Goal: Task Accomplishment & Management: Manage account settings

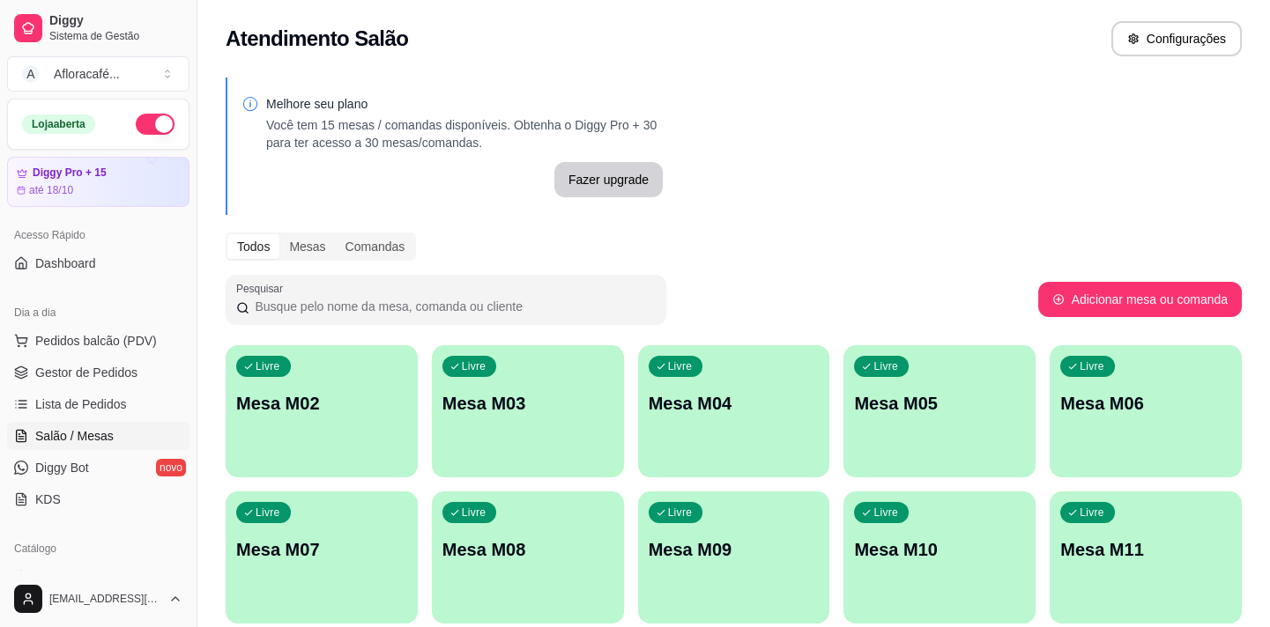
click at [383, 400] on p "Mesa M02" at bounding box center [321, 403] width 171 height 25
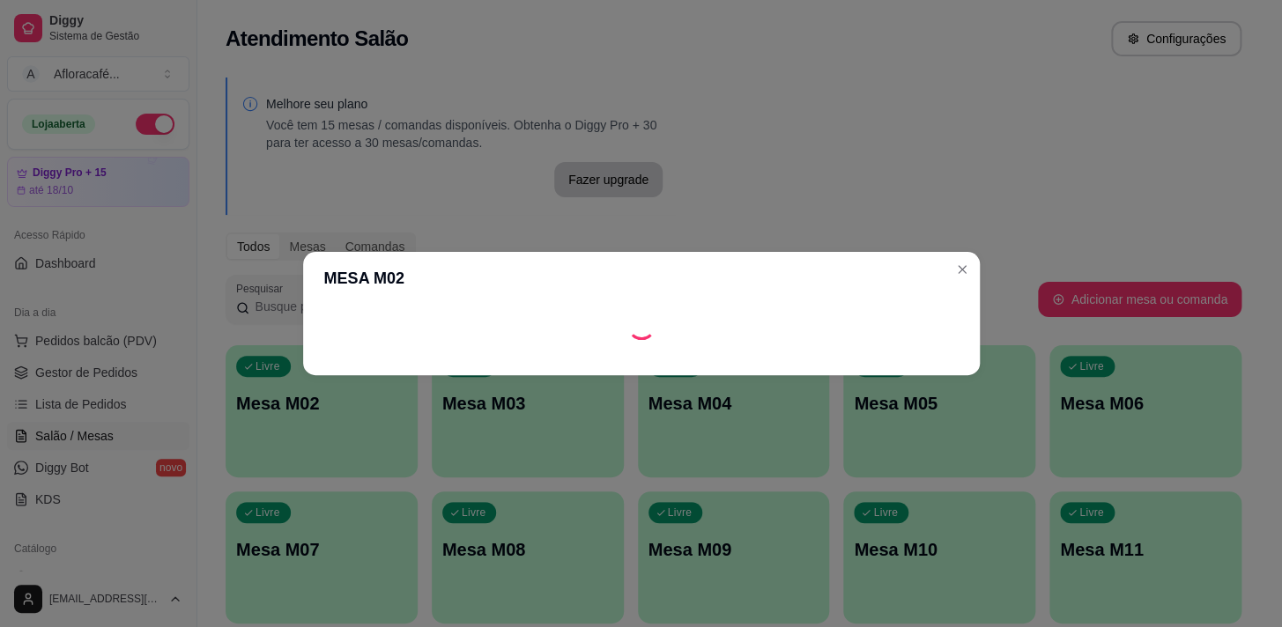
click at [362, 357] on footer at bounding box center [641, 361] width 677 height 28
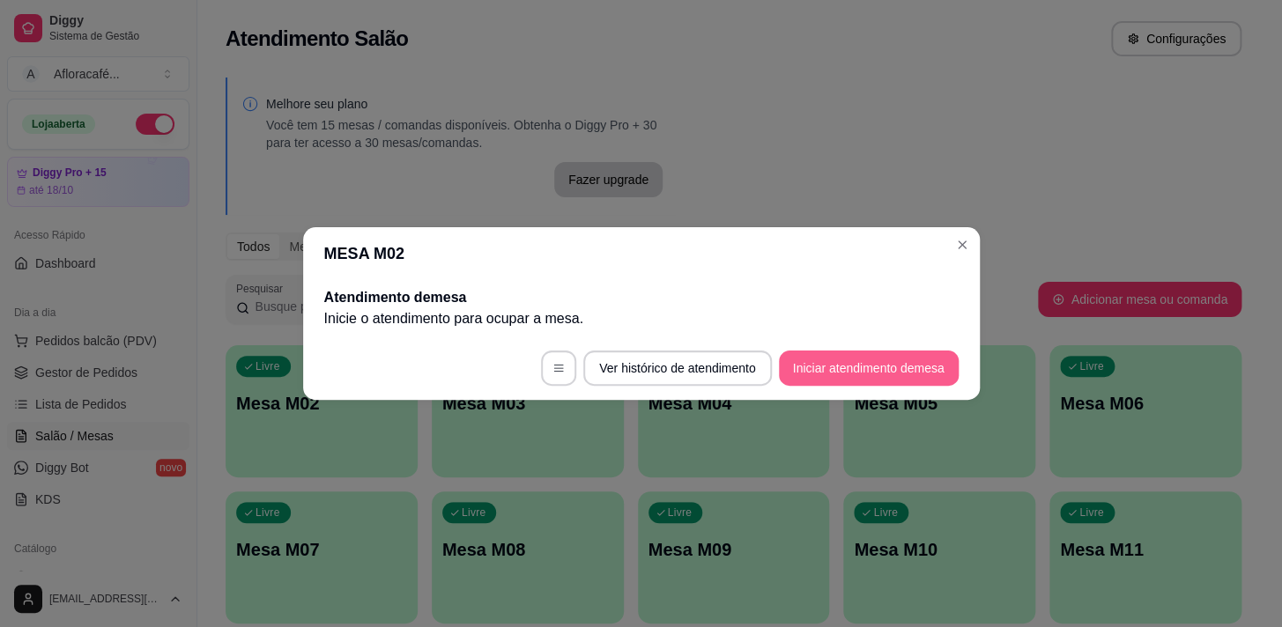
click at [905, 370] on button "Iniciar atendimento de mesa" at bounding box center [869, 368] width 180 height 35
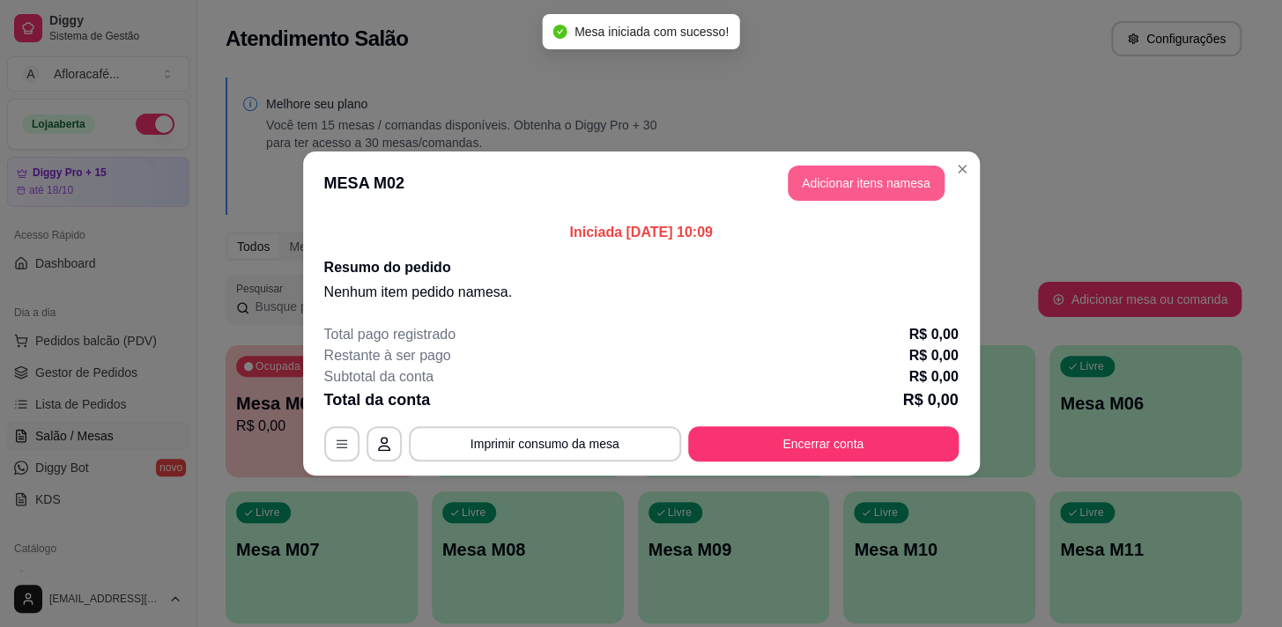
click at [873, 187] on button "Adicionar itens na mesa" at bounding box center [866, 183] width 157 height 35
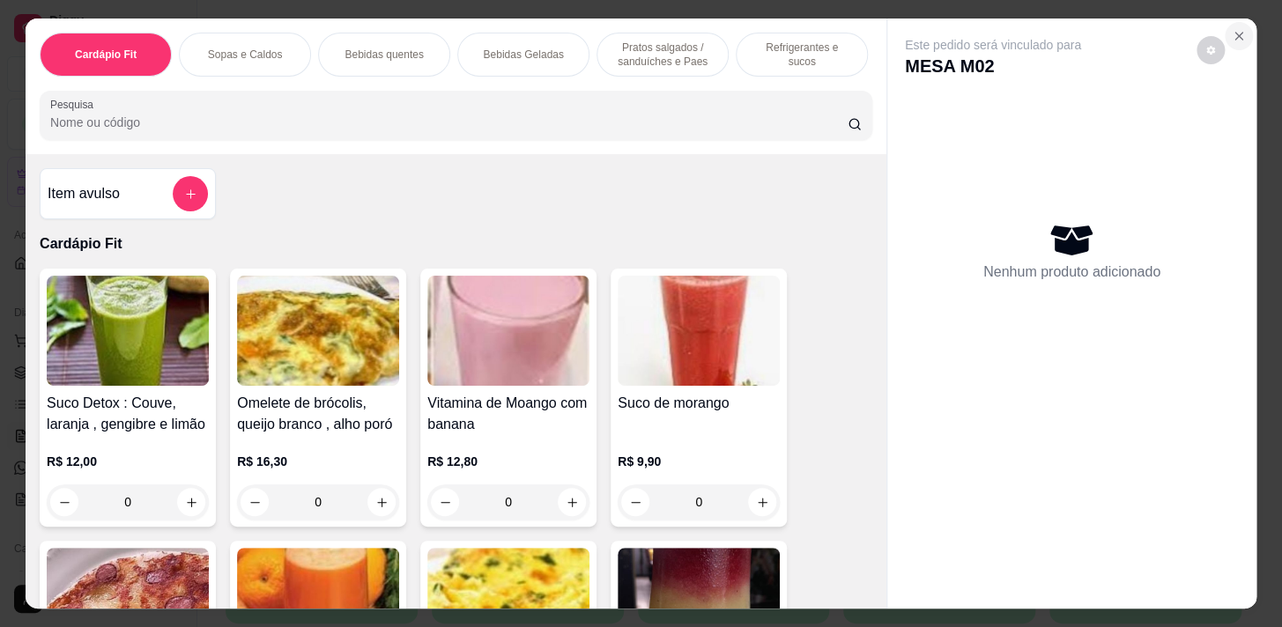
scroll to position [159, 0]
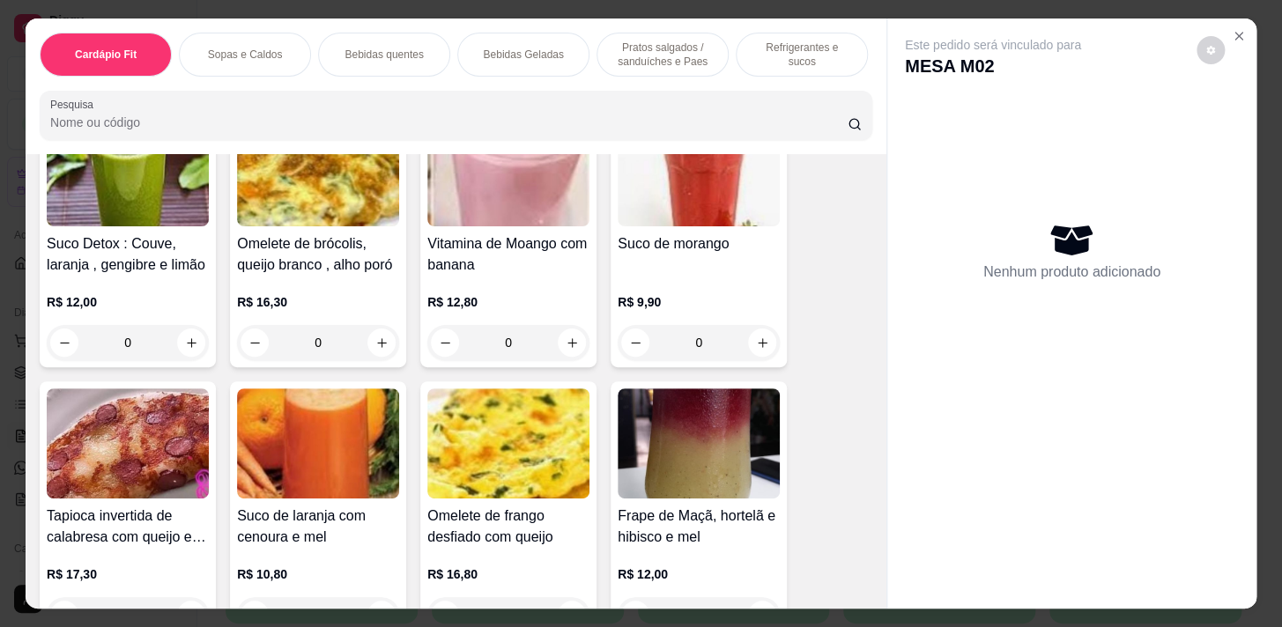
click at [770, 41] on p "Refrigerantes e sucos" at bounding box center [802, 55] width 102 height 28
click at [750, 51] on div "Cardápio Fit Sopas e Caldos Bebidas quentes Bebidas Geladas Pratos salgados / s…" at bounding box center [456, 87] width 861 height 136
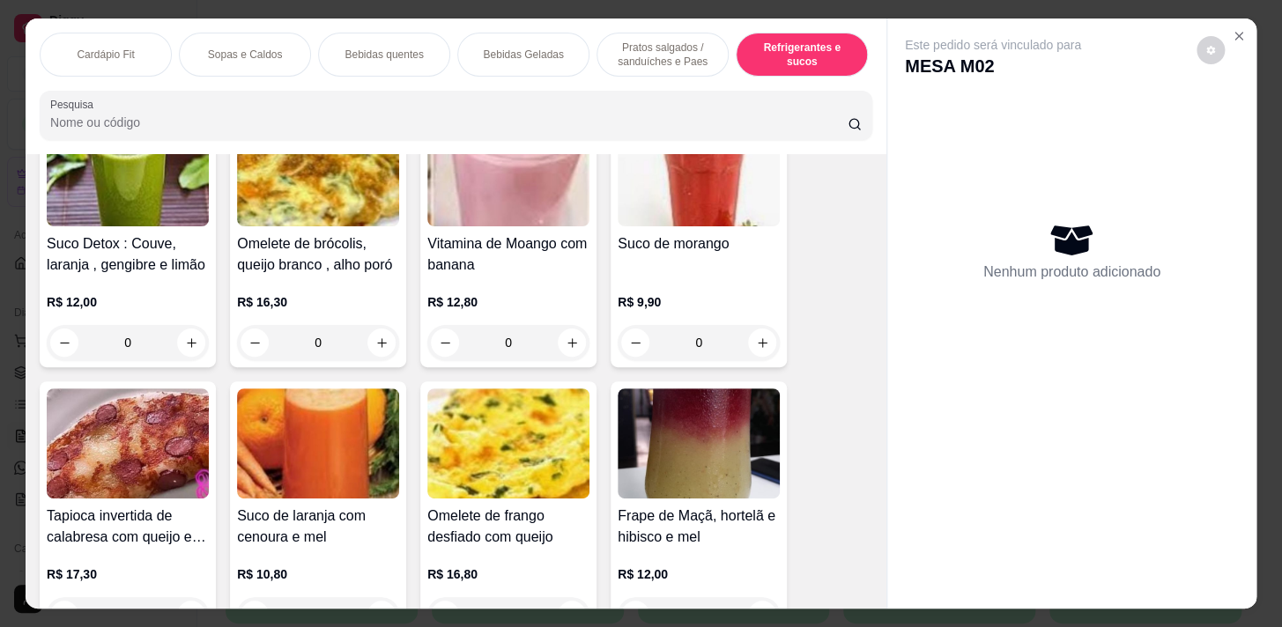
scroll to position [43, 0]
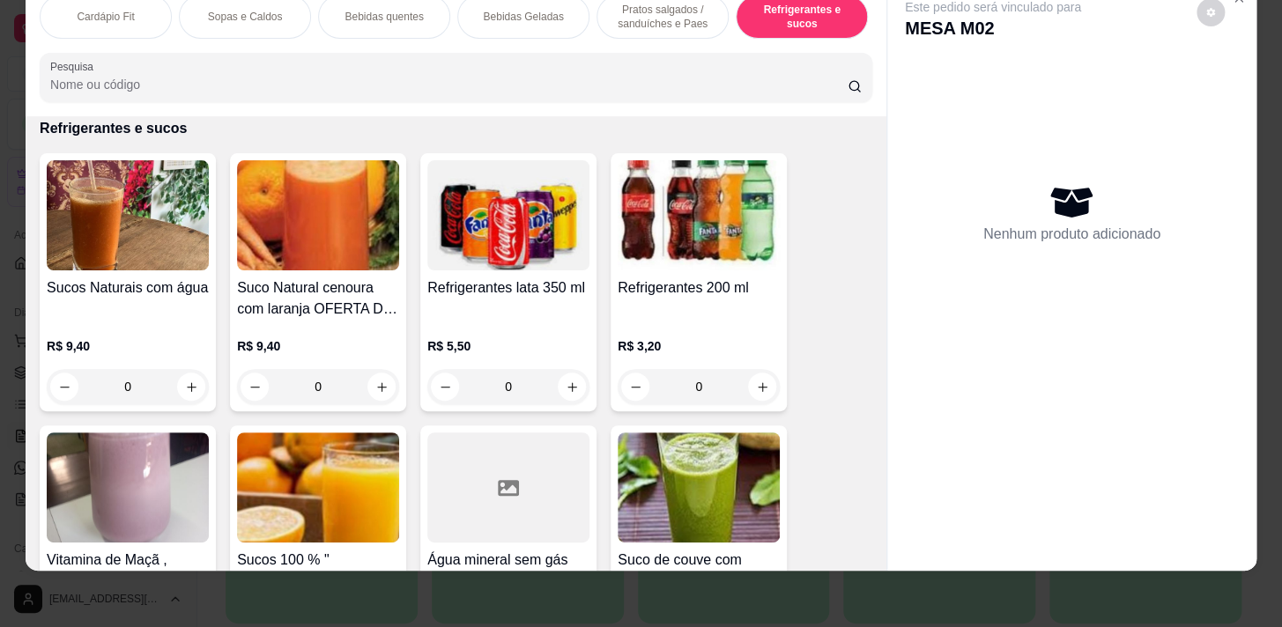
click at [188, 382] on div "0" at bounding box center [128, 386] width 162 height 35
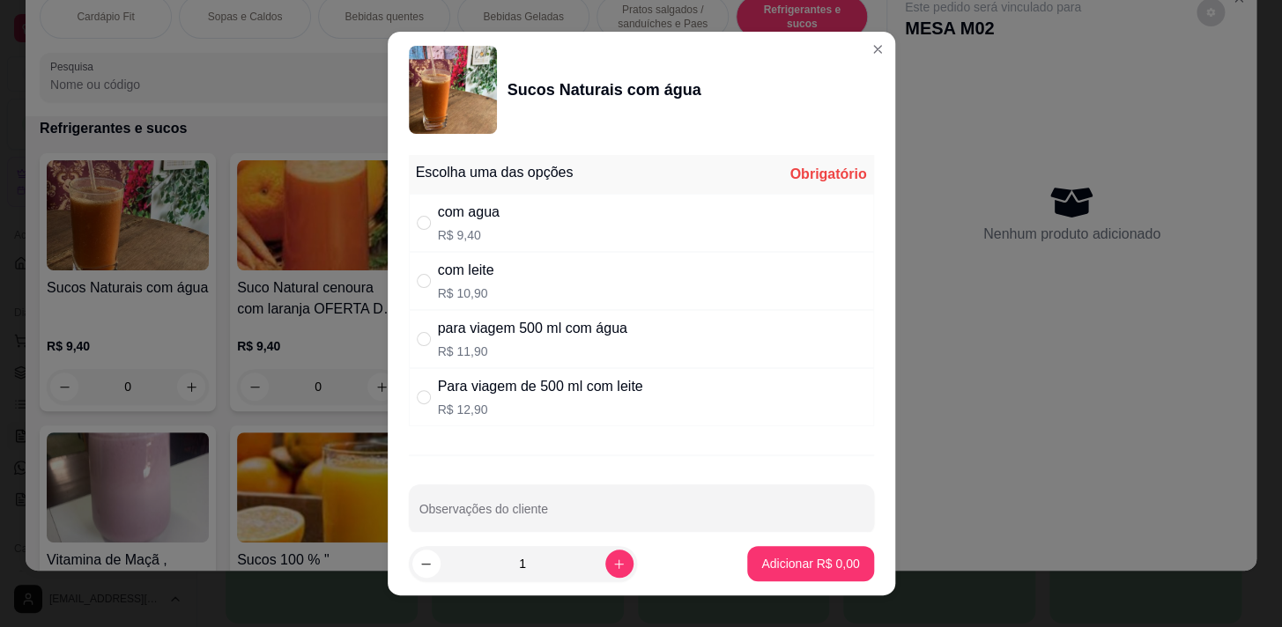
click at [517, 402] on p "R$ 12,90" at bounding box center [540, 410] width 205 height 18
radio input "true"
click at [417, 336] on input "" at bounding box center [424, 339] width 14 height 14
radio input "true"
radio input "false"
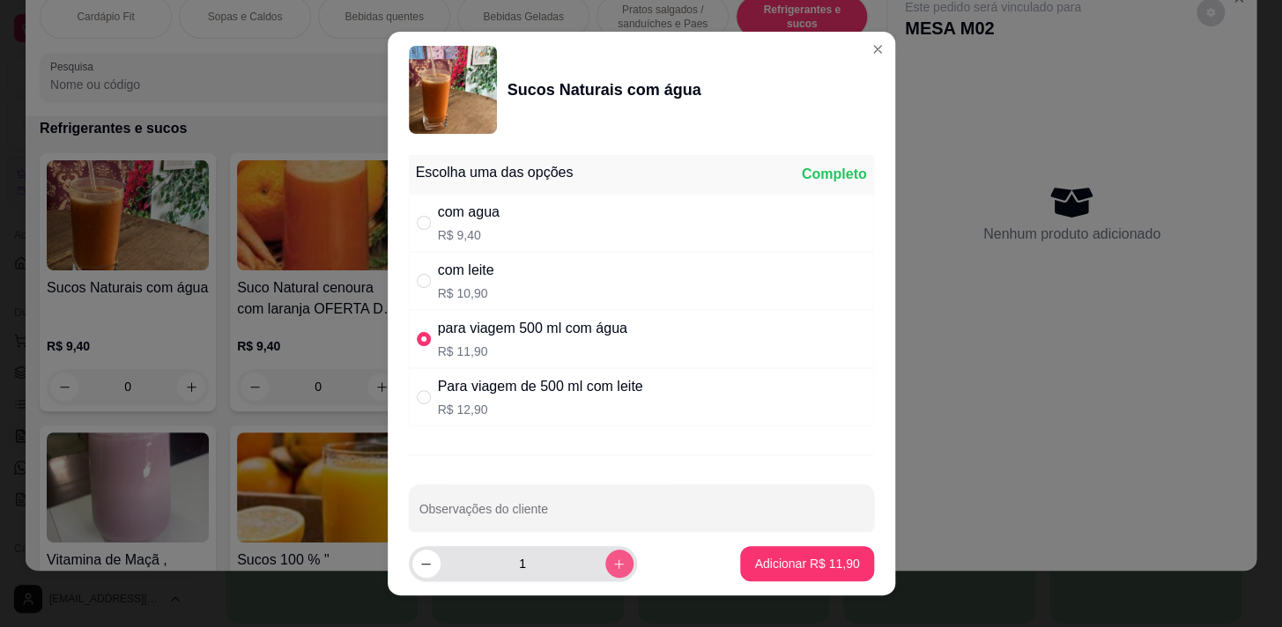
click at [612, 567] on icon "increase-product-quantity" at bounding box center [618, 564] width 13 height 13
type input "2"
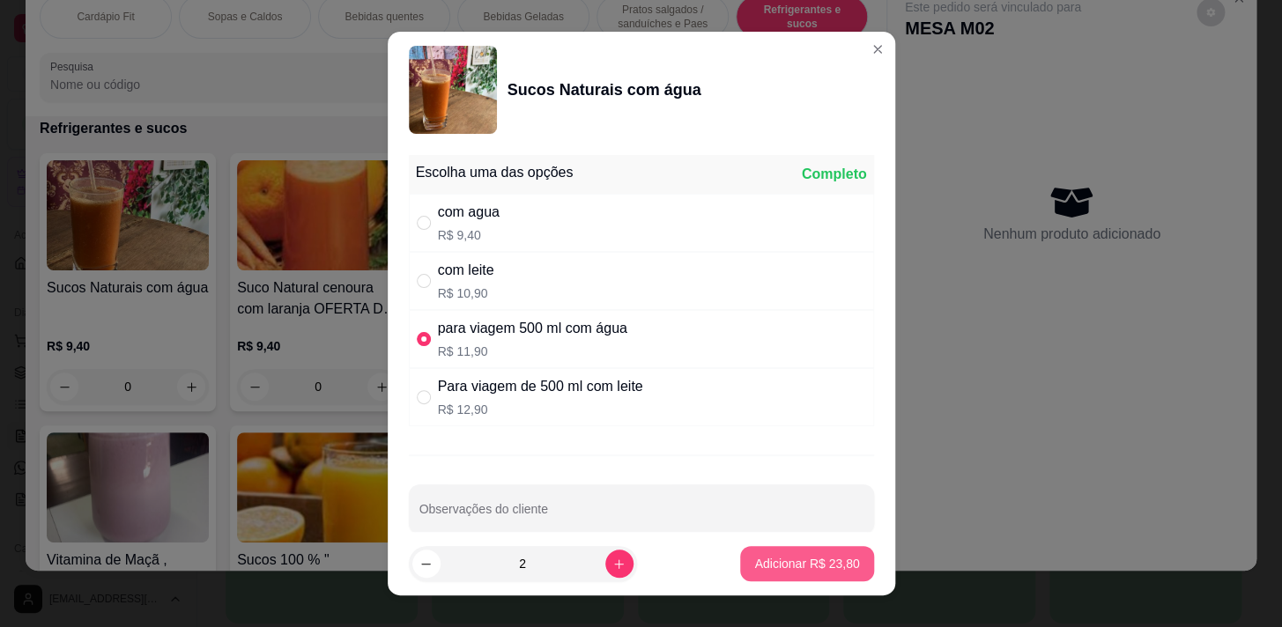
click at [799, 574] on button "Adicionar R$ 23,80" at bounding box center [806, 563] width 133 height 35
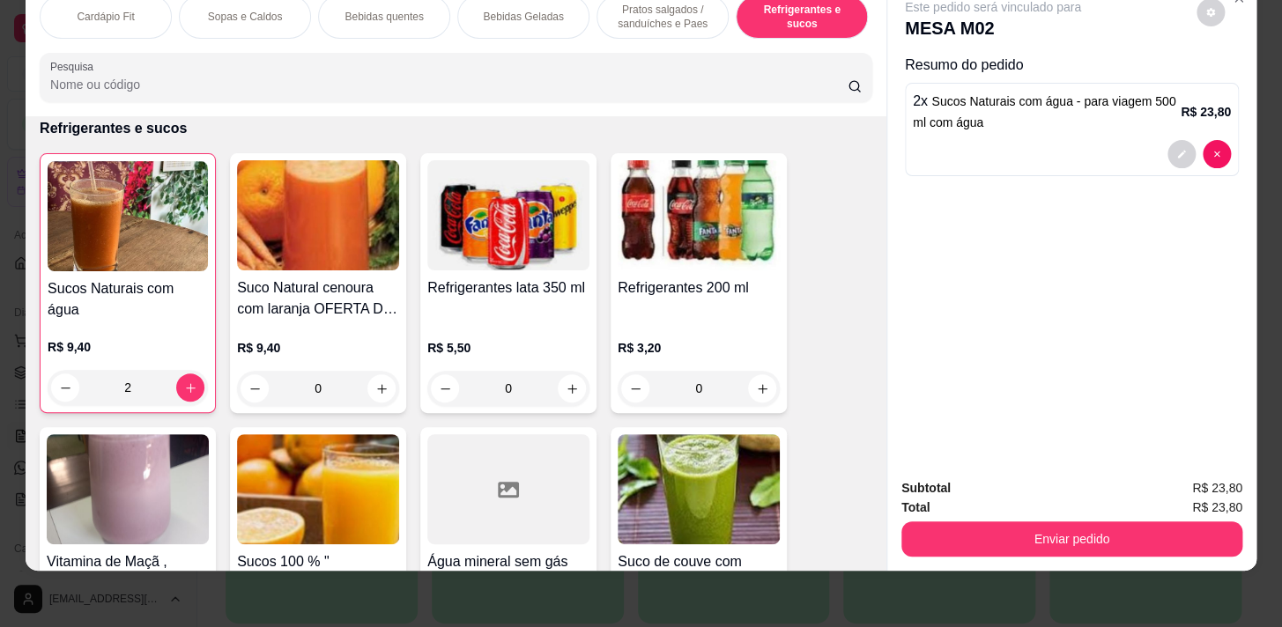
type input "2"
click at [653, 16] on p "Pratos salgados / sanduíches e Paes" at bounding box center [662, 17] width 102 height 28
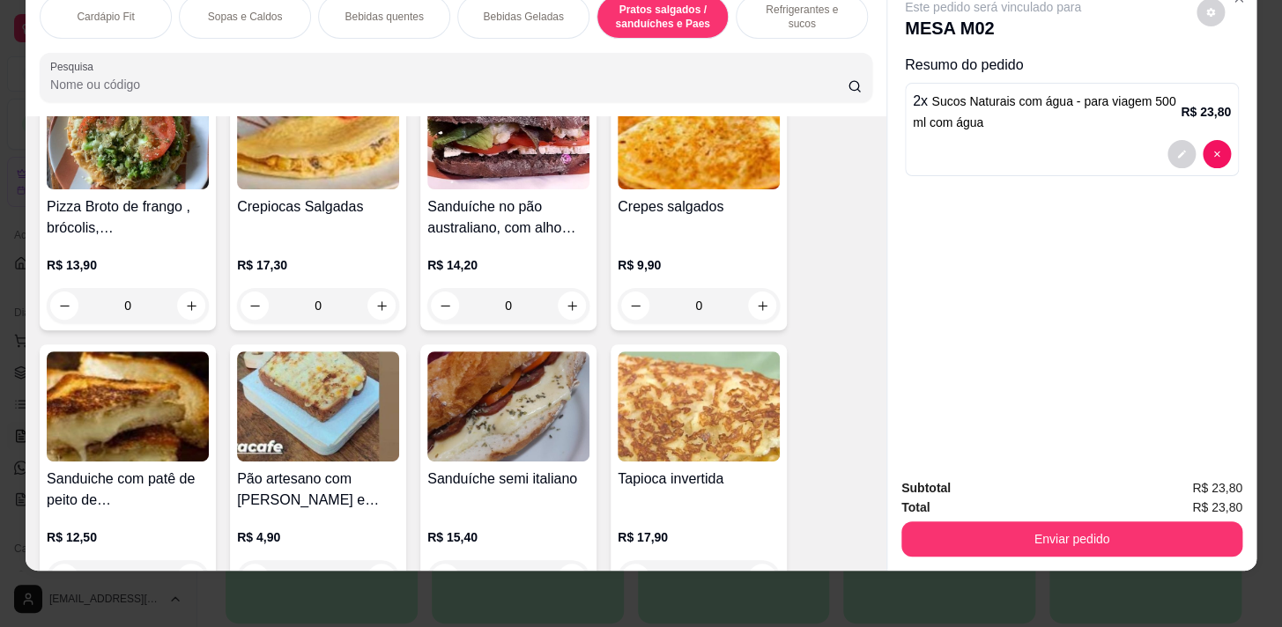
scroll to position [6033, 0]
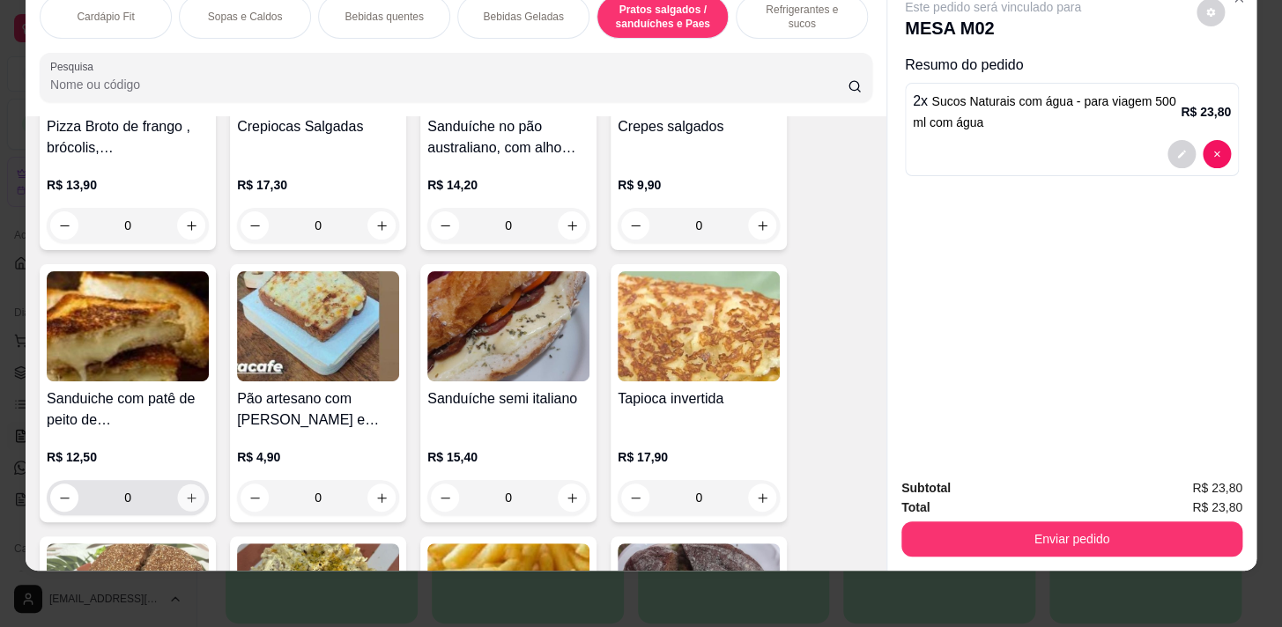
click at [185, 497] on icon "increase-product-quantity" at bounding box center [191, 498] width 13 height 13
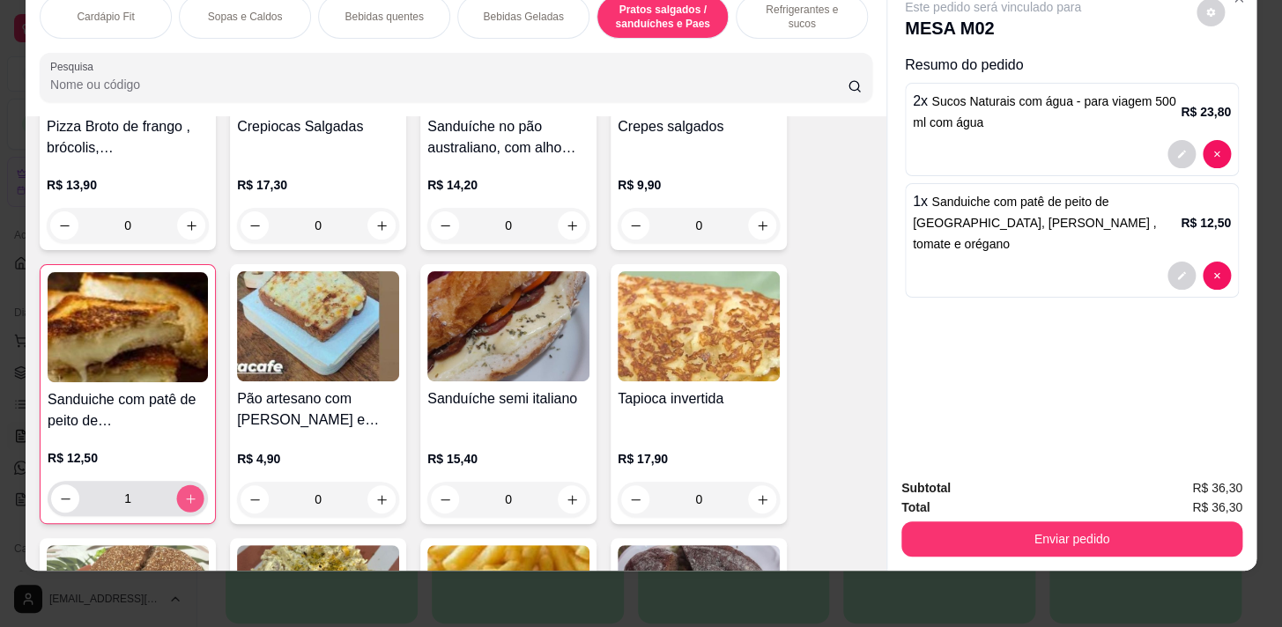
click at [184, 498] on icon "increase-product-quantity" at bounding box center [190, 499] width 13 height 13
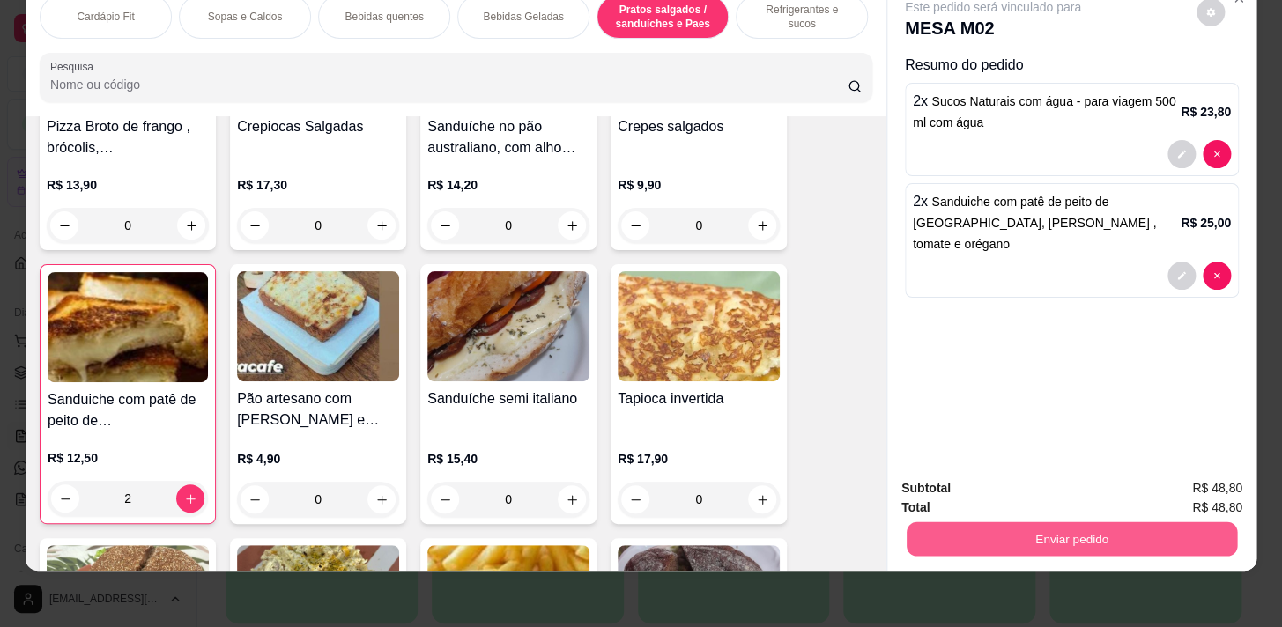
click at [1155, 522] on button "Enviar pedido" at bounding box center [1072, 539] width 330 height 34
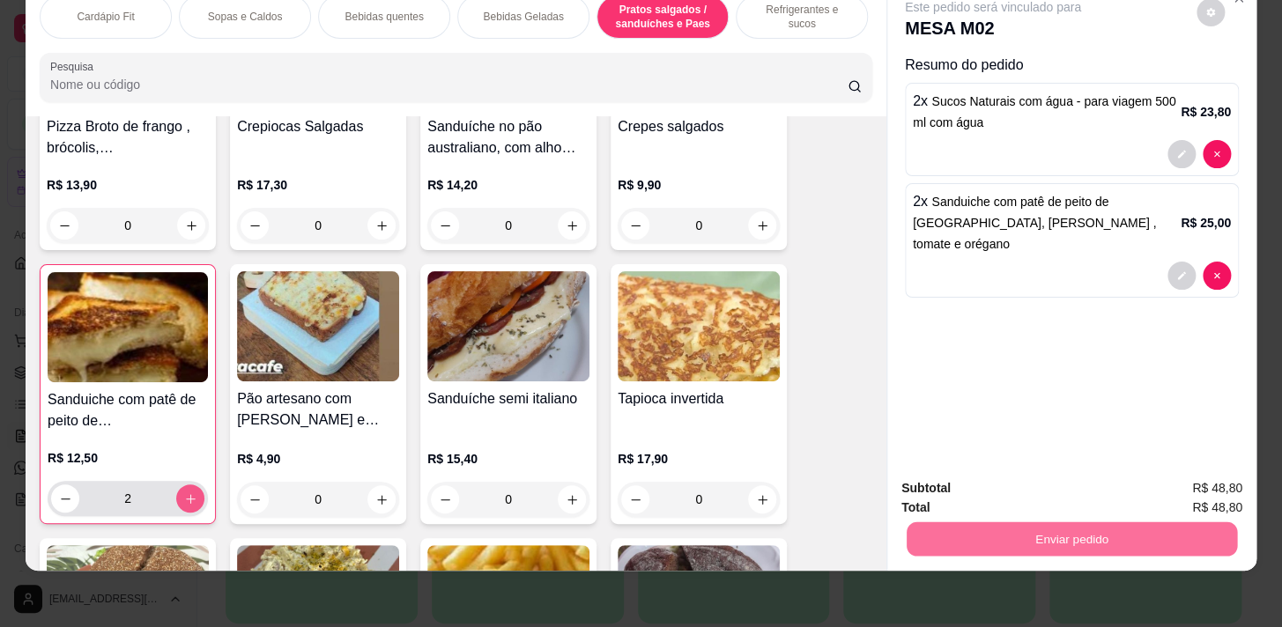
click at [188, 502] on icon "increase-product-quantity" at bounding box center [190, 499] width 13 height 13
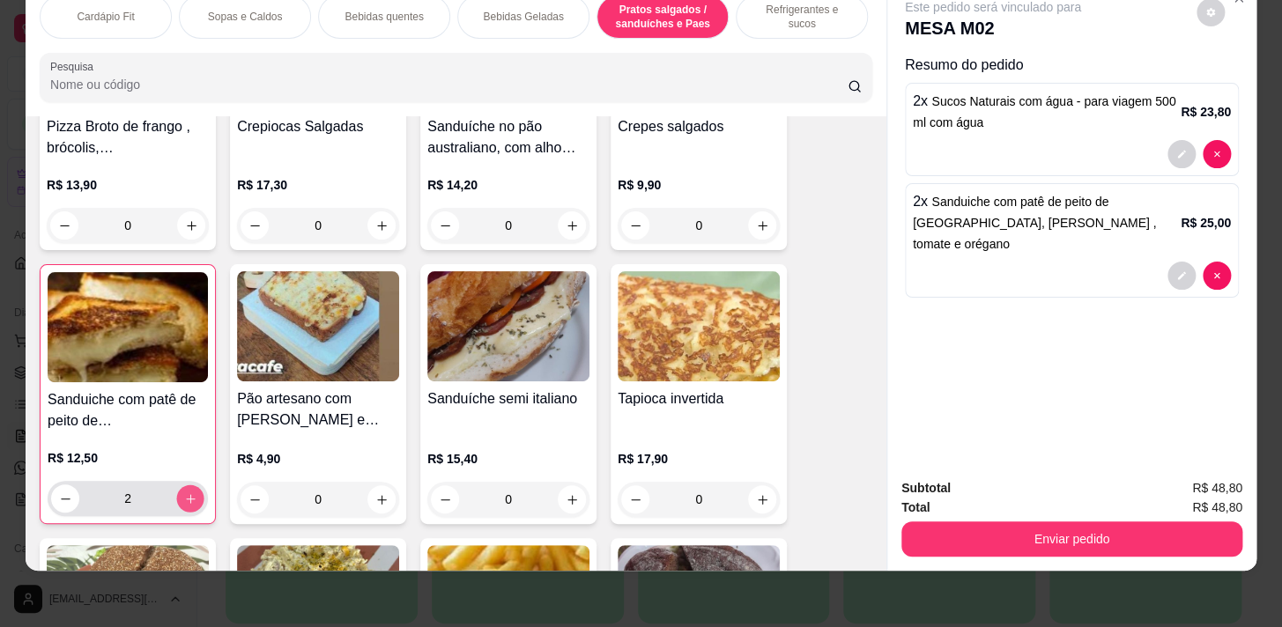
click at [184, 498] on icon "increase-product-quantity" at bounding box center [190, 499] width 13 height 13
type input "3"
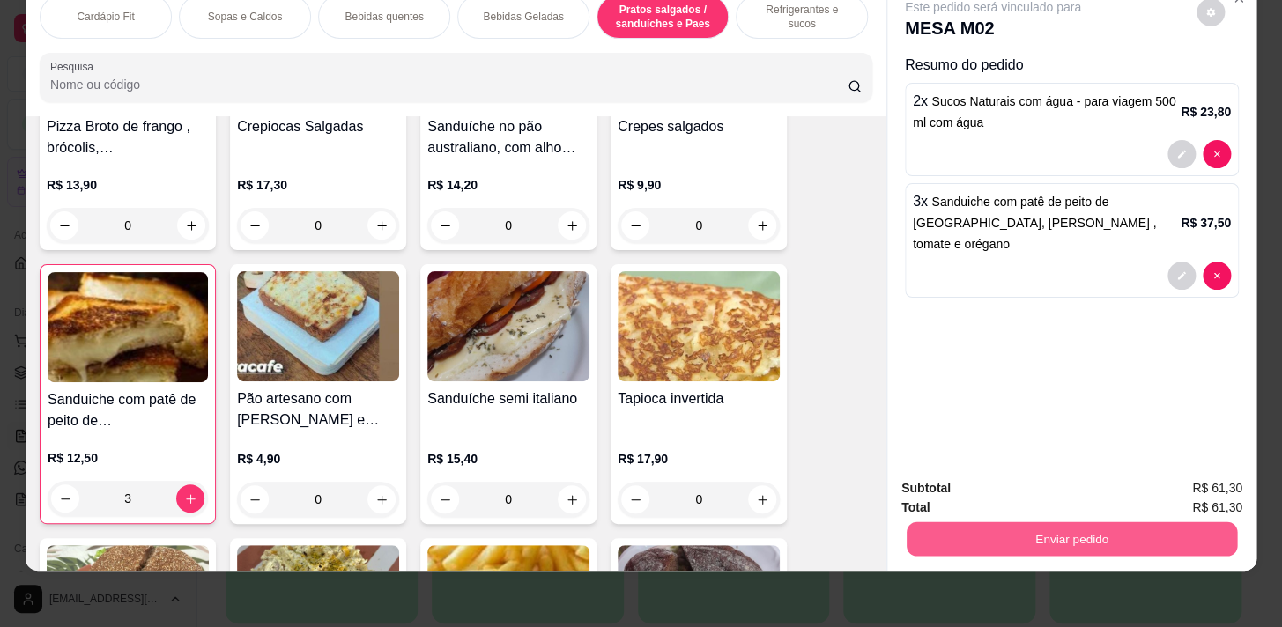
click at [1116, 522] on button "Enviar pedido" at bounding box center [1072, 539] width 330 height 34
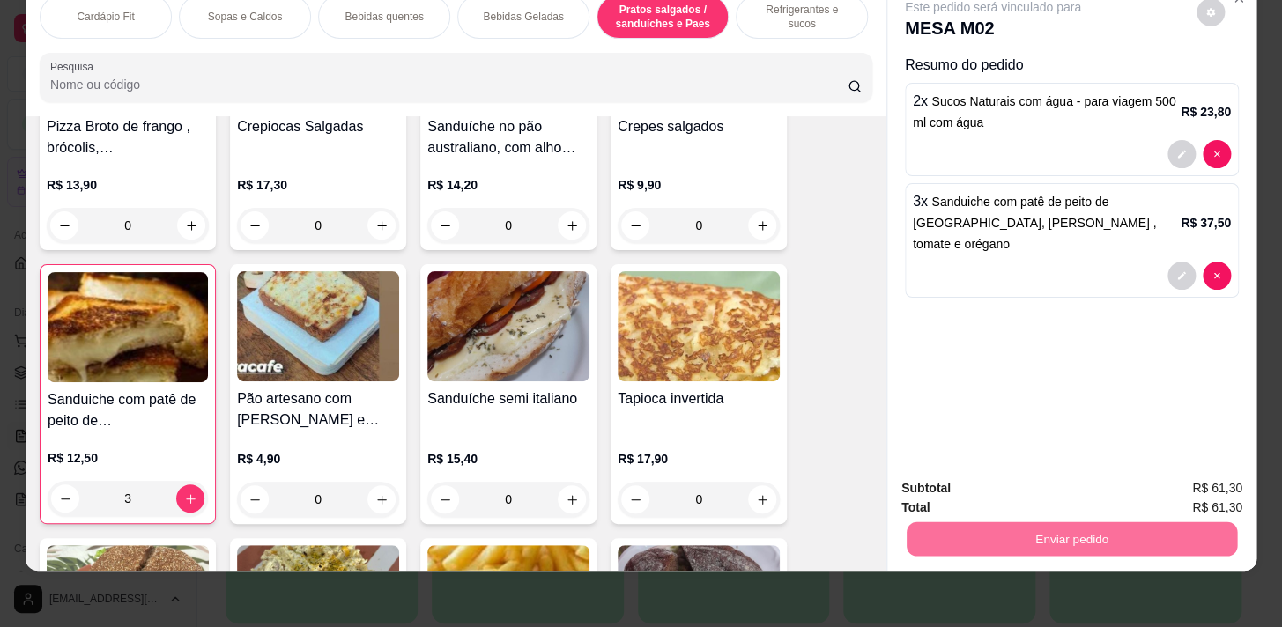
click at [1168, 480] on button "Enviar pedido" at bounding box center [1196, 484] width 97 height 33
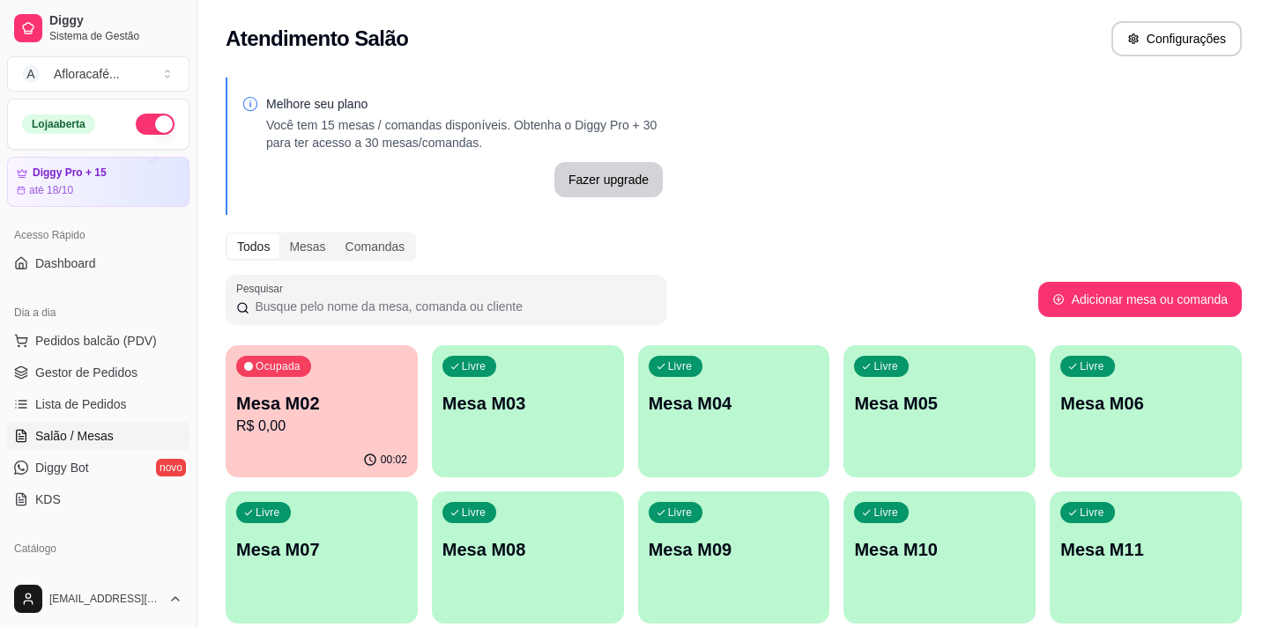
click at [575, 370] on div "Livre Mesa M03" at bounding box center [528, 400] width 192 height 111
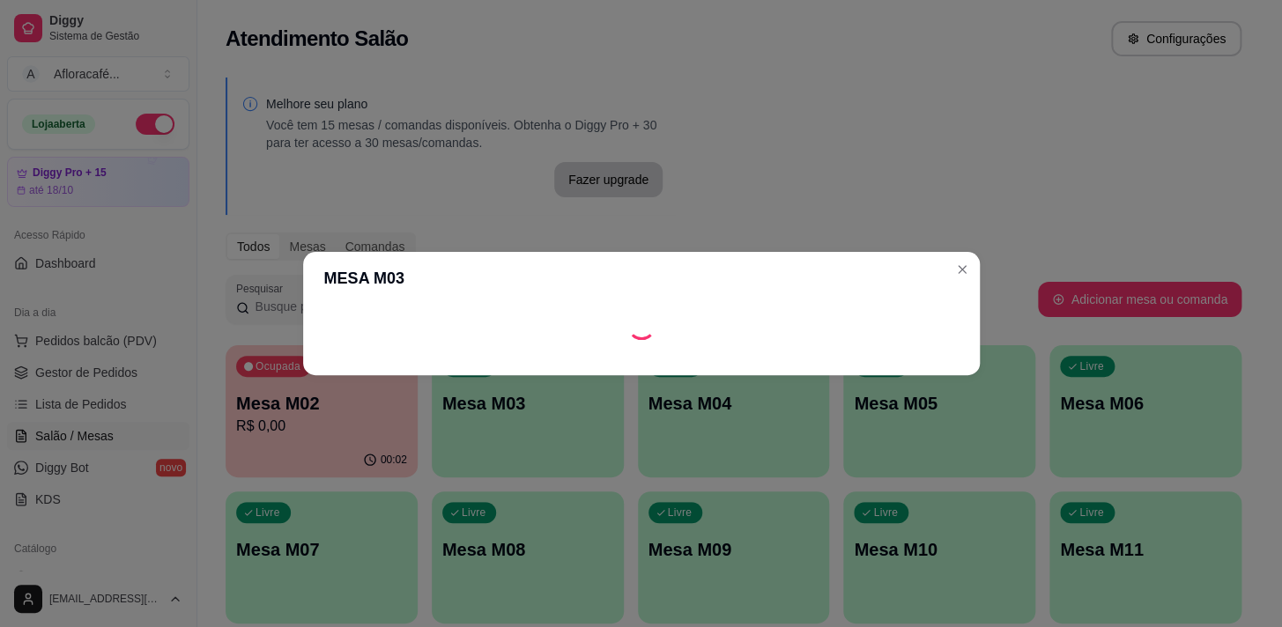
click at [300, 431] on p "R$ 0,00" at bounding box center [321, 426] width 171 height 21
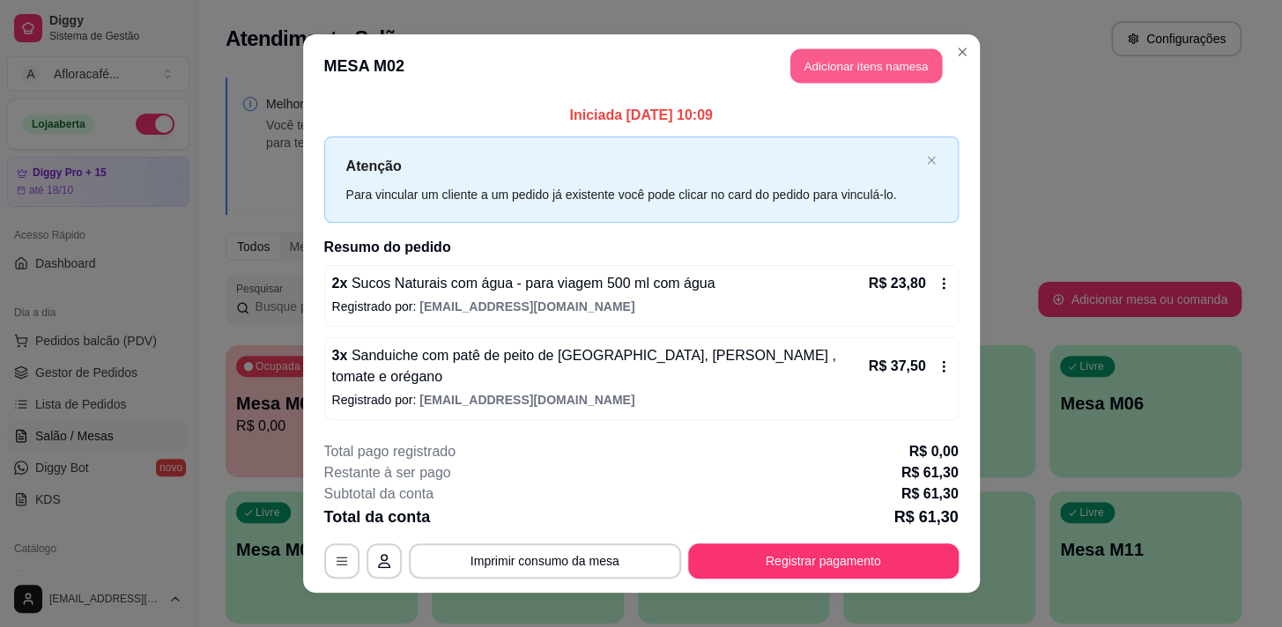
click at [907, 84] on button "Adicionar itens na mesa" at bounding box center [866, 66] width 152 height 34
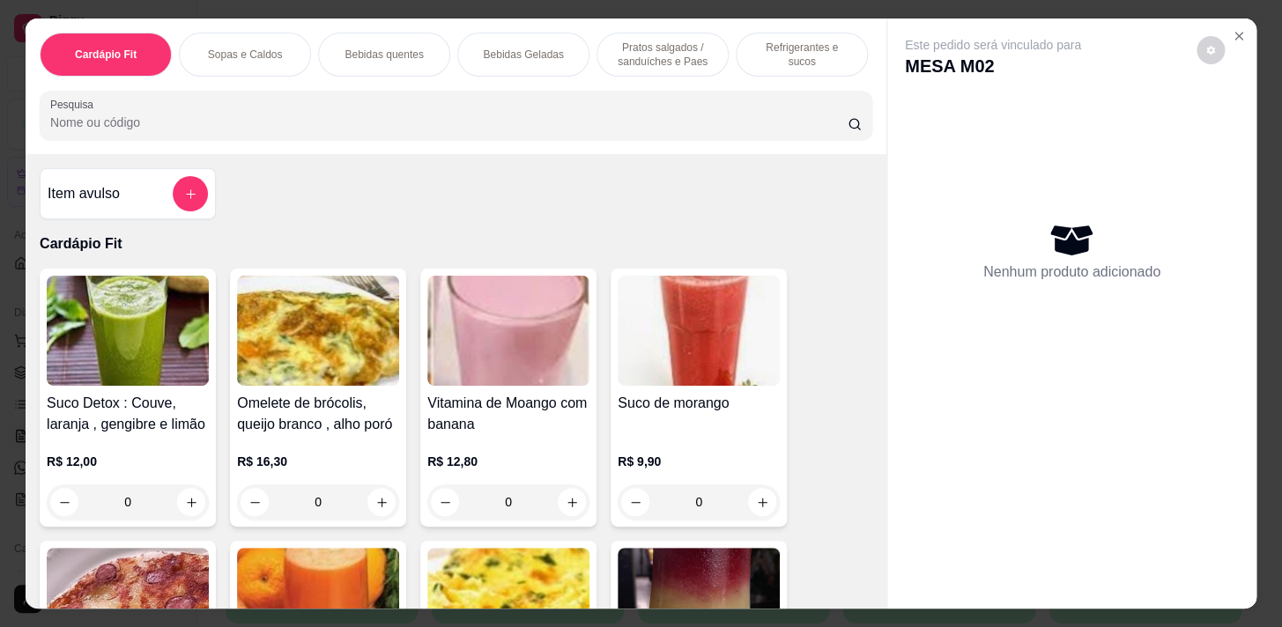
click at [751, 50] on p "Refrigerantes e sucos" at bounding box center [802, 55] width 102 height 28
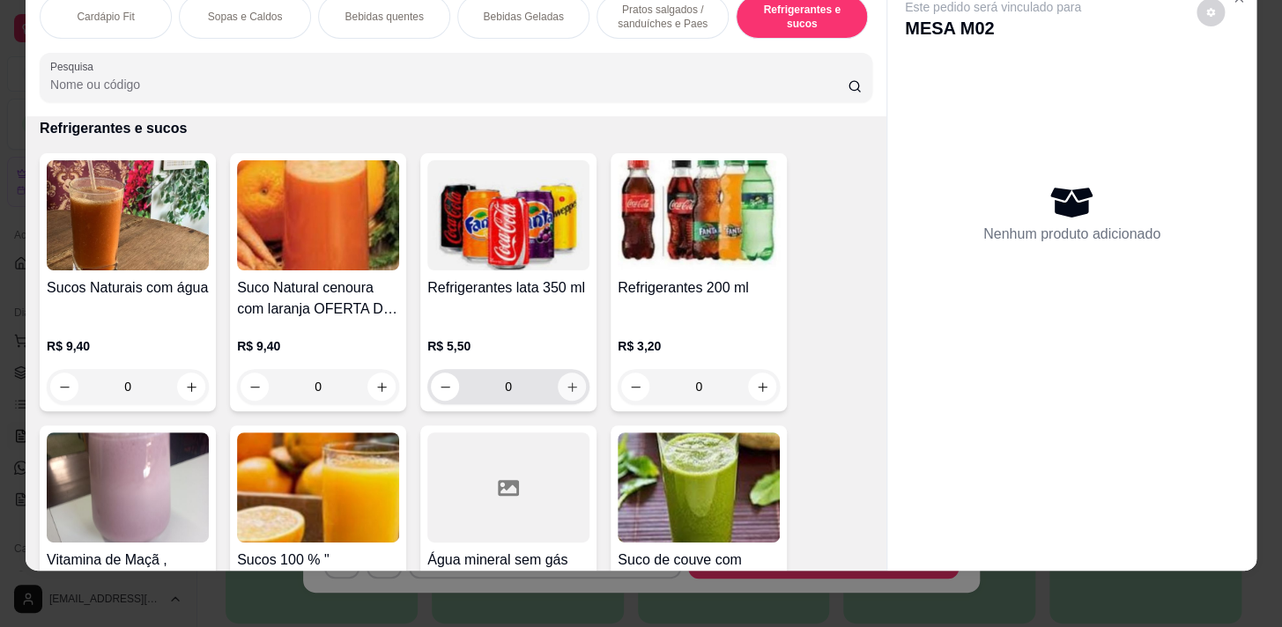
scroll to position [8550, 0]
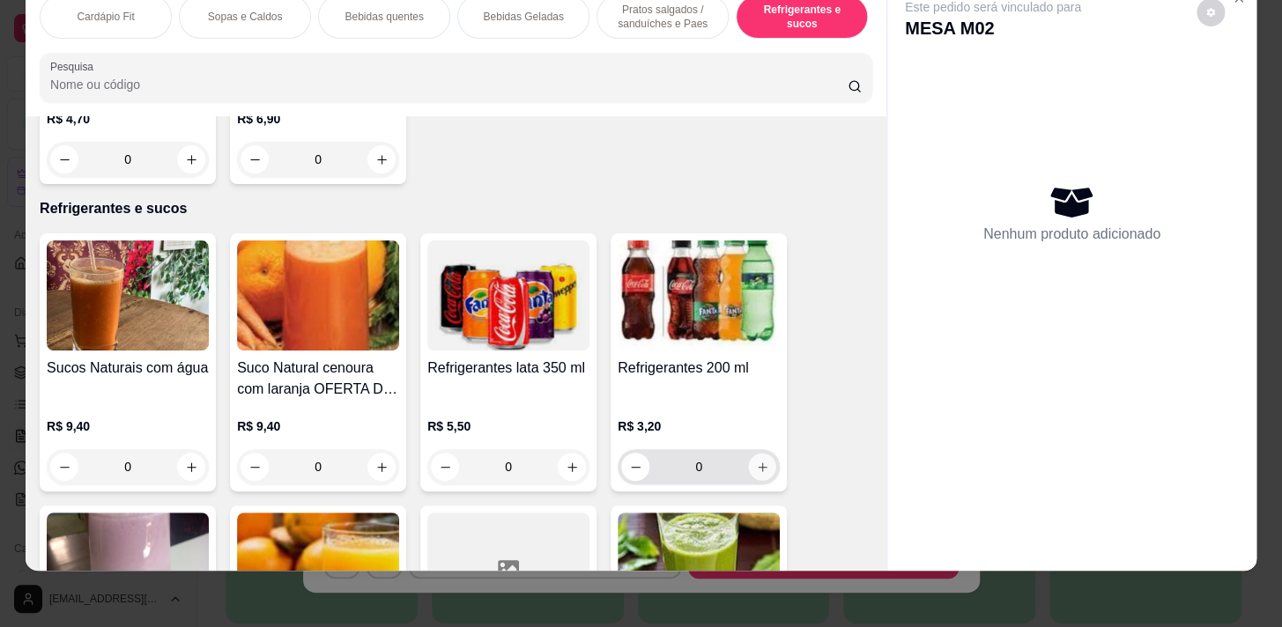
click at [756, 469] on icon "increase-product-quantity" at bounding box center [762, 467] width 13 height 13
type input "1"
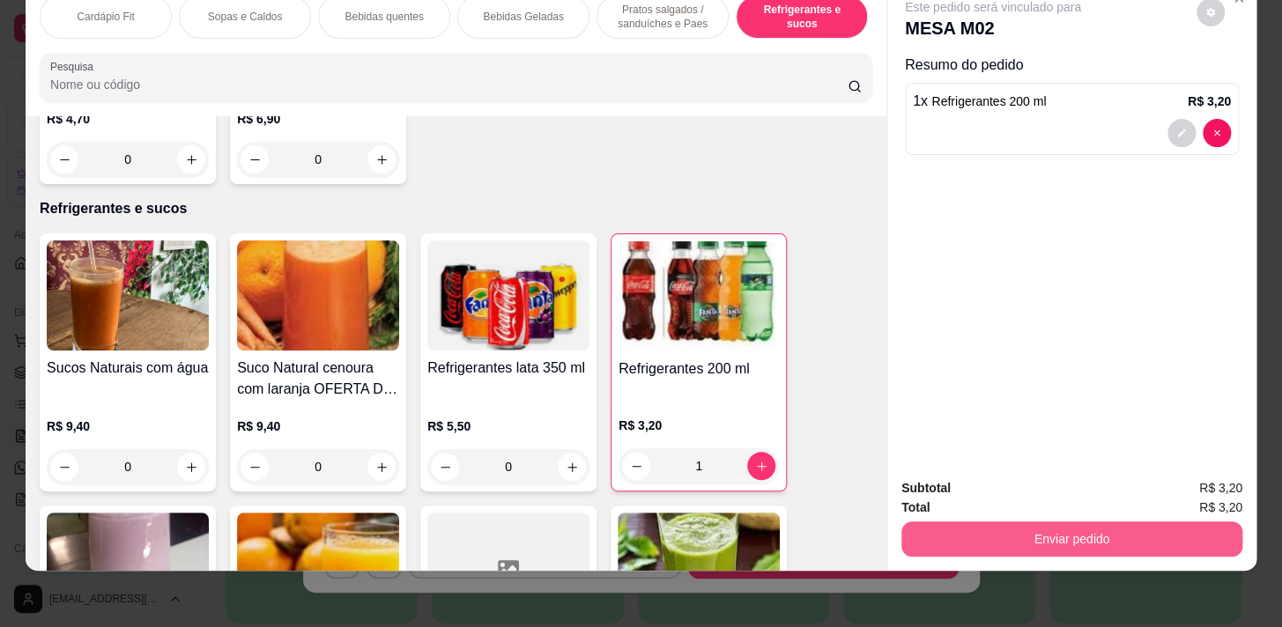
click at [1163, 529] on button "Enviar pedido" at bounding box center [1071, 539] width 341 height 35
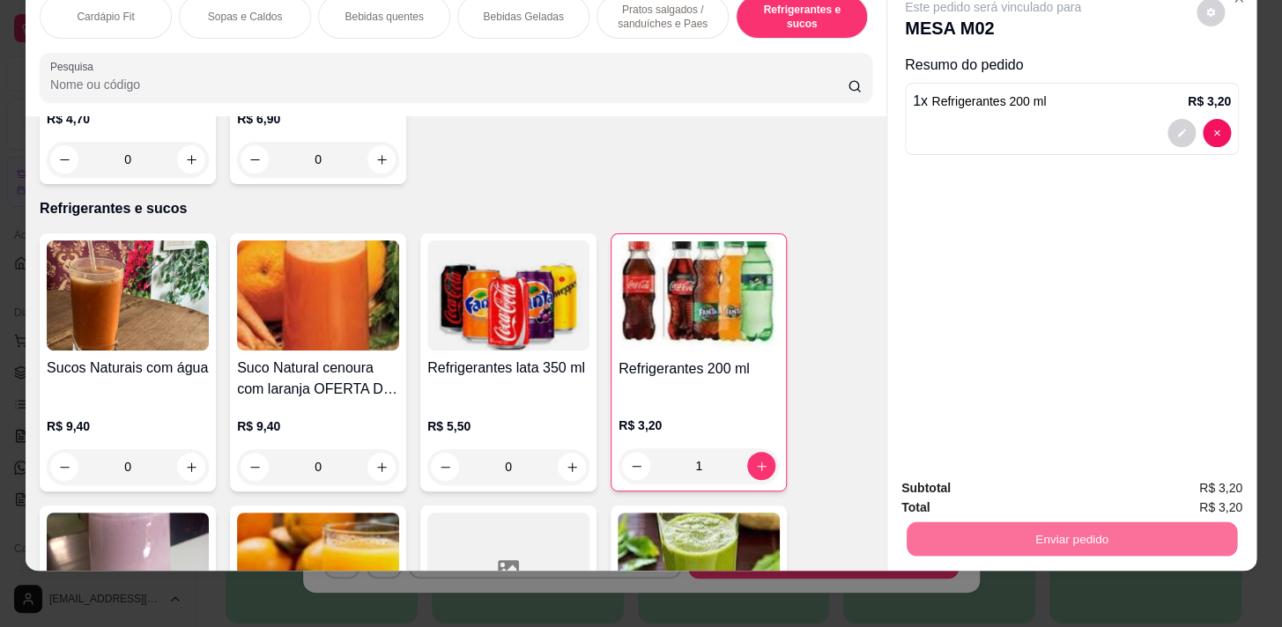
click at [1185, 487] on button "Enviar pedido" at bounding box center [1197, 484] width 100 height 33
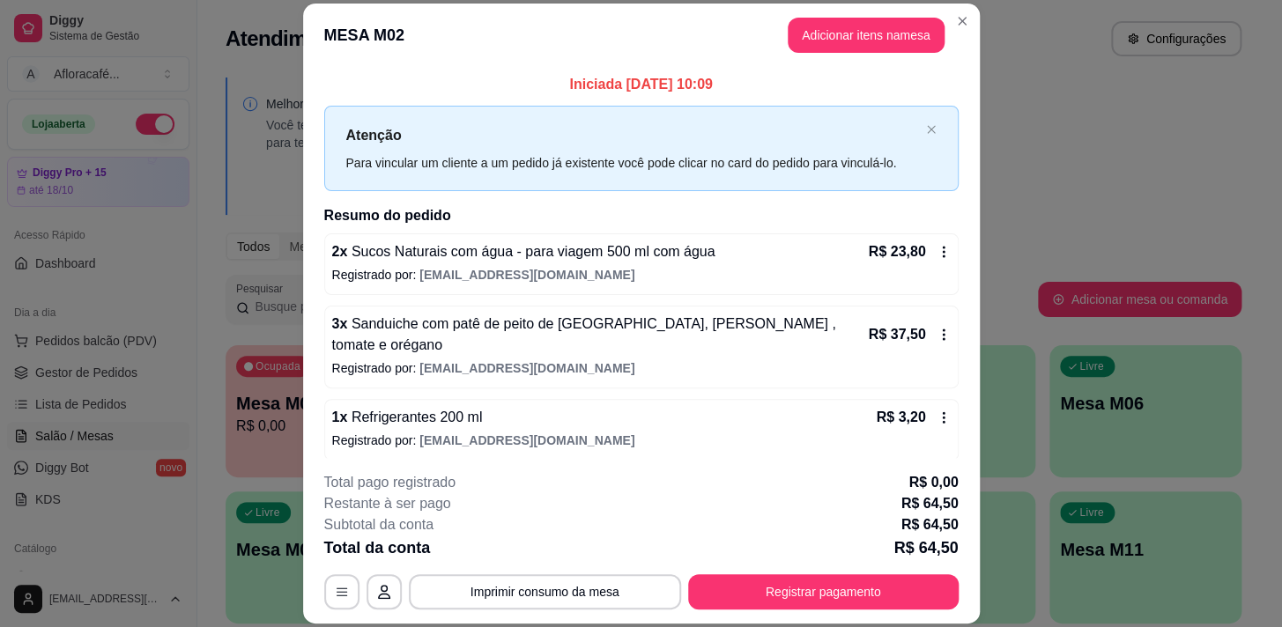
scroll to position [47, 0]
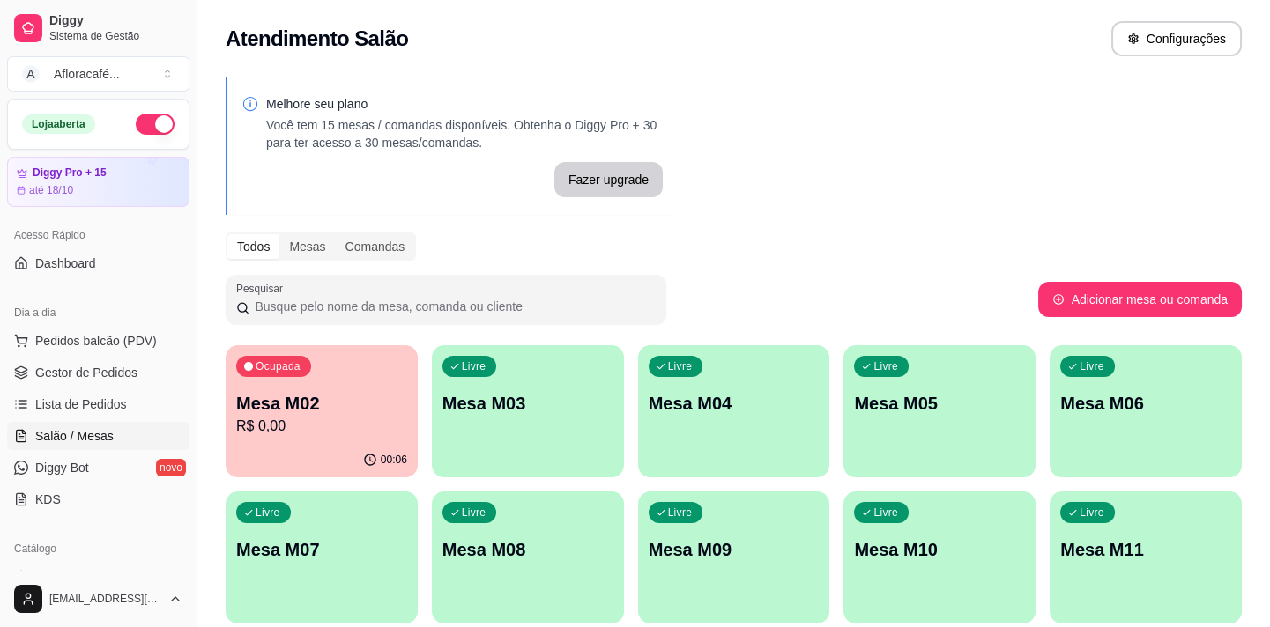
click at [559, 378] on div "Livre Mesa M03" at bounding box center [528, 400] width 192 height 111
click at [315, 439] on div "Ocupada Mesa M02 R$ 64,50" at bounding box center [322, 394] width 192 height 98
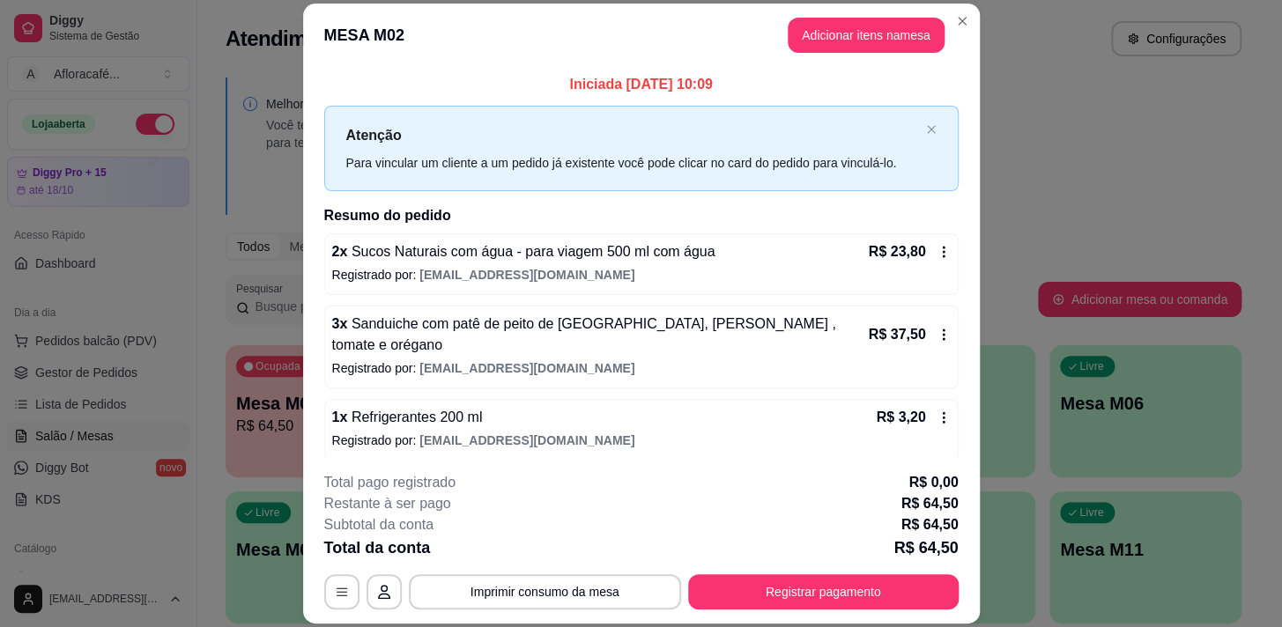
drag, startPoint x: 707, startPoint y: 617, endPoint x: 730, endPoint y: 586, distance: 38.4
click at [717, 606] on footer "**********" at bounding box center [641, 541] width 677 height 166
click at [730, 586] on button "Registrar pagamento" at bounding box center [823, 592] width 263 height 34
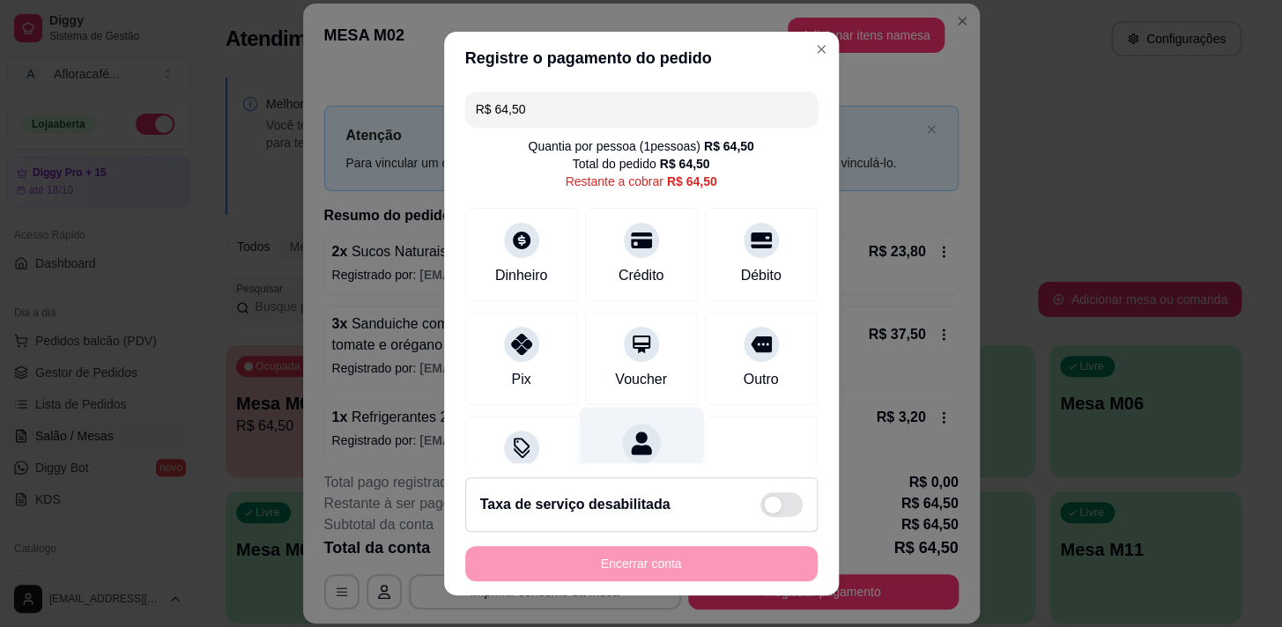
scroll to position [25, 0]
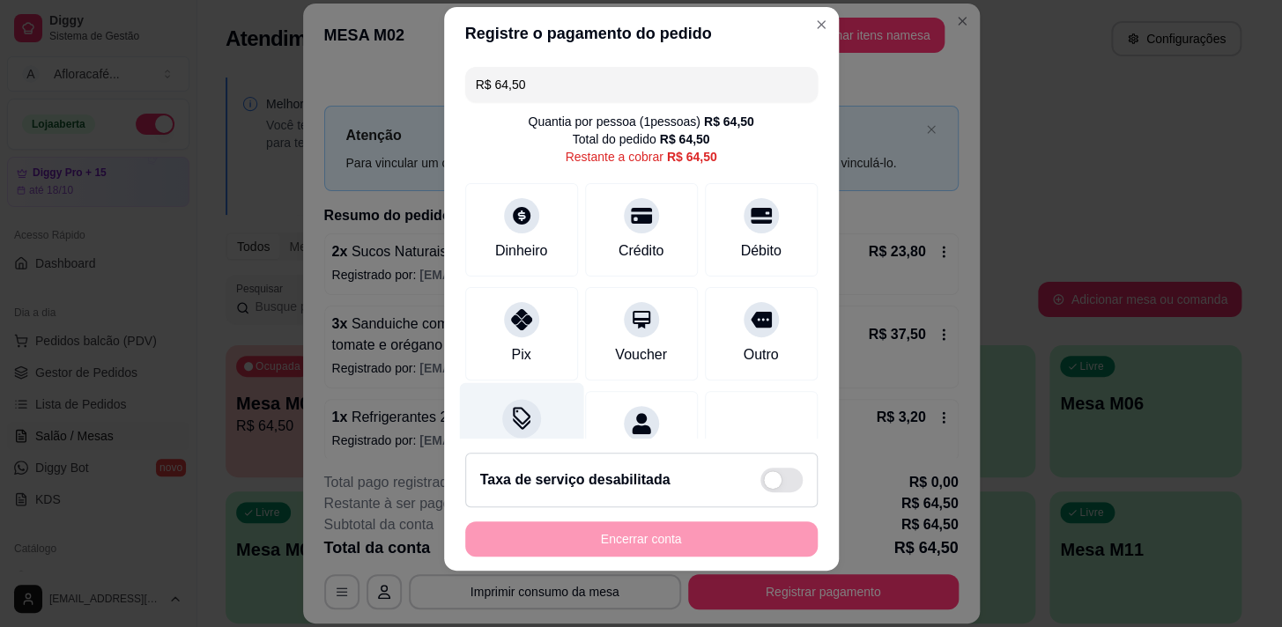
click at [525, 436] on div "Desconto" at bounding box center [521, 433] width 124 height 103
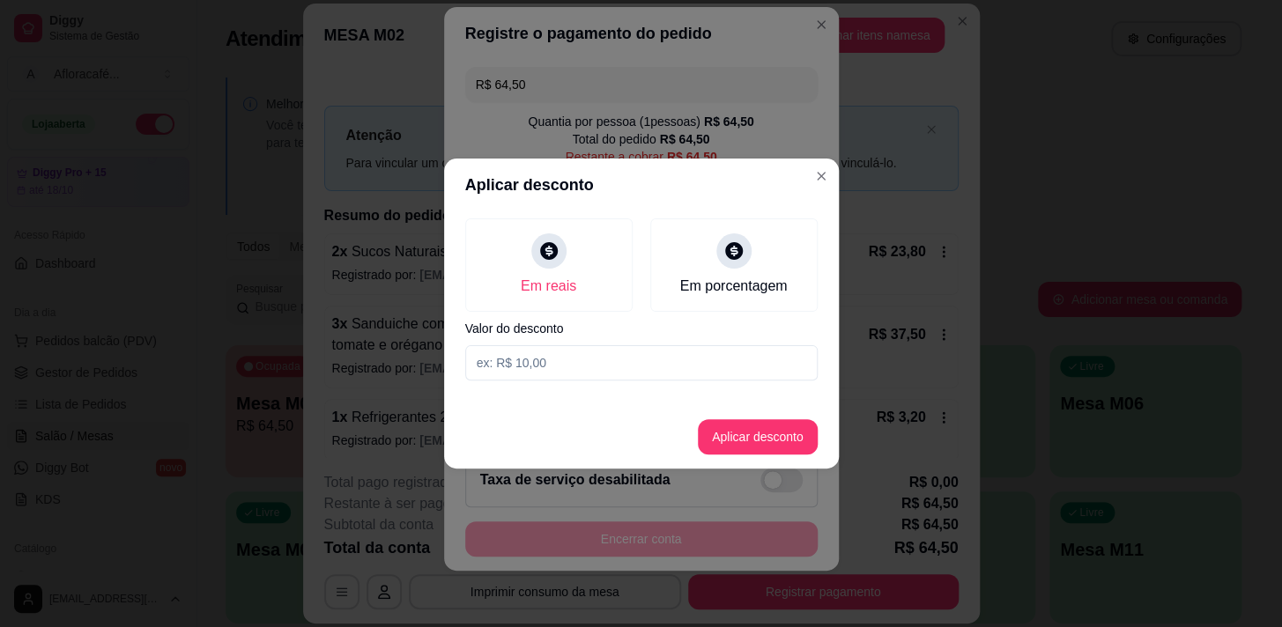
click at [625, 372] on input at bounding box center [641, 362] width 352 height 35
type input "60,00"
click at [749, 450] on button "Aplicar desconto" at bounding box center [757, 437] width 115 height 34
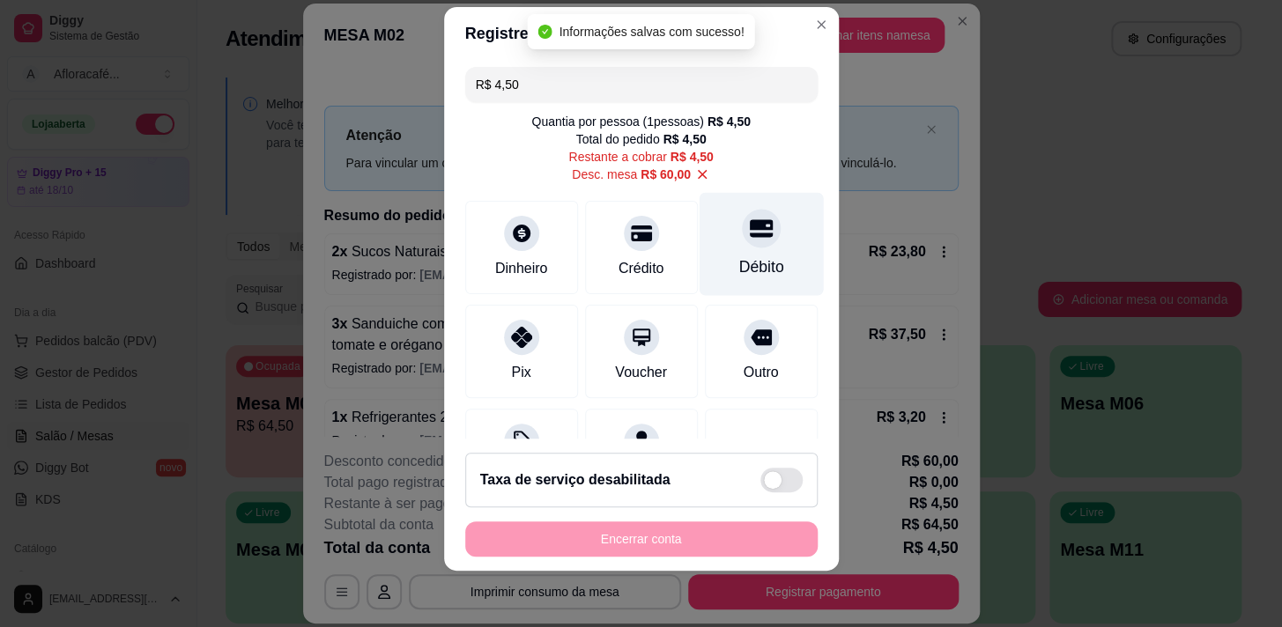
click at [749, 222] on icon at bounding box center [760, 228] width 23 height 18
type input "R$ 0,00"
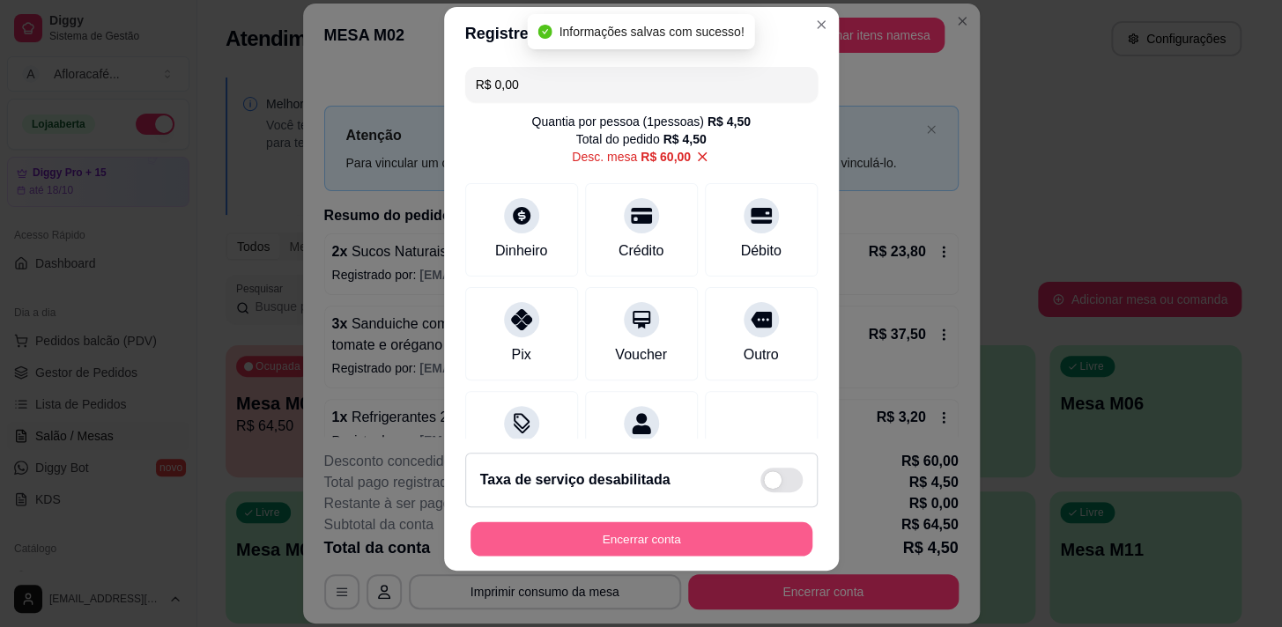
click at [652, 541] on button "Encerrar conta" at bounding box center [641, 539] width 342 height 34
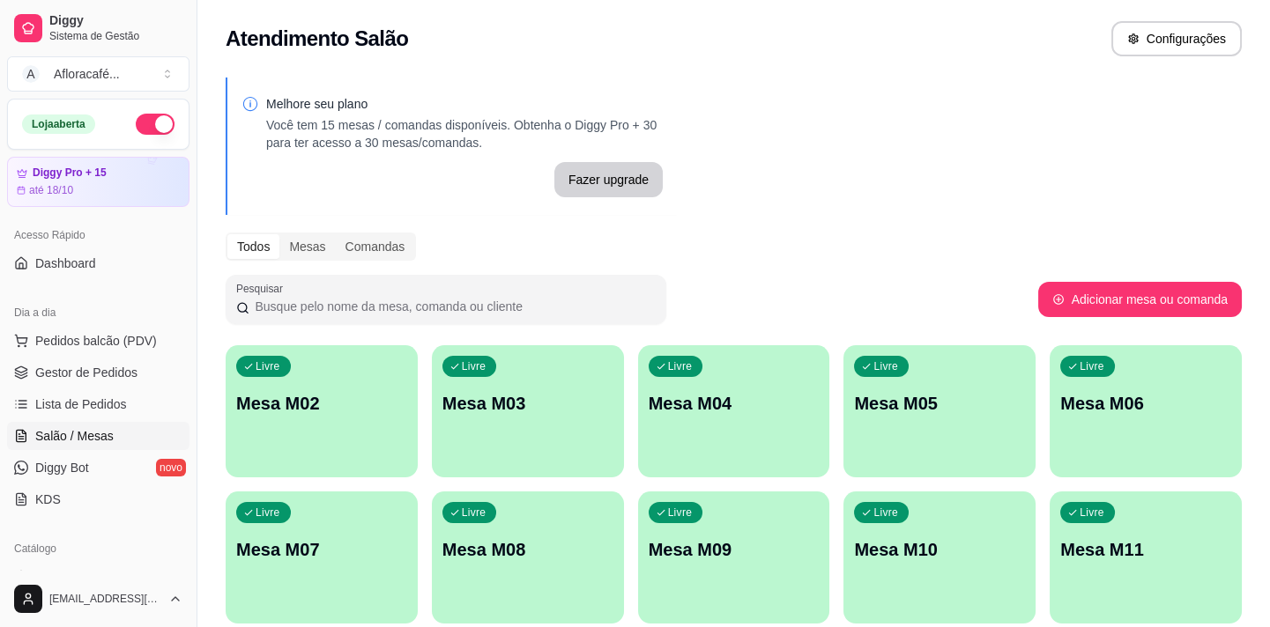
click at [323, 413] on p "Mesa M02" at bounding box center [321, 403] width 171 height 25
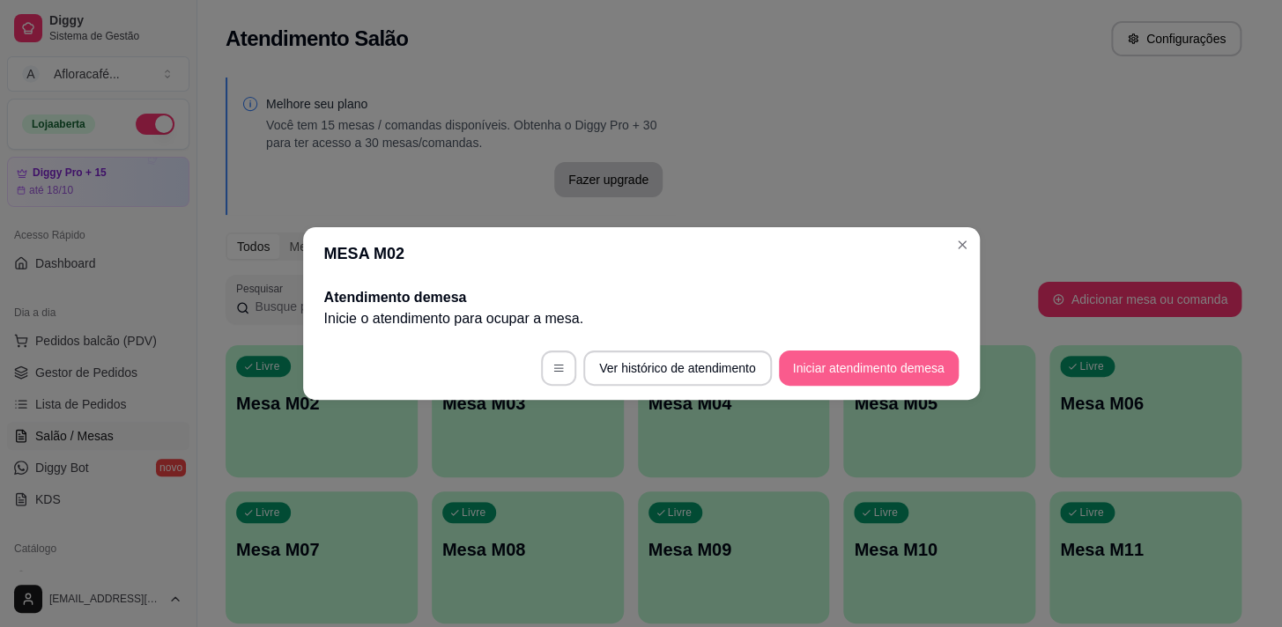
click at [899, 370] on button "Iniciar atendimento de mesa" at bounding box center [869, 368] width 180 height 35
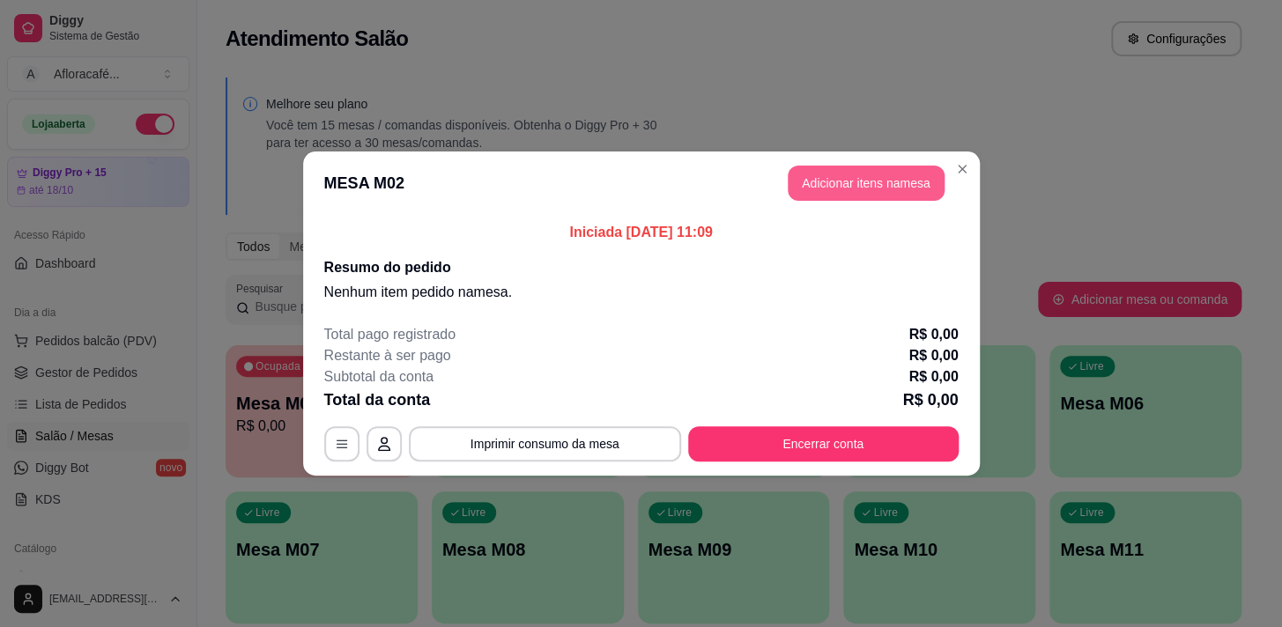
click at [907, 200] on button "Adicionar itens na mesa" at bounding box center [866, 183] width 157 height 35
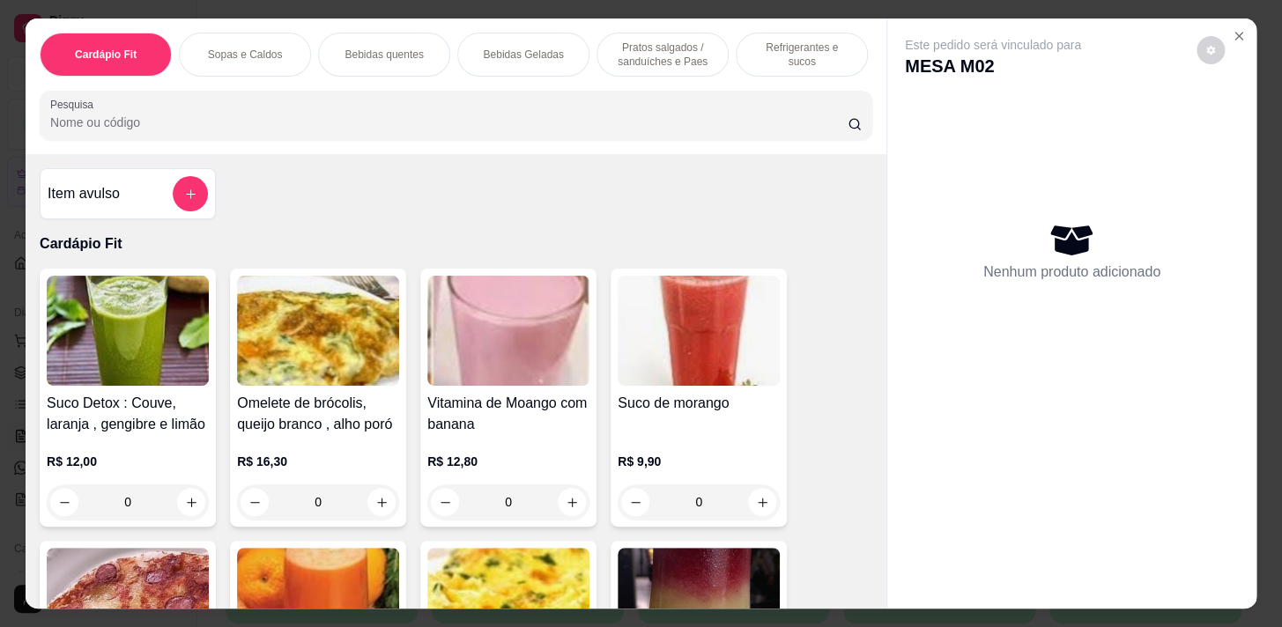
click at [788, 49] on p "Refrigerantes e sucos" at bounding box center [802, 55] width 102 height 28
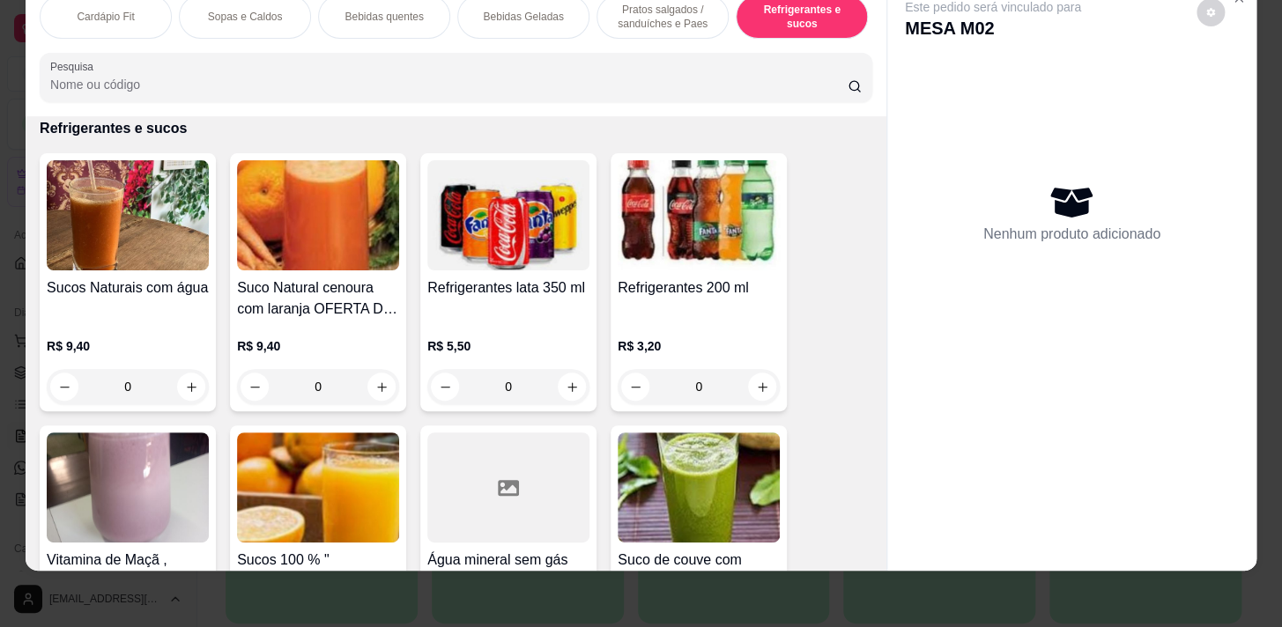
scroll to position [8870, 0]
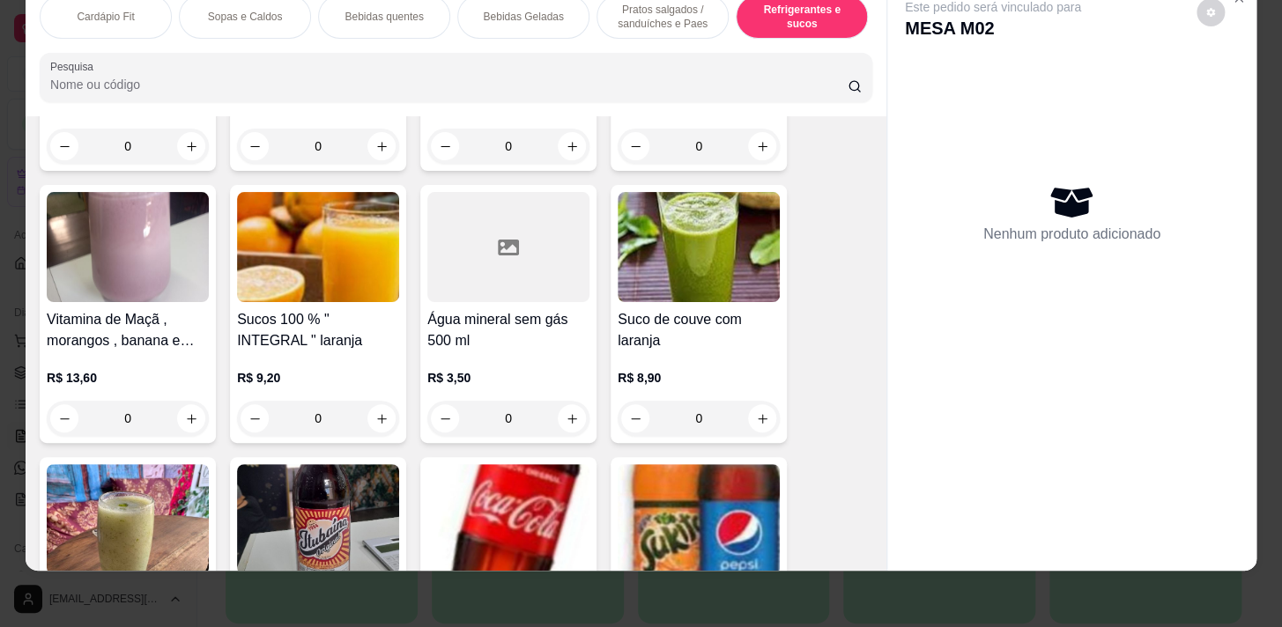
click at [572, 415] on div "0" at bounding box center [508, 418] width 162 height 35
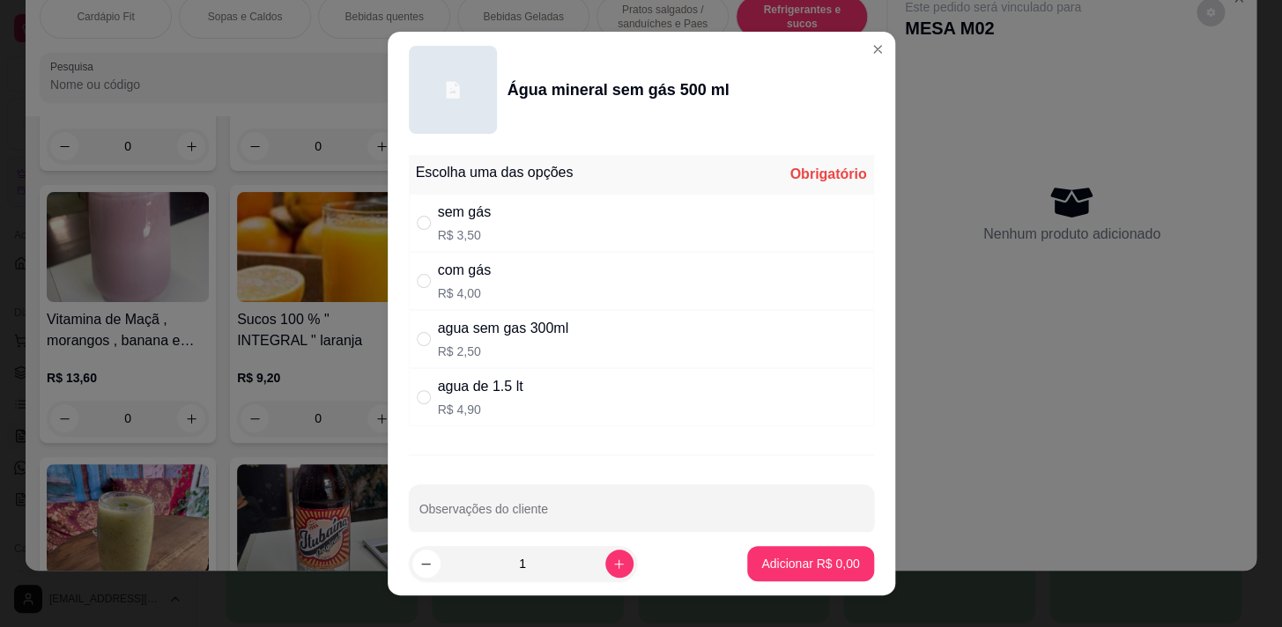
click at [610, 263] on div "com gás R$ 4,00" at bounding box center [641, 281] width 465 height 58
radio input "true"
click at [675, 195] on div "sem gás R$ 3,50" at bounding box center [641, 223] width 465 height 58
radio input "true"
radio input "false"
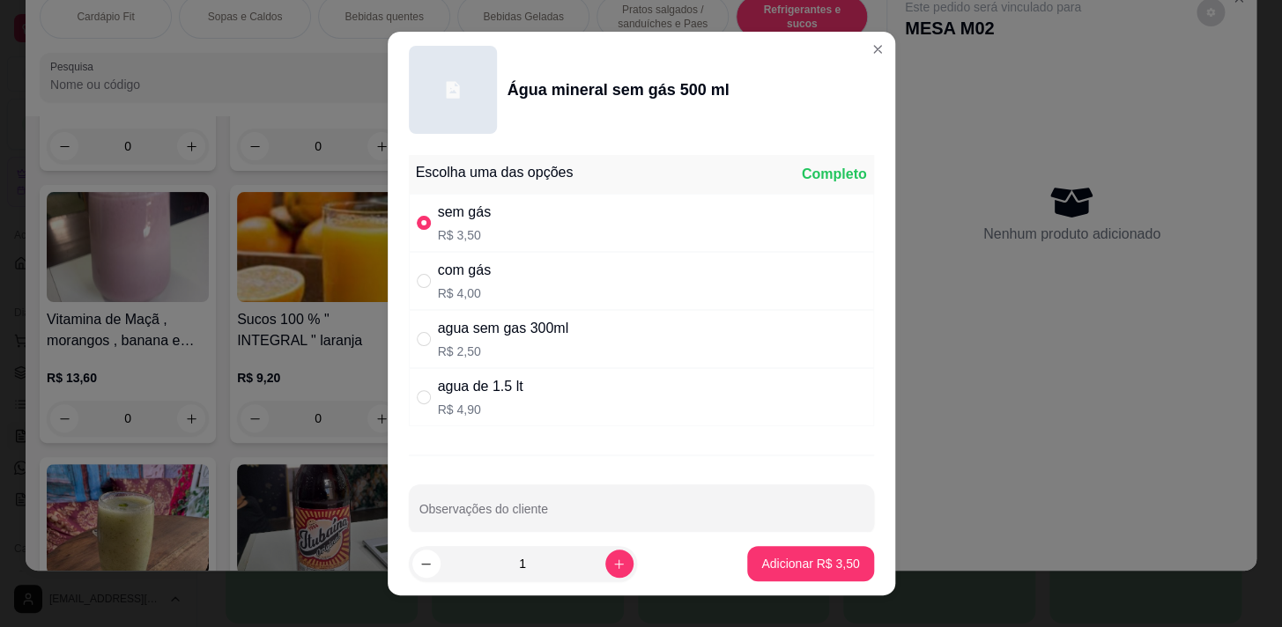
drag, startPoint x: 836, startPoint y: 585, endPoint x: 835, endPoint y: 571, distance: 14.1
click at [836, 584] on footer "1 Adicionar R$ 3,50" at bounding box center [641, 563] width 507 height 63
click at [835, 564] on p "Adicionar R$ 3,50" at bounding box center [810, 564] width 98 height 18
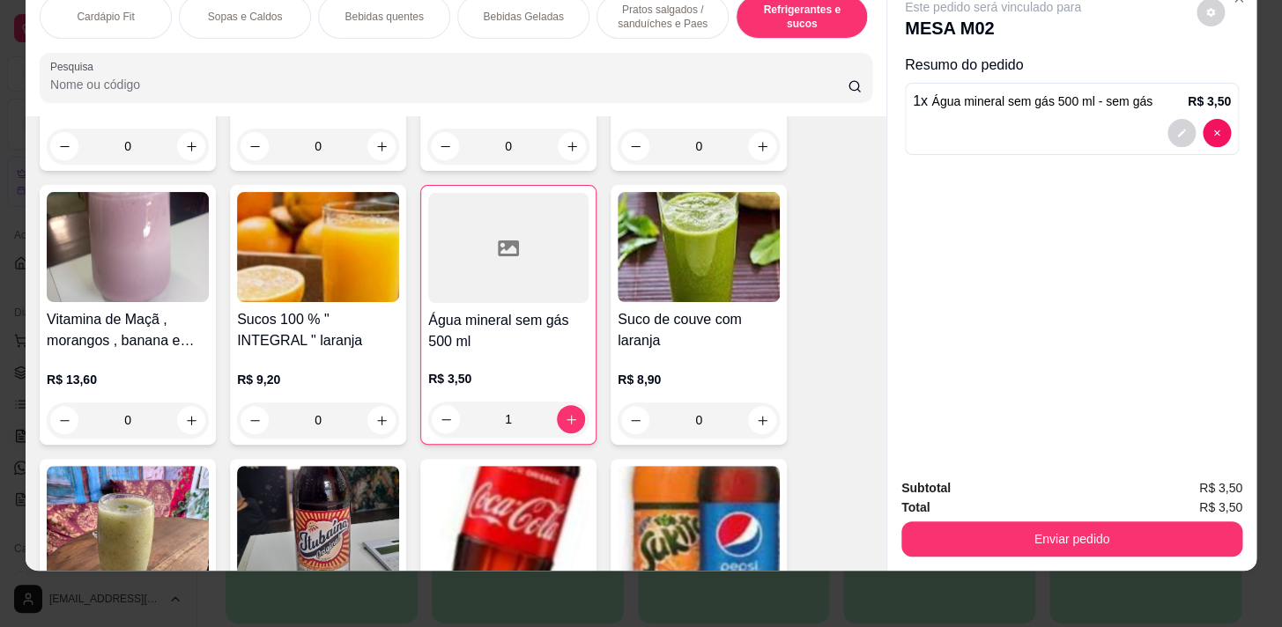
type input "1"
click at [781, 24] on div "Refrigerantes e sucos" at bounding box center [802, 17] width 132 height 44
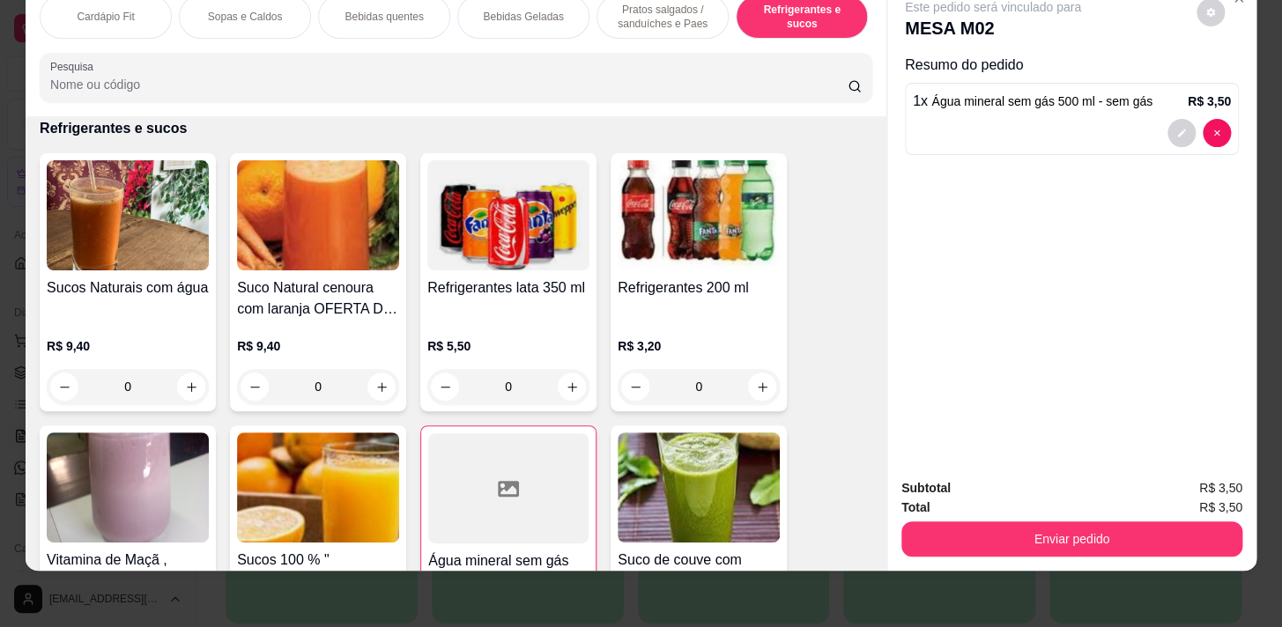
scroll to position [0, 728]
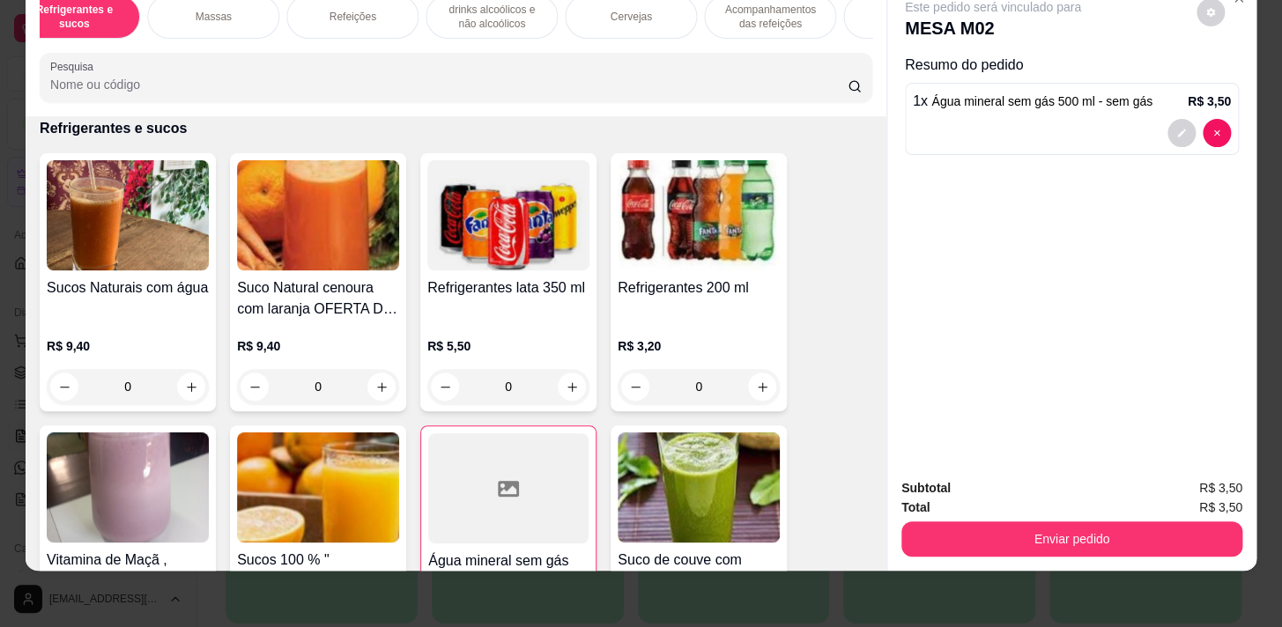
click at [787, 10] on p "Acompanhamentos das refeições" at bounding box center [770, 17] width 102 height 28
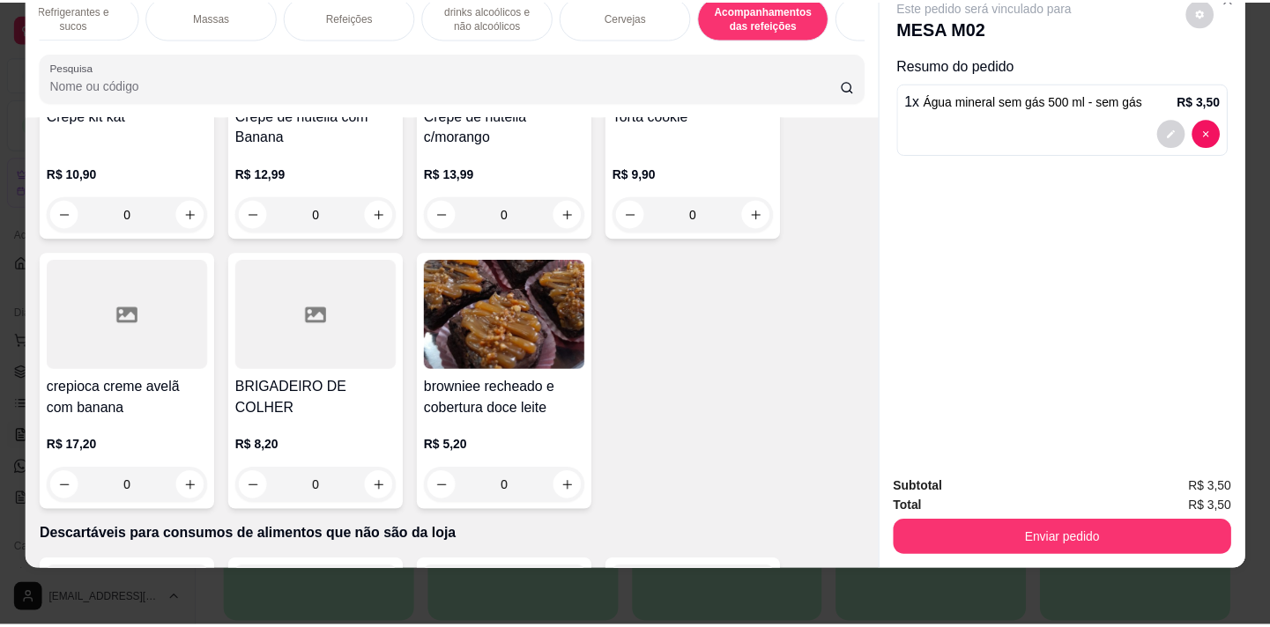
scroll to position [15412, 0]
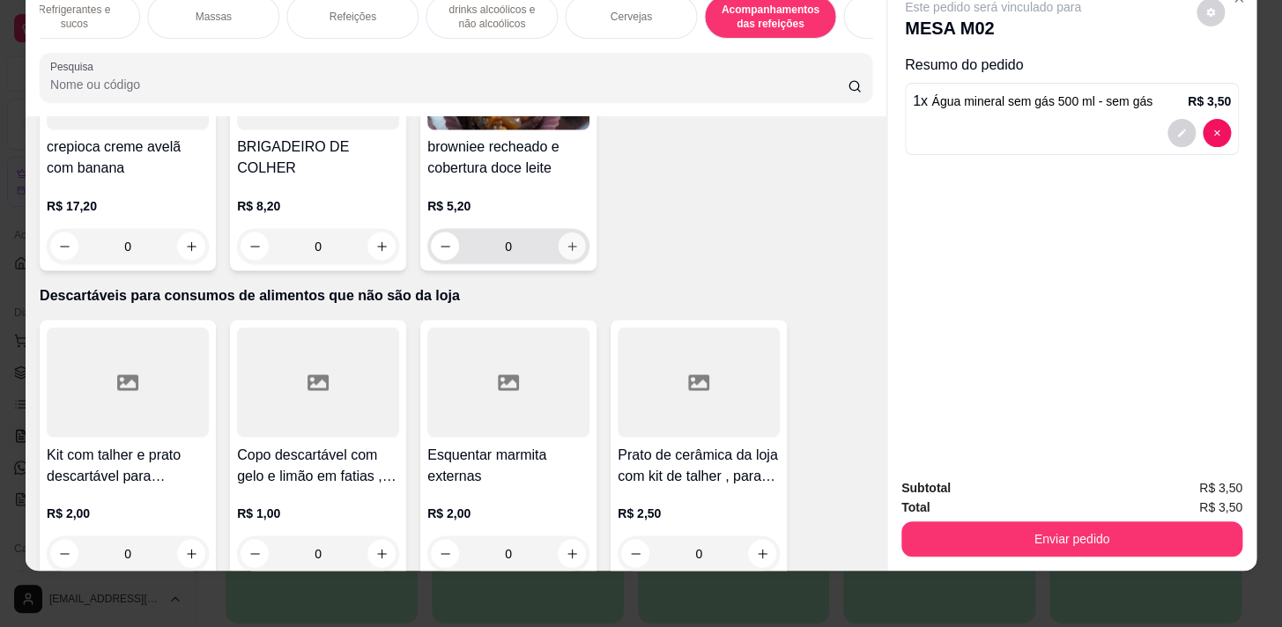
click at [571, 240] on icon "increase-product-quantity" at bounding box center [572, 246] width 13 height 13
type input "1"
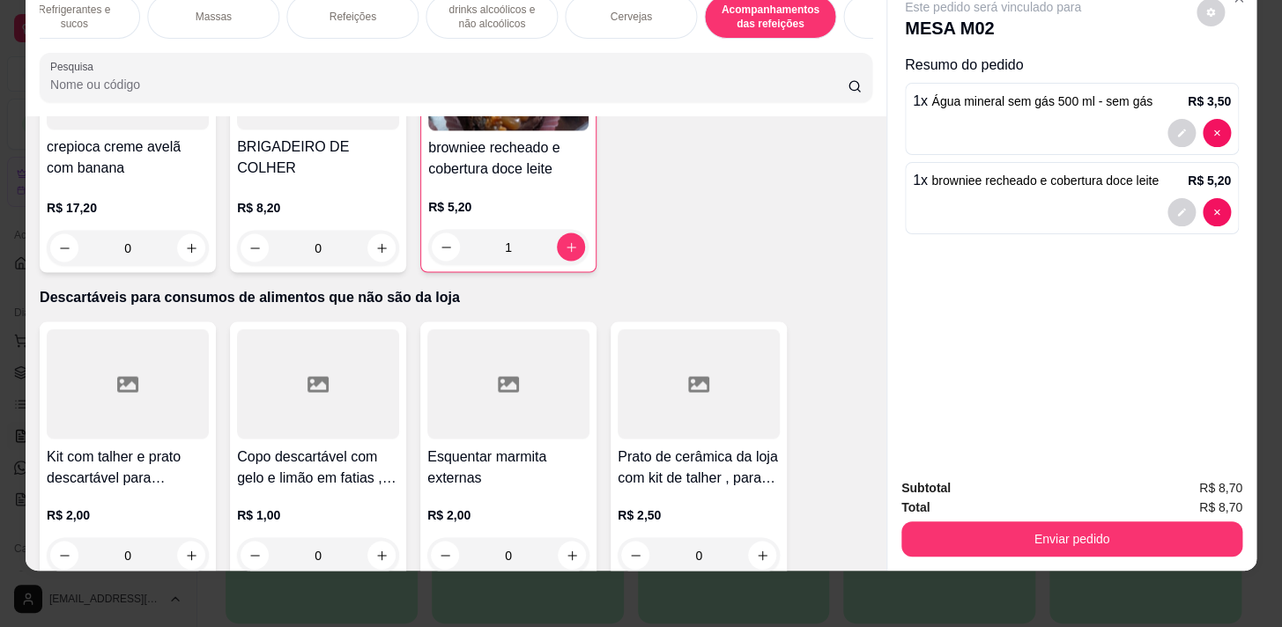
drag, startPoint x: 1198, startPoint y: 560, endPoint x: 1174, endPoint y: 507, distance: 59.1
click at [1189, 552] on div "Cardápio Fit Sopas e Caldos Bebidas quentes Bebidas Geladas Pratos salgados / s…" at bounding box center [641, 313] width 1282 height 627
click at [1173, 522] on button "Enviar pedido" at bounding box center [1071, 539] width 341 height 35
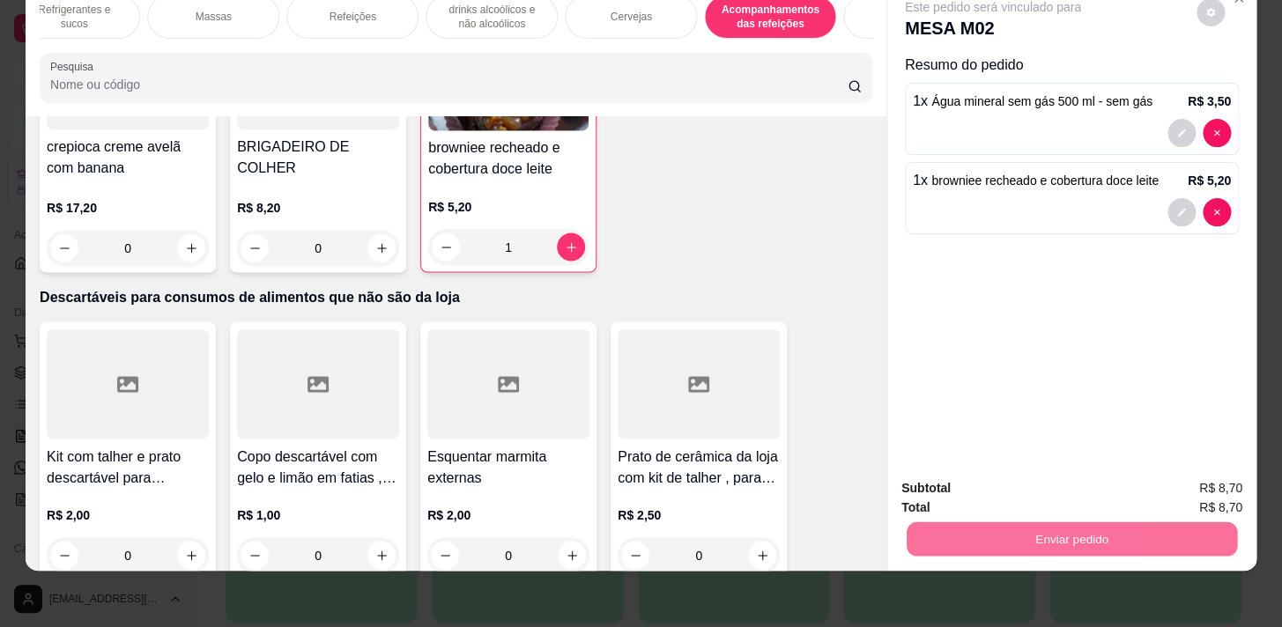
click at [1181, 486] on button "Enviar pedido" at bounding box center [1196, 484] width 97 height 33
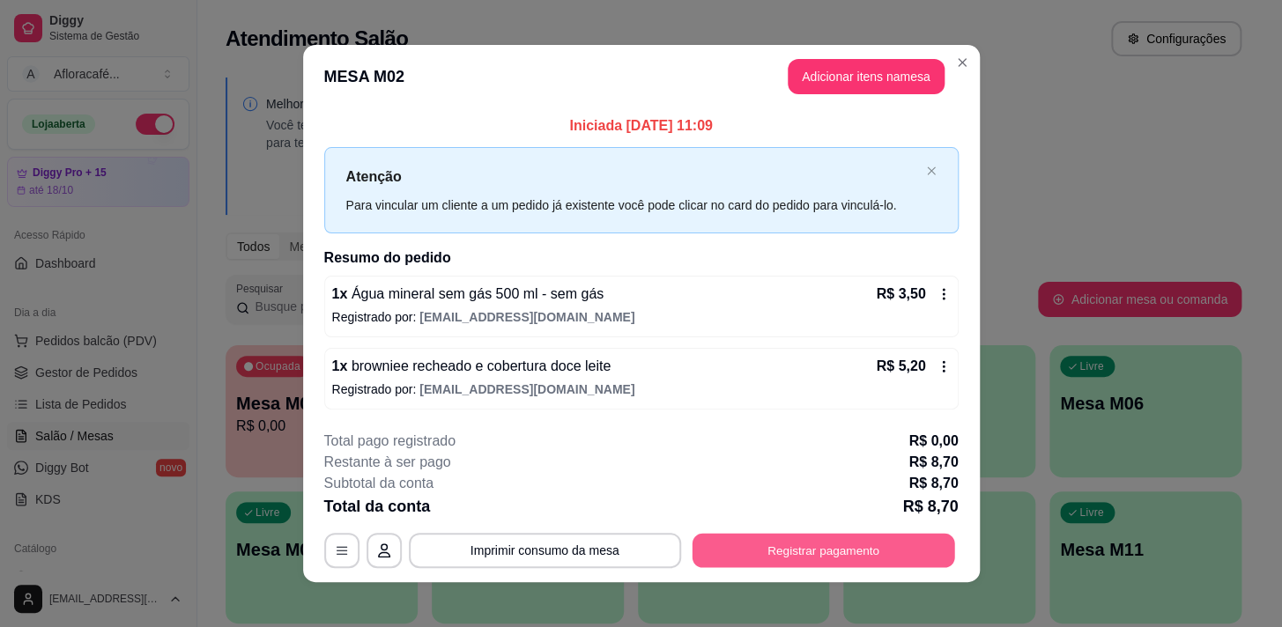
click at [786, 549] on button "Registrar pagamento" at bounding box center [823, 550] width 263 height 34
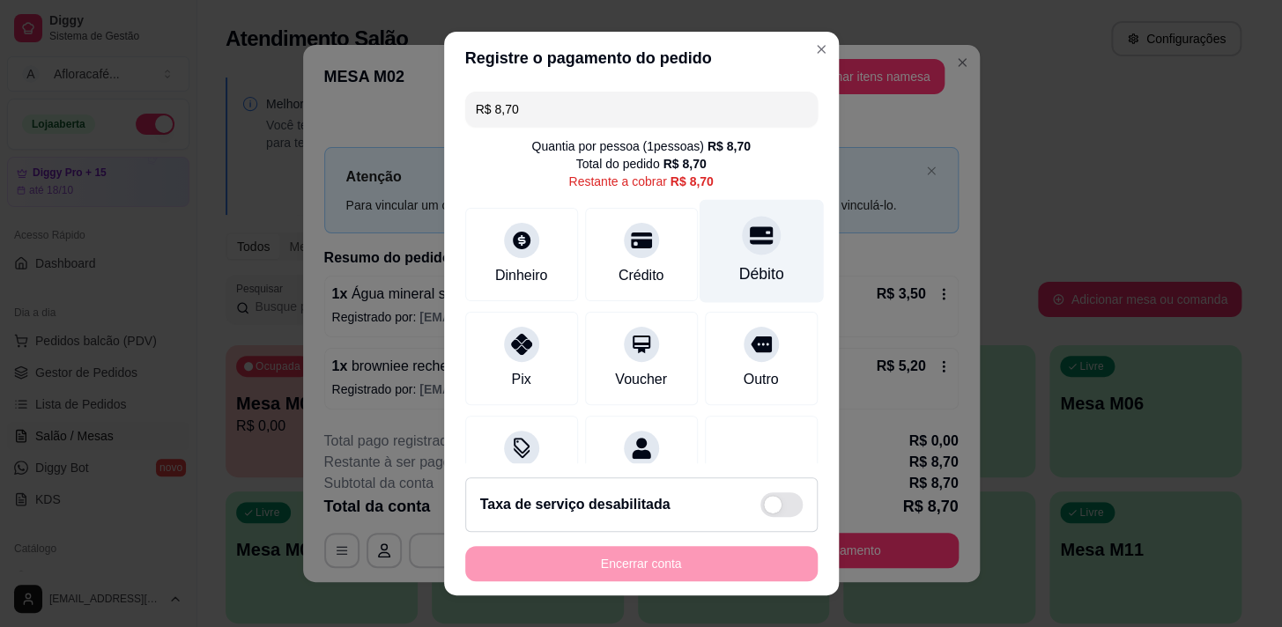
click at [750, 240] on div at bounding box center [761, 235] width 39 height 39
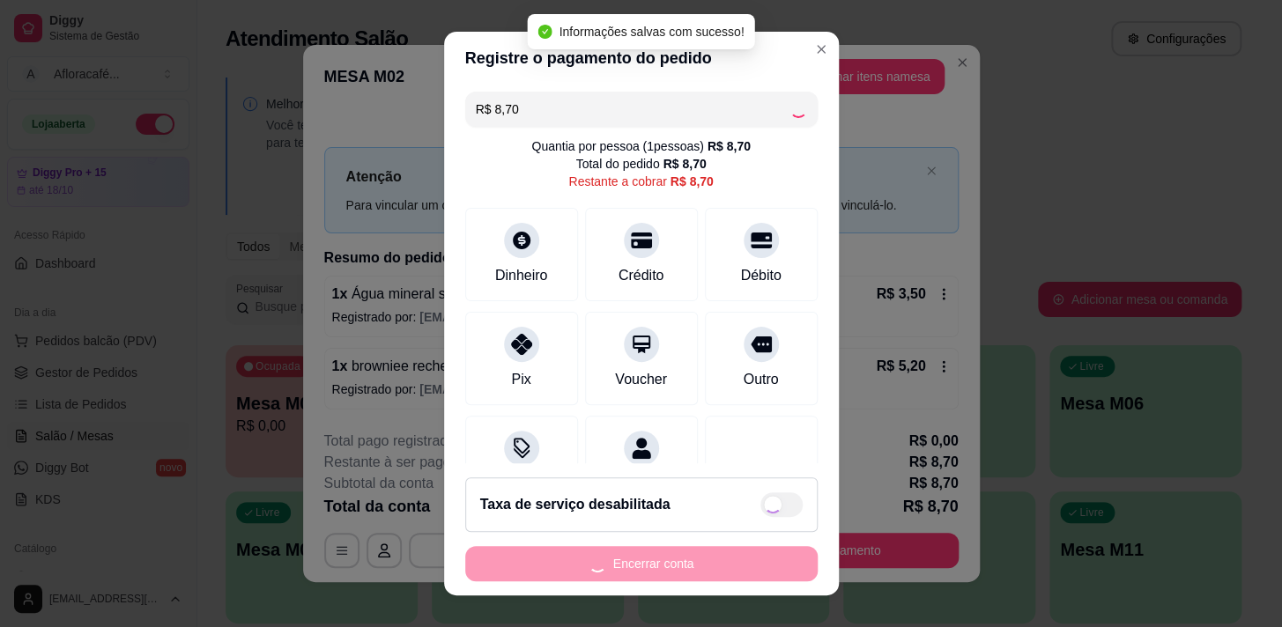
type input "R$ 0,00"
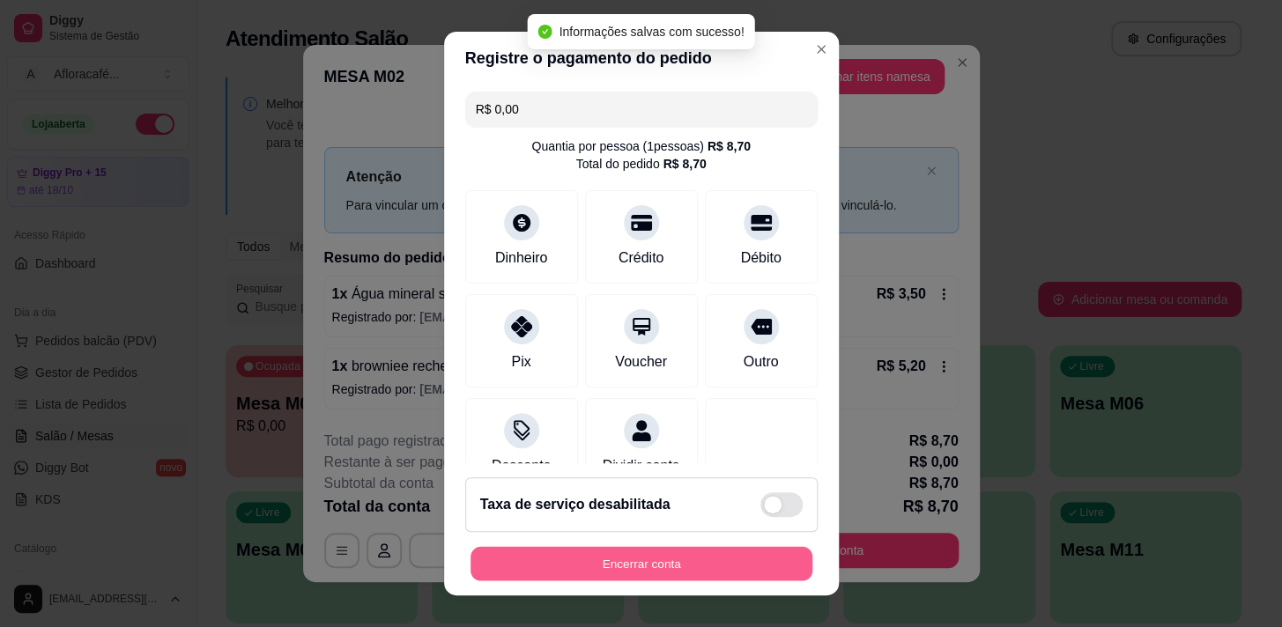
click at [745, 557] on button "Encerrar conta" at bounding box center [641, 564] width 342 height 34
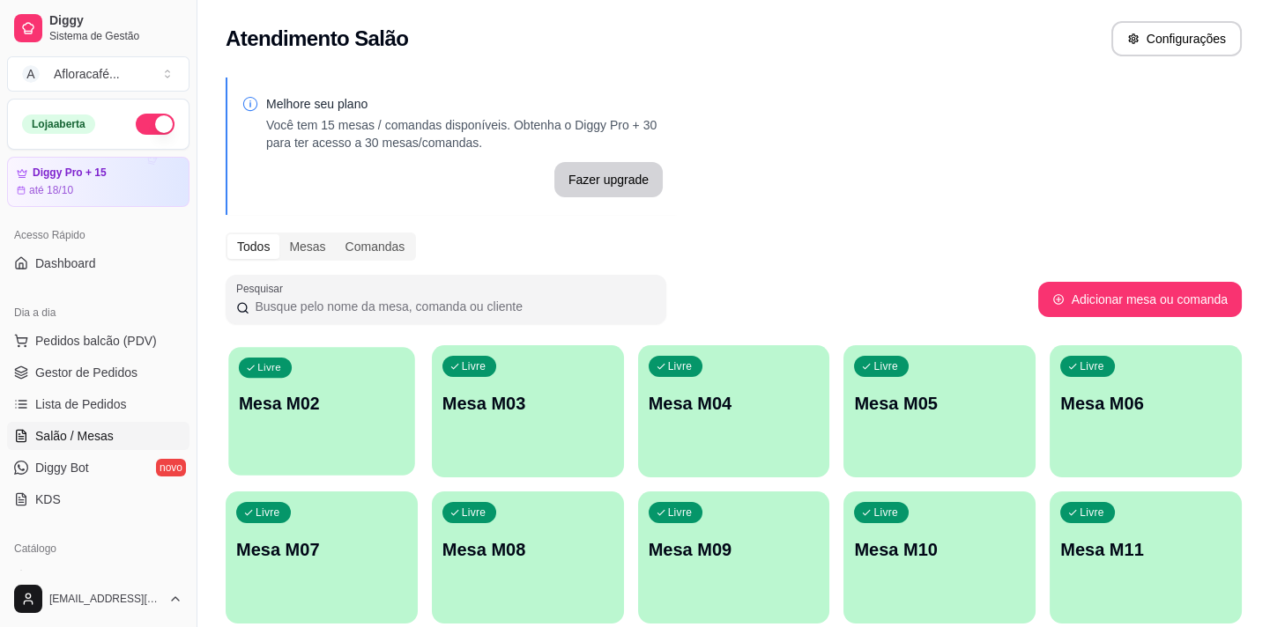
click at [404, 392] on p "Mesa M02" at bounding box center [322, 404] width 166 height 24
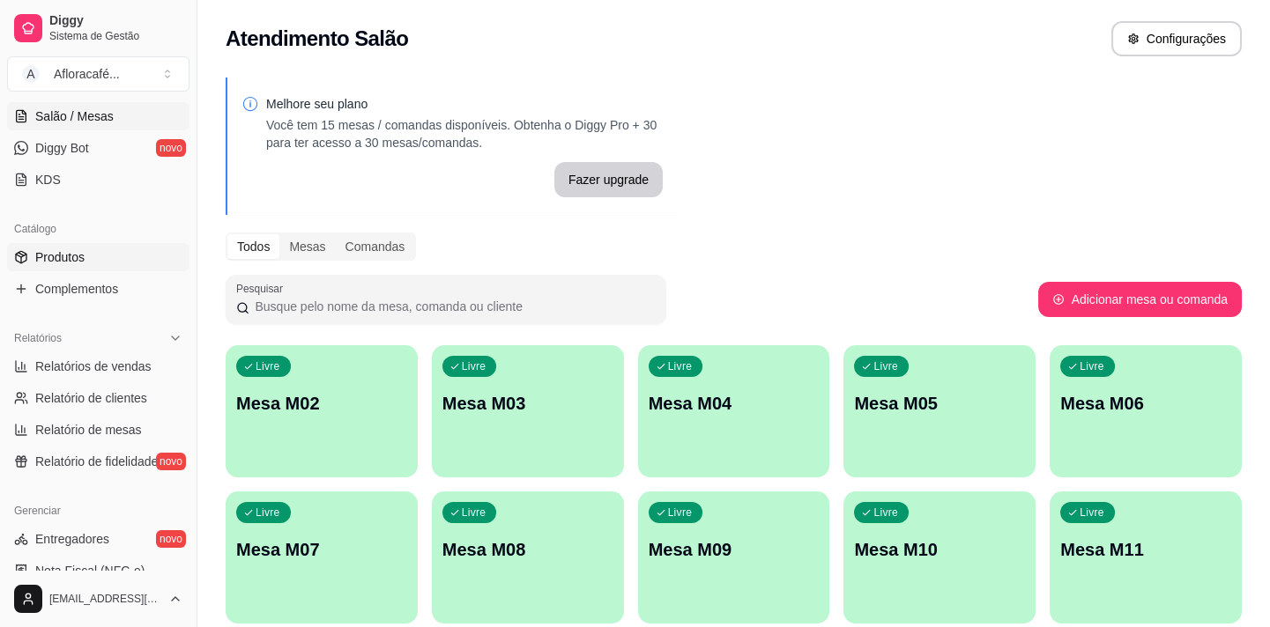
click at [122, 260] on link "Produtos" at bounding box center [98, 257] width 182 height 28
click at [130, 265] on link "Produtos" at bounding box center [98, 257] width 182 height 28
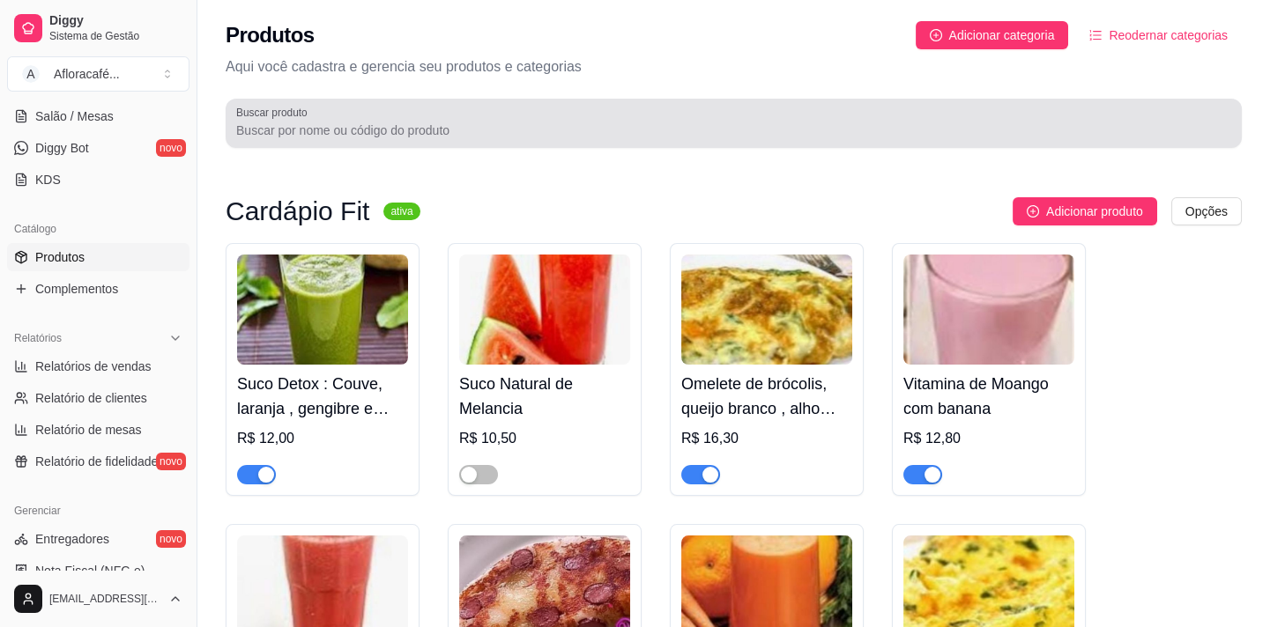
click at [477, 115] on div at bounding box center [733, 123] width 995 height 35
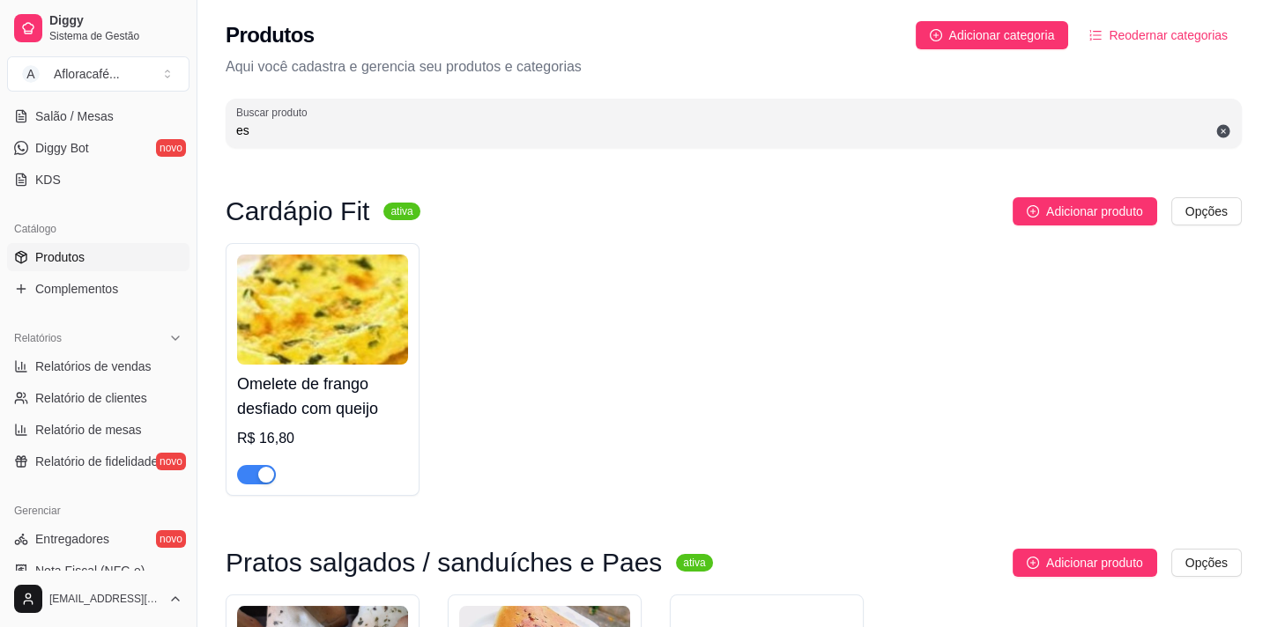
type input "e"
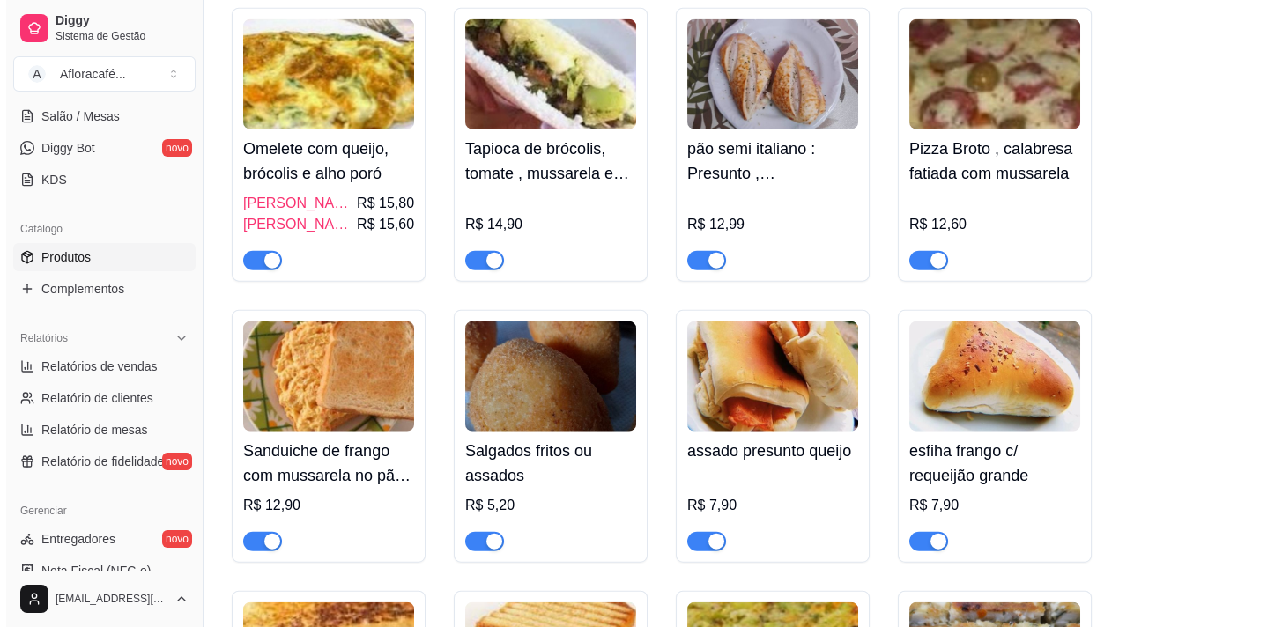
scroll to position [9130, 0]
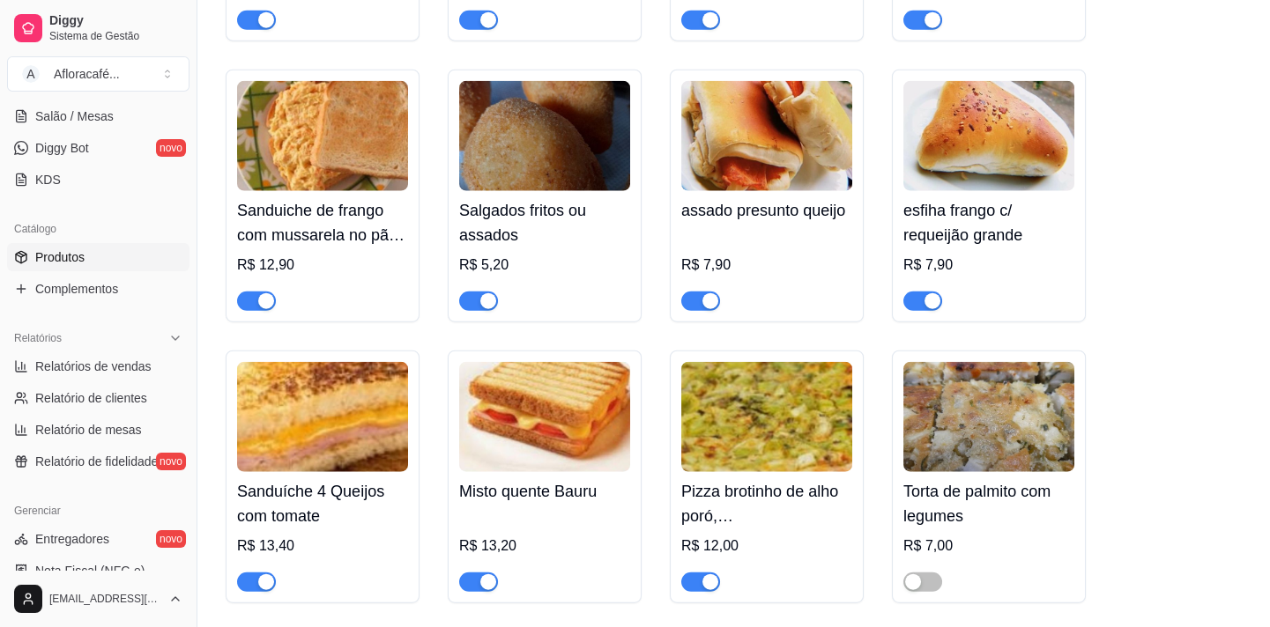
click at [774, 278] on div "R$ 7,90" at bounding box center [766, 270] width 171 height 81
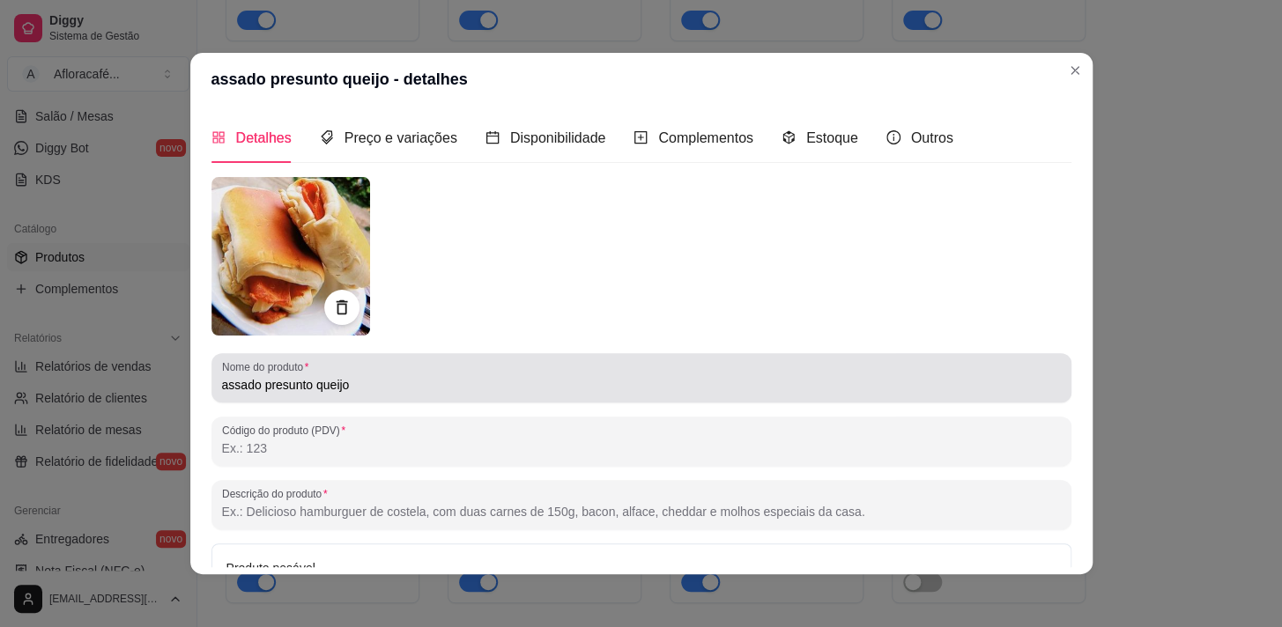
click at [456, 381] on input "assado presunto queijo" at bounding box center [641, 385] width 839 height 18
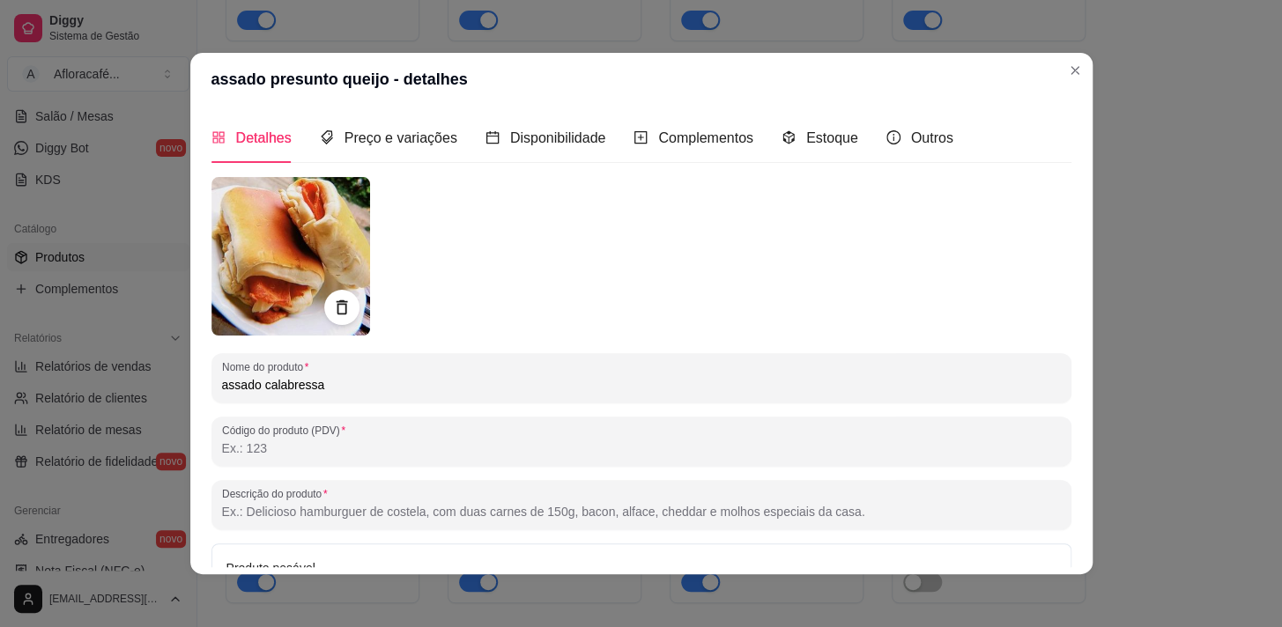
click at [257, 377] on input "assado calabressa" at bounding box center [641, 385] width 839 height 18
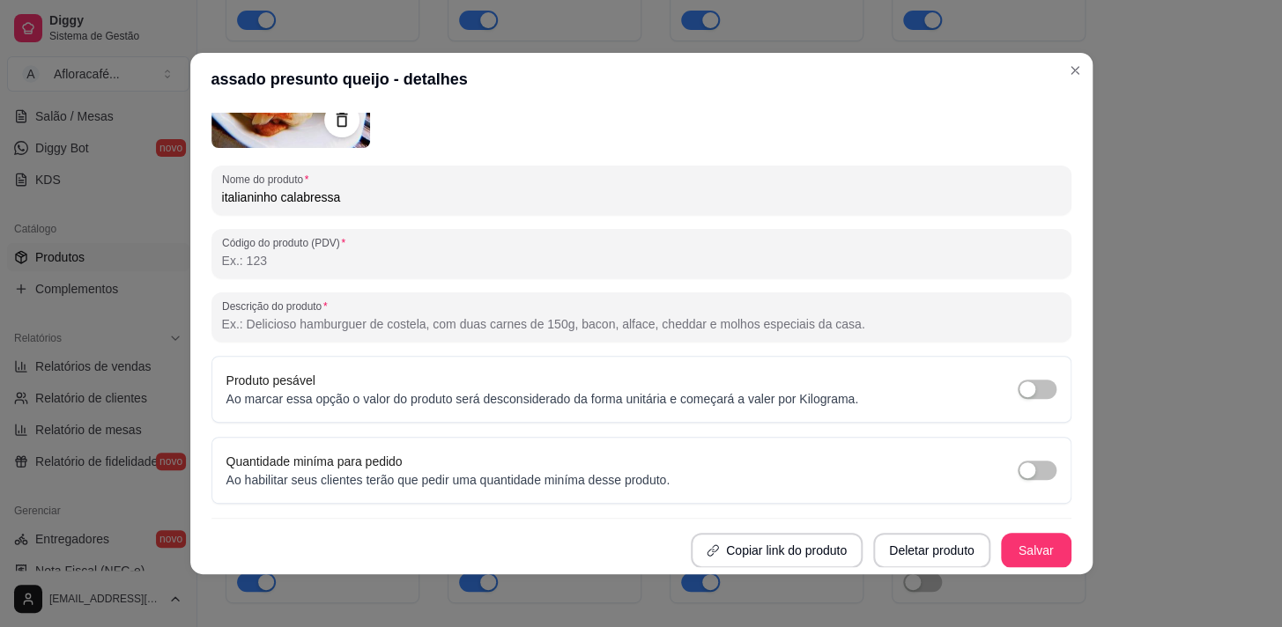
click at [1013, 523] on div "Nome do produto italianinho calabressa Código do produto (PDV) Descrição do pro…" at bounding box center [641, 278] width 860 height 579
click at [1012, 541] on button "Salvar" at bounding box center [1036, 550] width 70 height 35
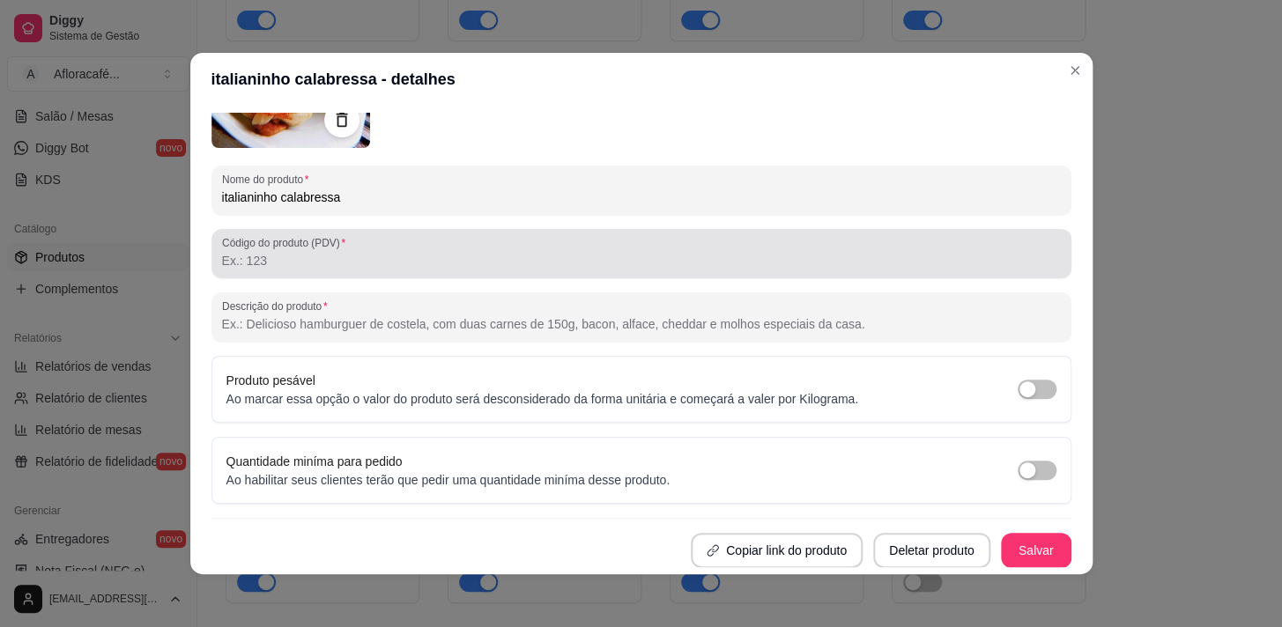
scroll to position [0, 0]
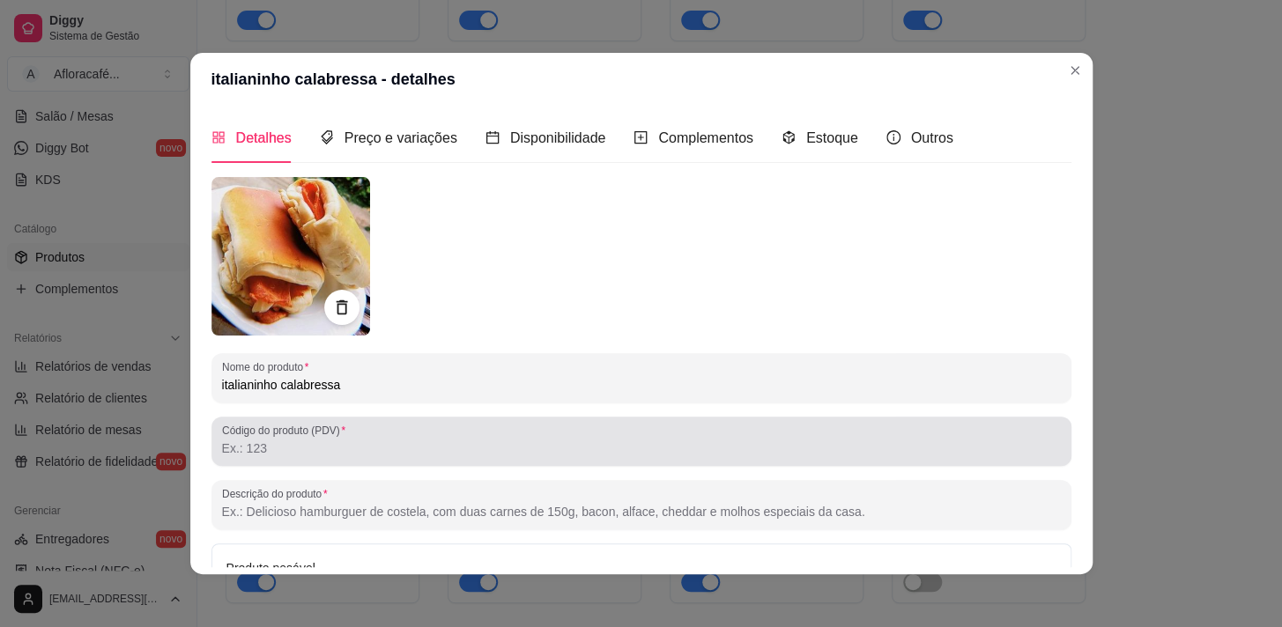
click at [811, 426] on div at bounding box center [641, 441] width 839 height 35
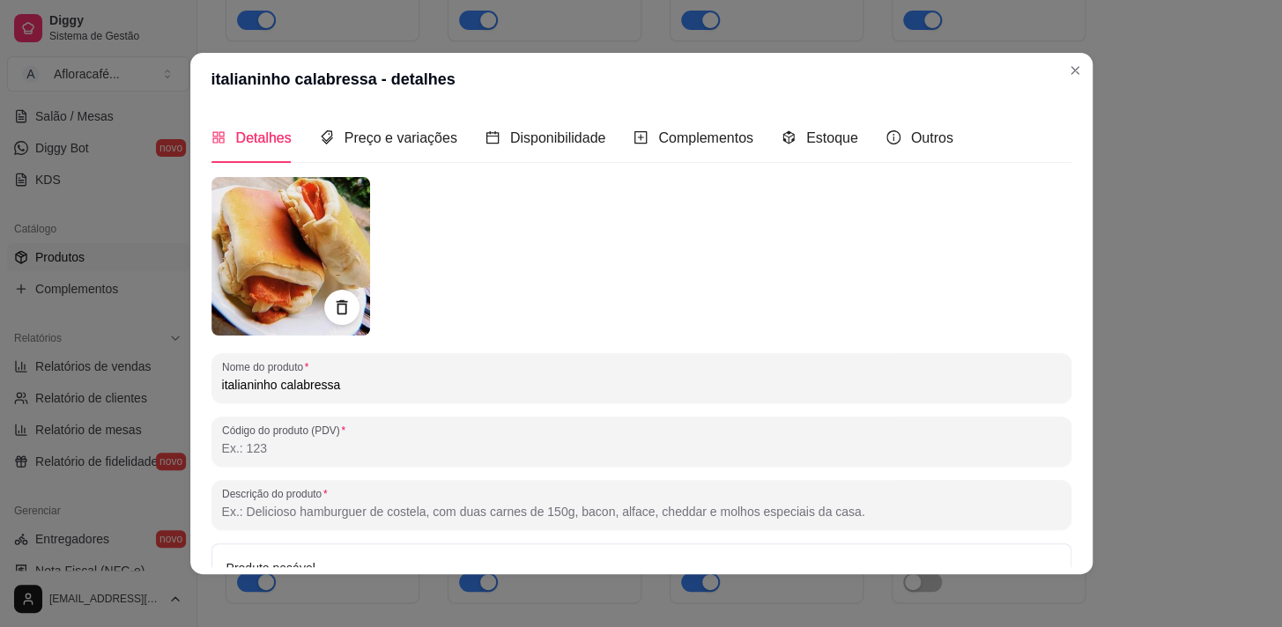
click at [810, 389] on input "italianinho calabressa" at bounding box center [641, 385] width 839 height 18
type input "i"
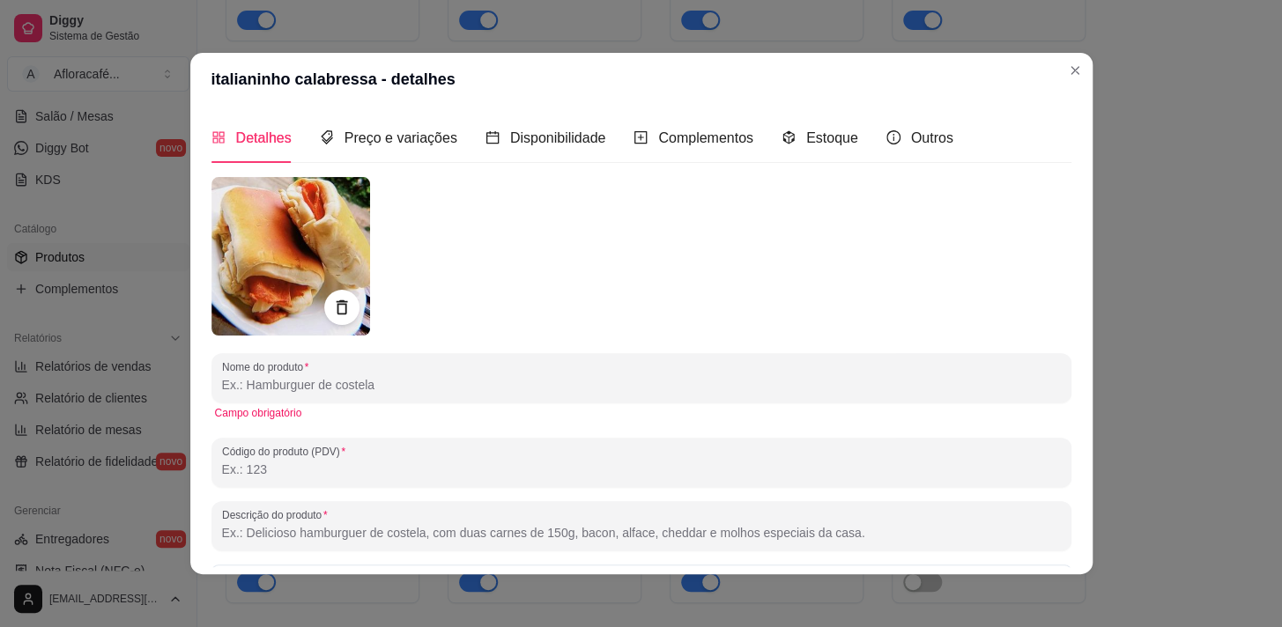
type input "p"
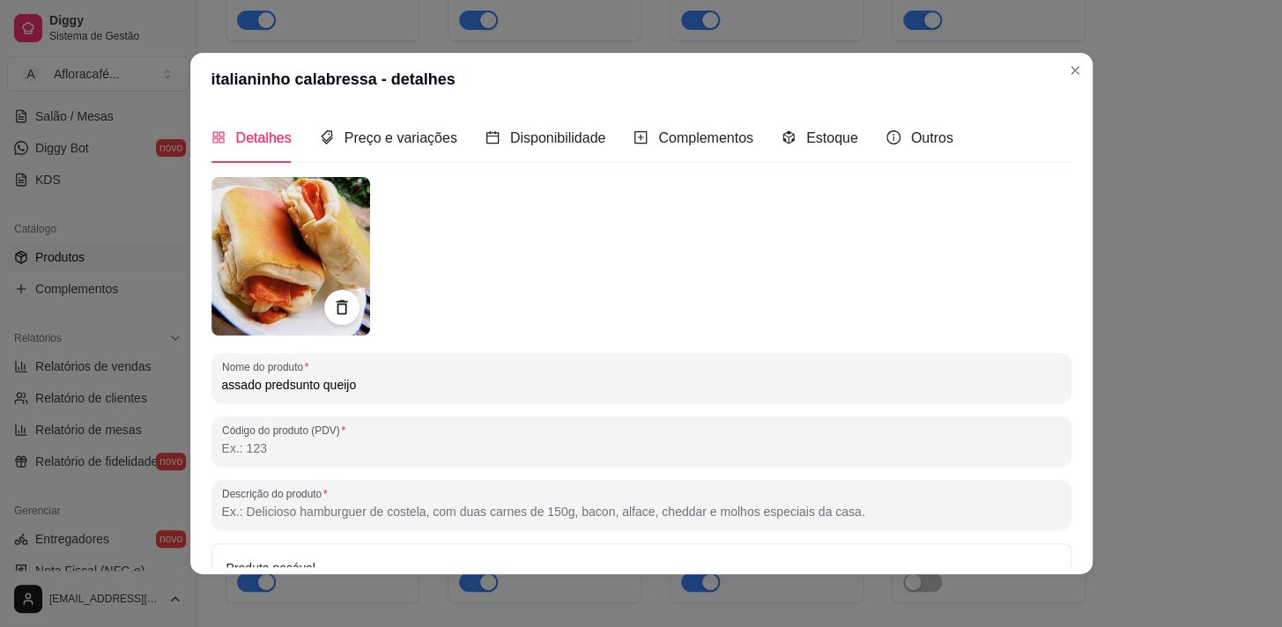
click at [273, 378] on input "assado predsunto queijo" at bounding box center [641, 385] width 839 height 18
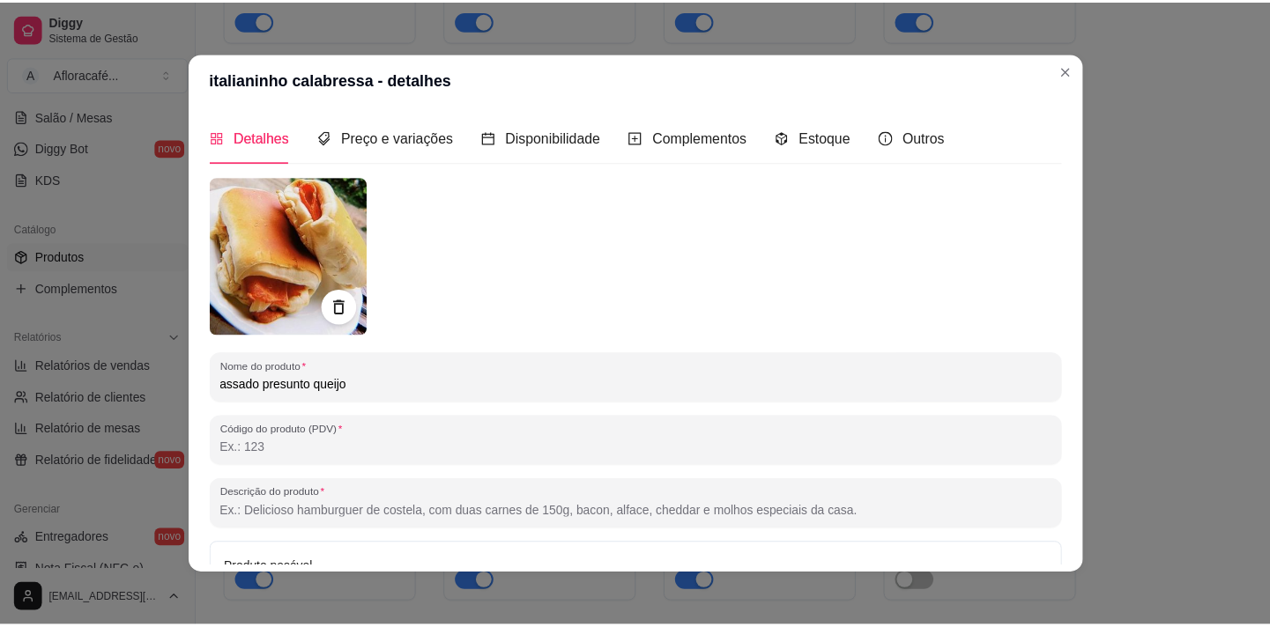
scroll to position [188, 0]
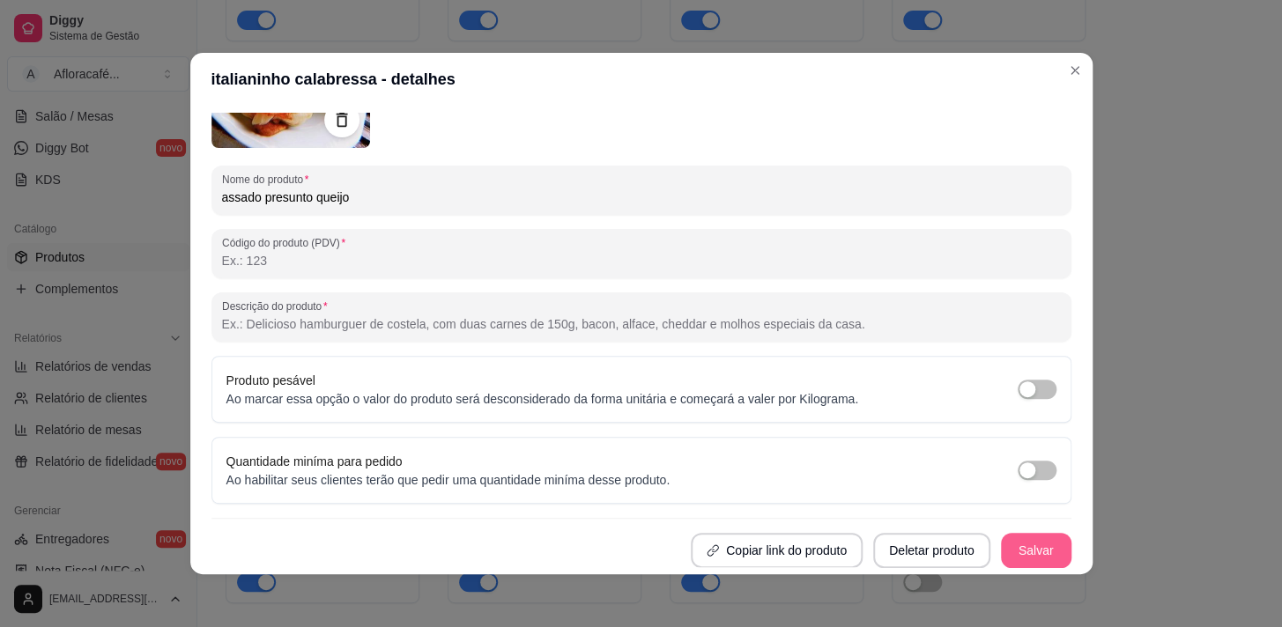
type input "assado presunto queijo"
click at [1015, 556] on button "Salvar" at bounding box center [1036, 551] width 69 height 34
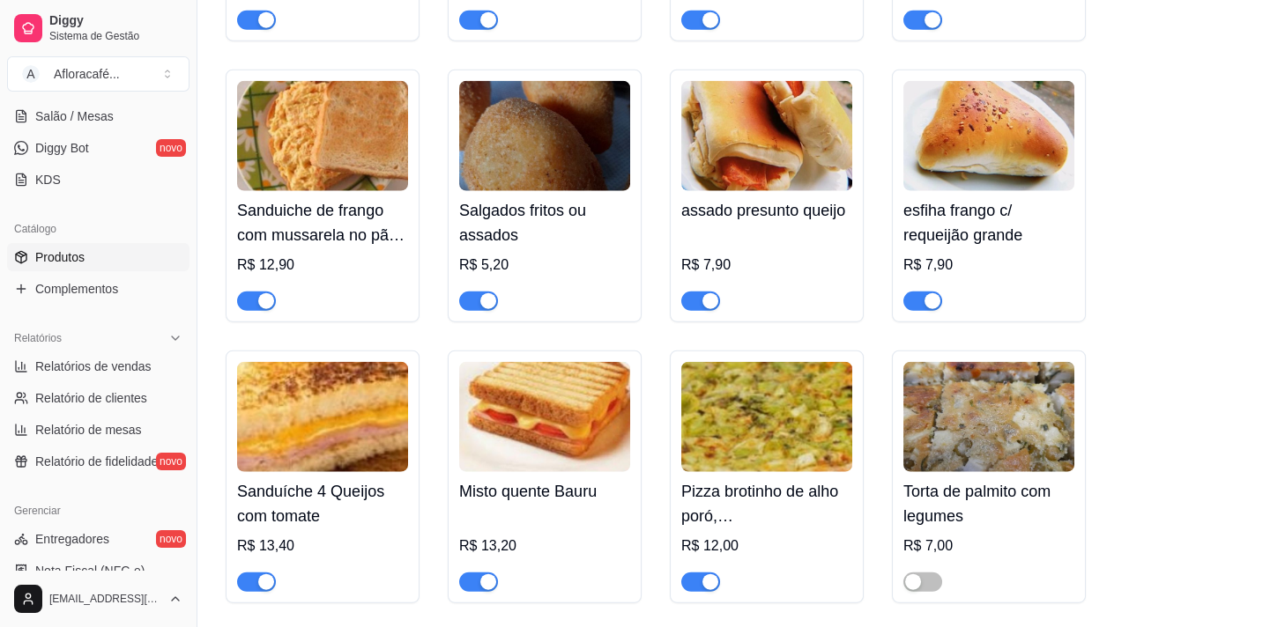
click at [704, 309] on div "button" at bounding box center [710, 301] width 16 height 16
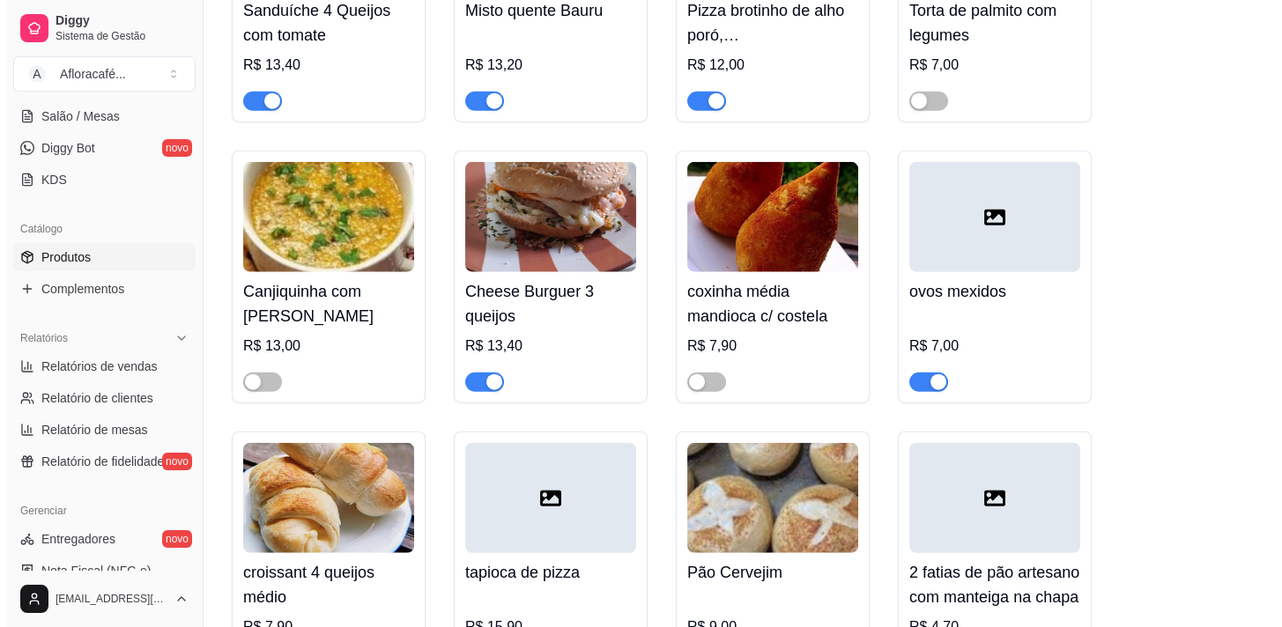
scroll to position [9851, 0]
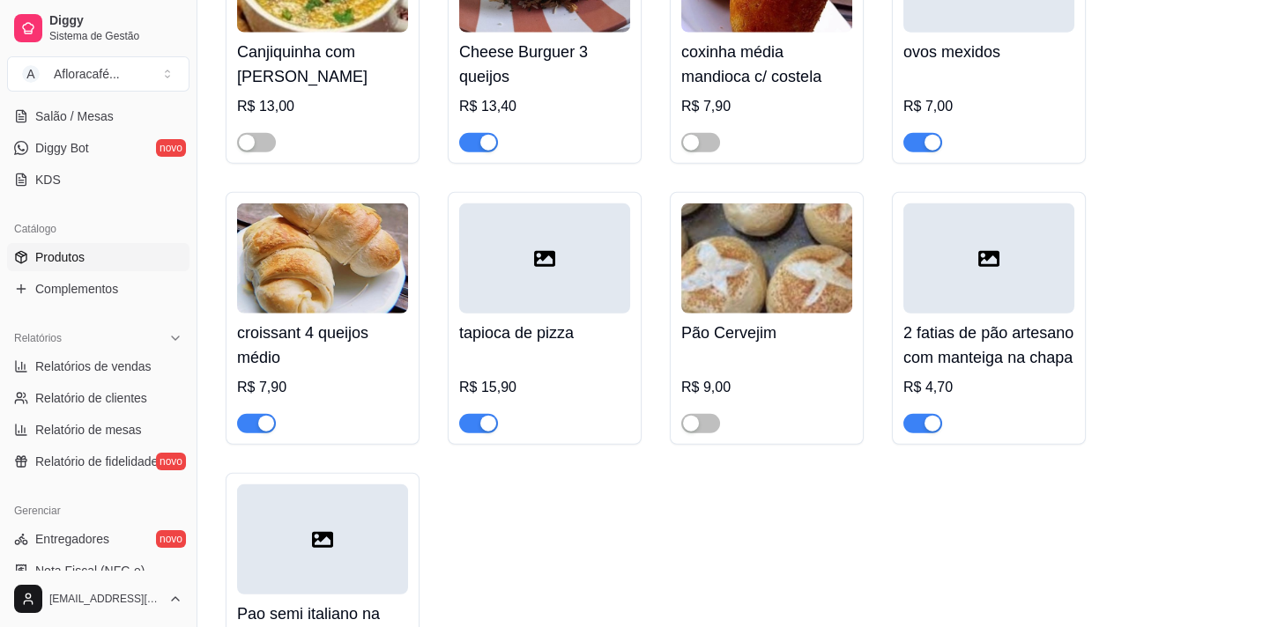
click at [812, 314] on img at bounding box center [766, 259] width 171 height 110
click at [270, 432] on div "button" at bounding box center [266, 424] width 16 height 16
click at [782, 412] on div "R$ 9,00" at bounding box center [766, 392] width 171 height 81
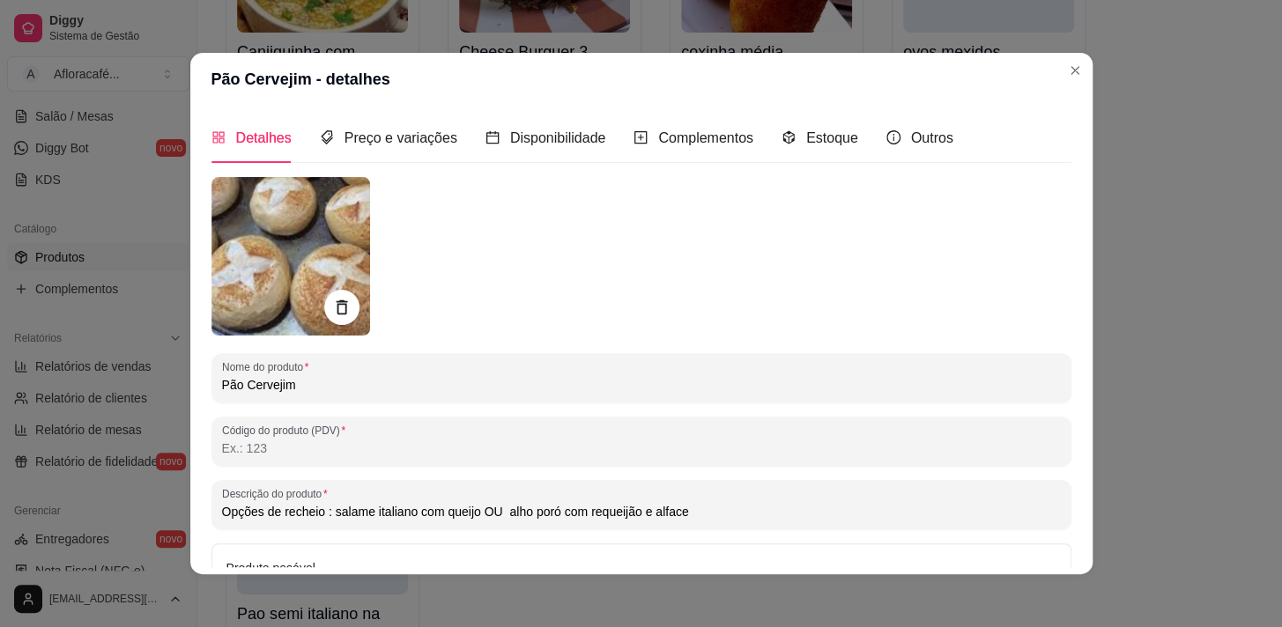
click at [707, 412] on div "Nome do produto Pão Cervejim Código do produto (PDV) Descrição do produto Opçõe…" at bounding box center [641, 466] width 860 height 579
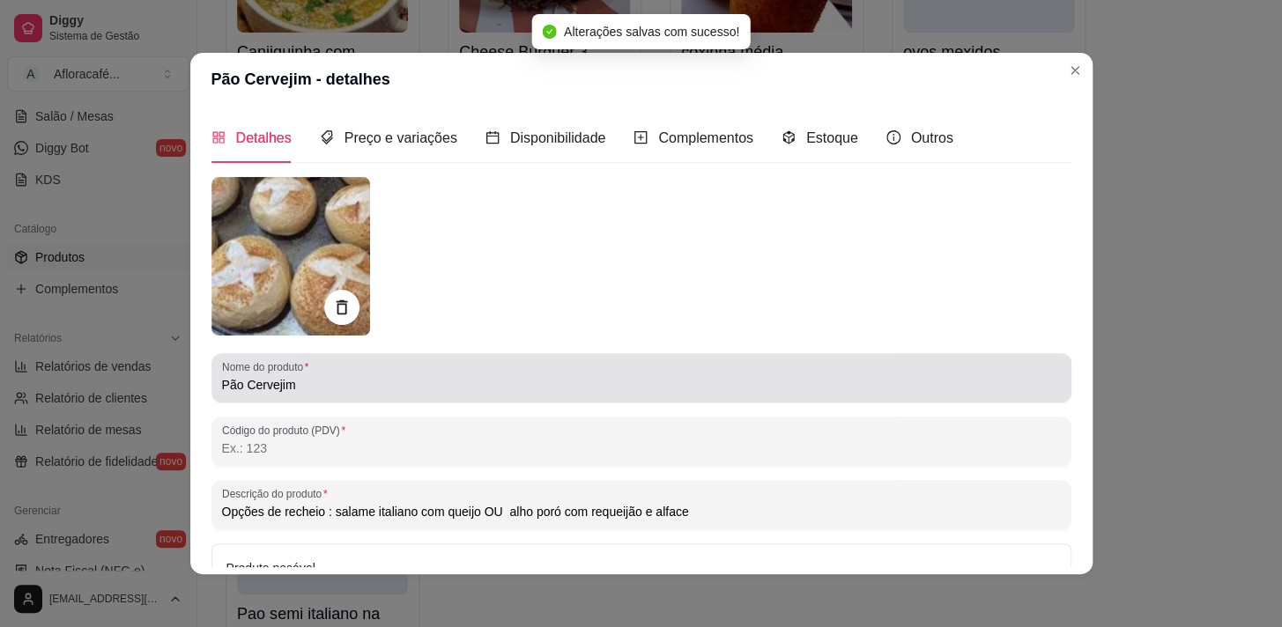
click at [705, 396] on div "Nome do produto Pão Cervejim" at bounding box center [641, 377] width 860 height 49
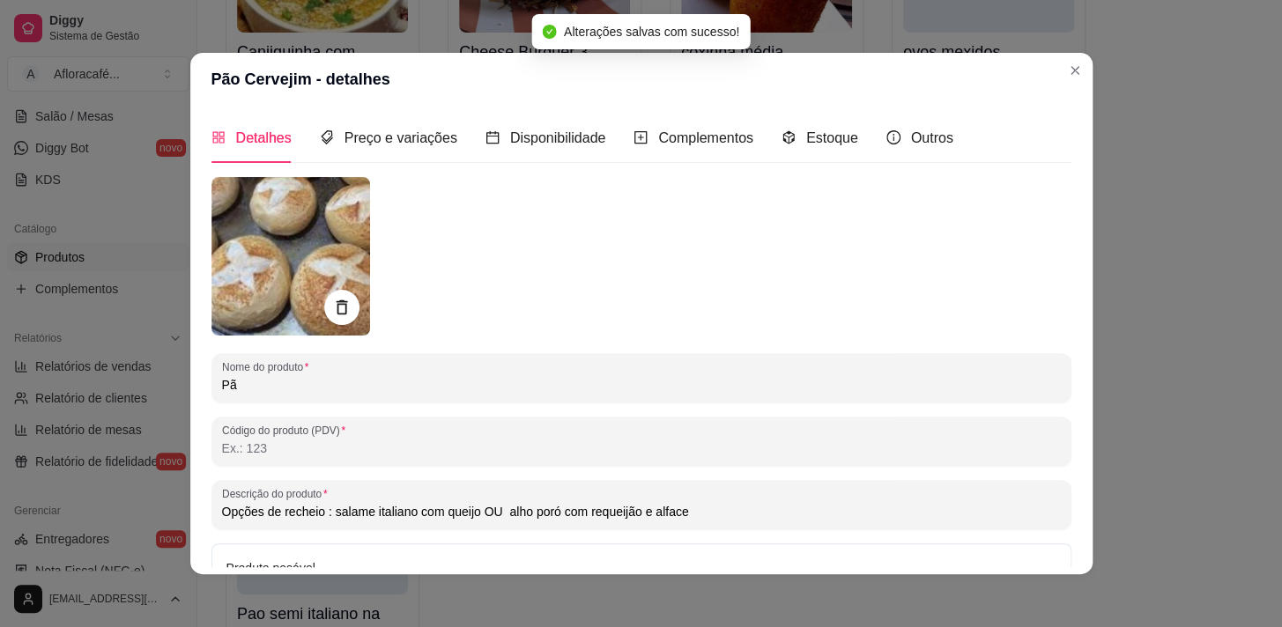
type input "P"
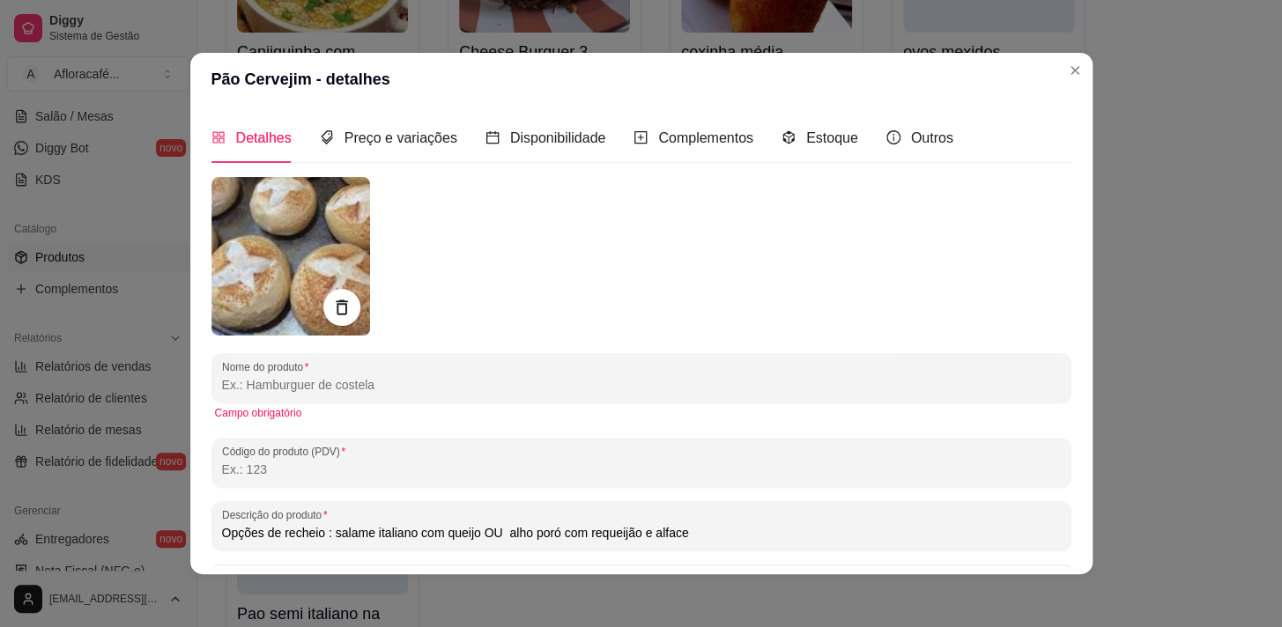
click at [349, 305] on div at bounding box center [341, 307] width 37 height 37
click at [339, 307] on icon at bounding box center [341, 307] width 11 height 15
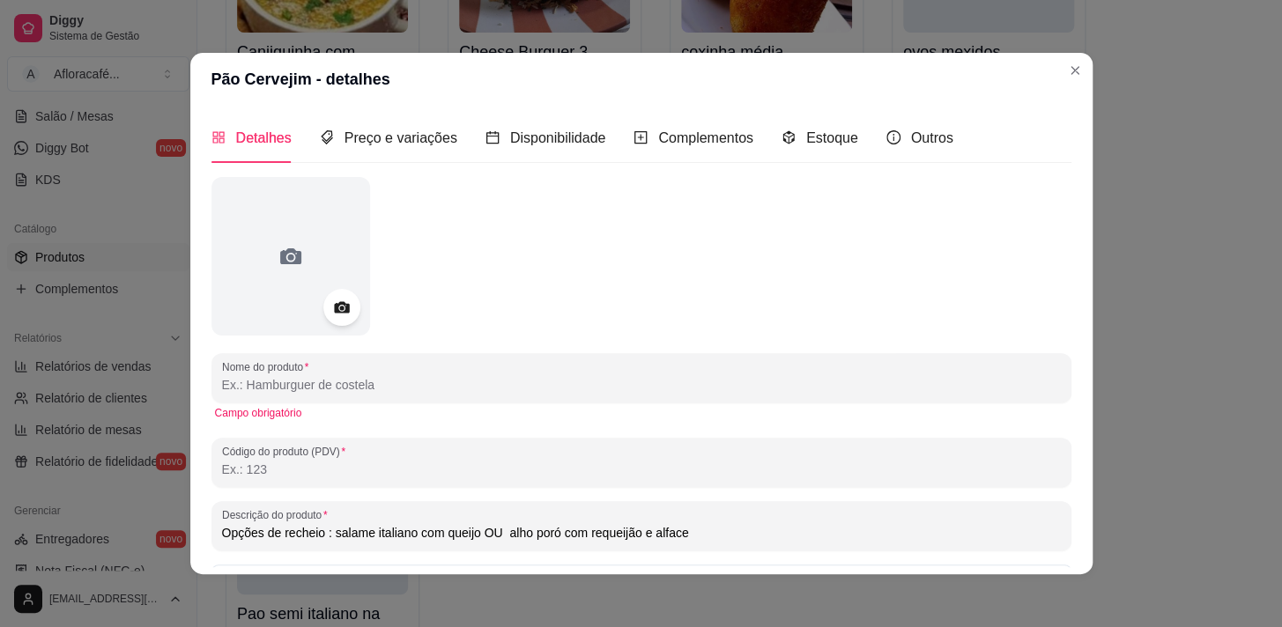
click at [334, 312] on icon at bounding box center [341, 307] width 15 height 11
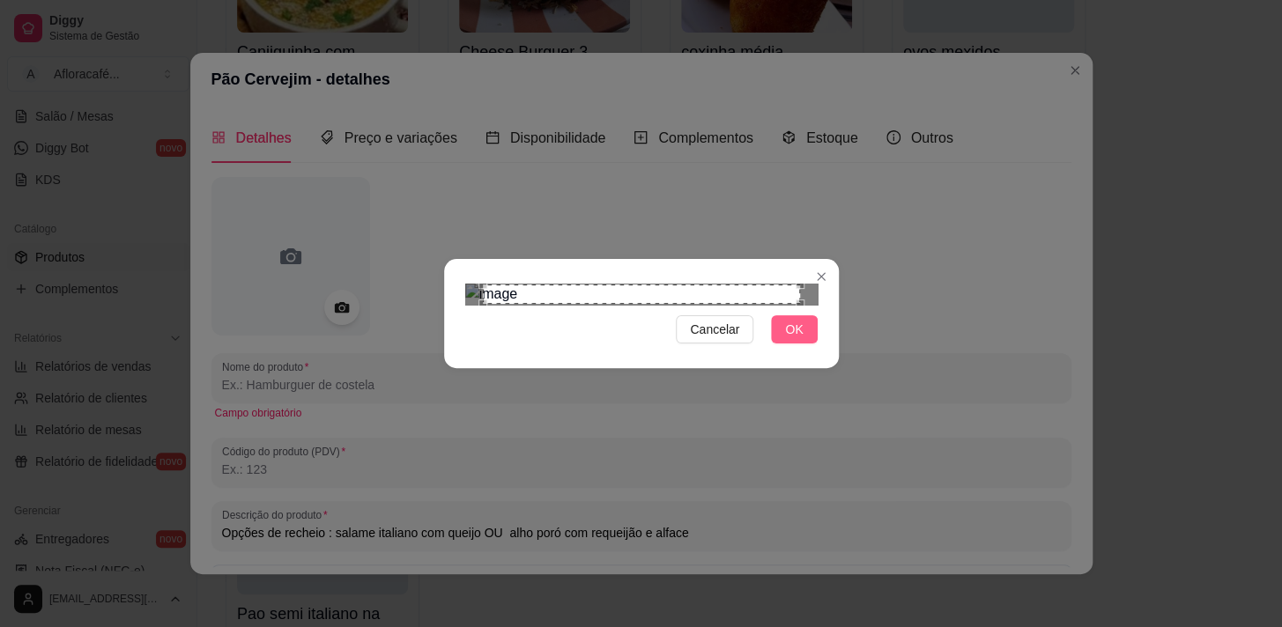
click at [789, 339] on span "OK" at bounding box center [794, 329] width 18 height 19
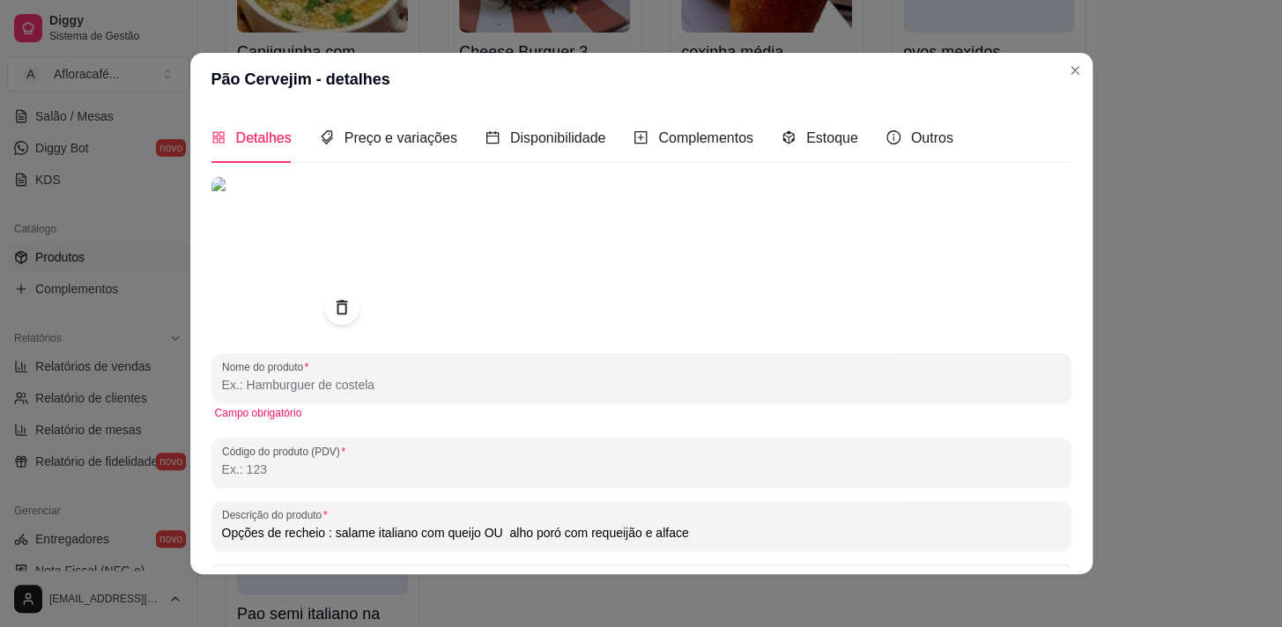
click at [544, 387] on input "Nome do produto" at bounding box center [641, 385] width 839 height 18
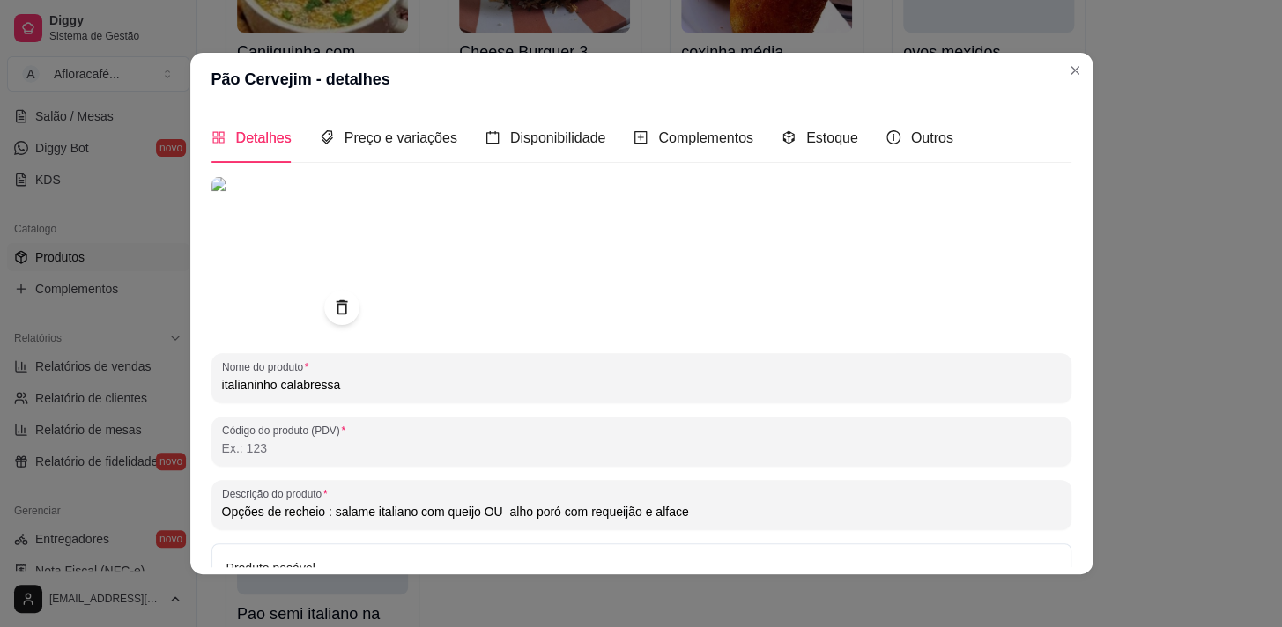
click at [273, 384] on input "italianinho calabressa" at bounding box center [641, 385] width 839 height 18
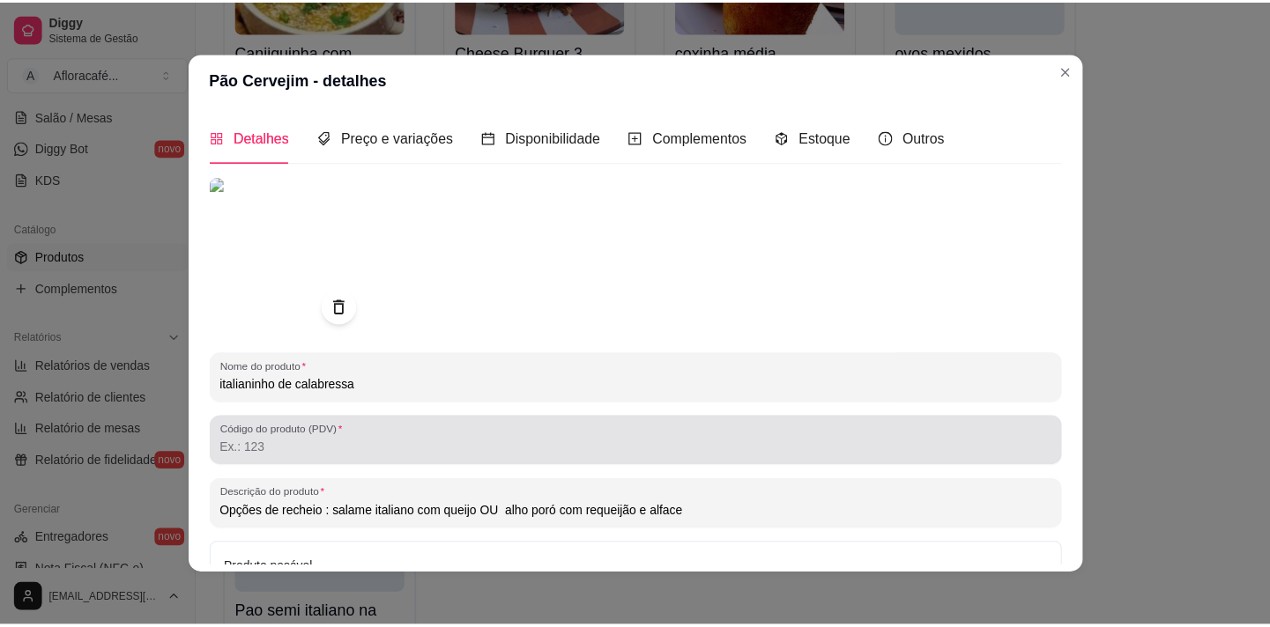
scroll to position [188, 0]
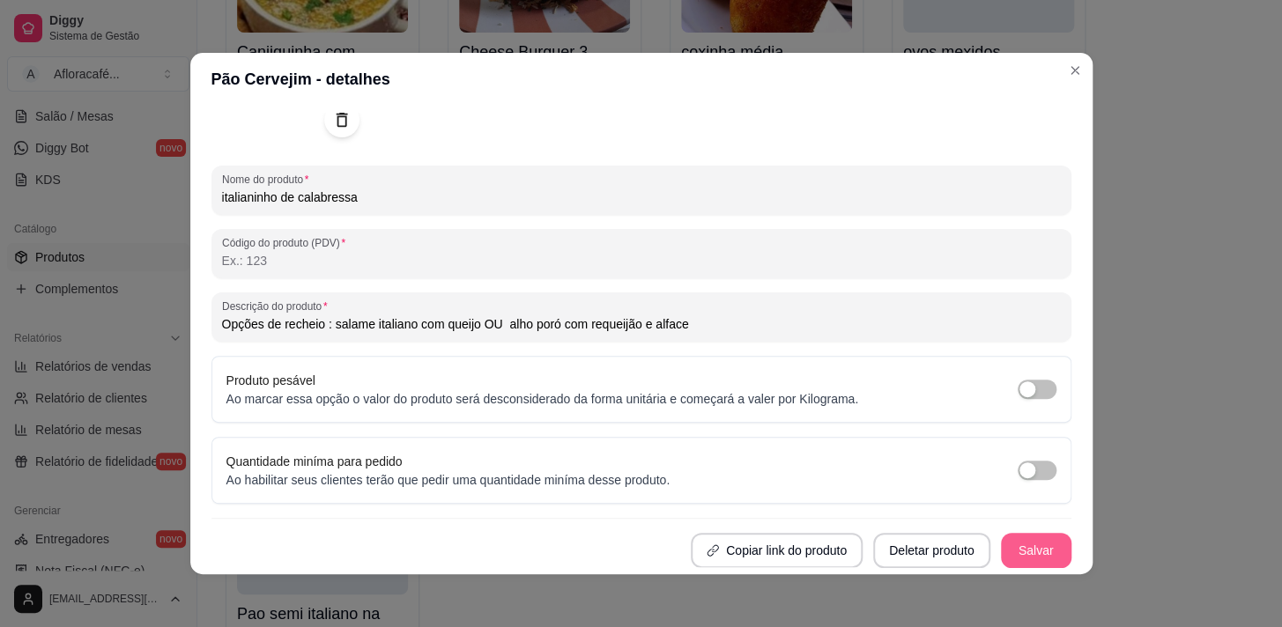
type input "italianinho de calabressa"
click at [1035, 554] on button "Salvar" at bounding box center [1036, 550] width 70 height 35
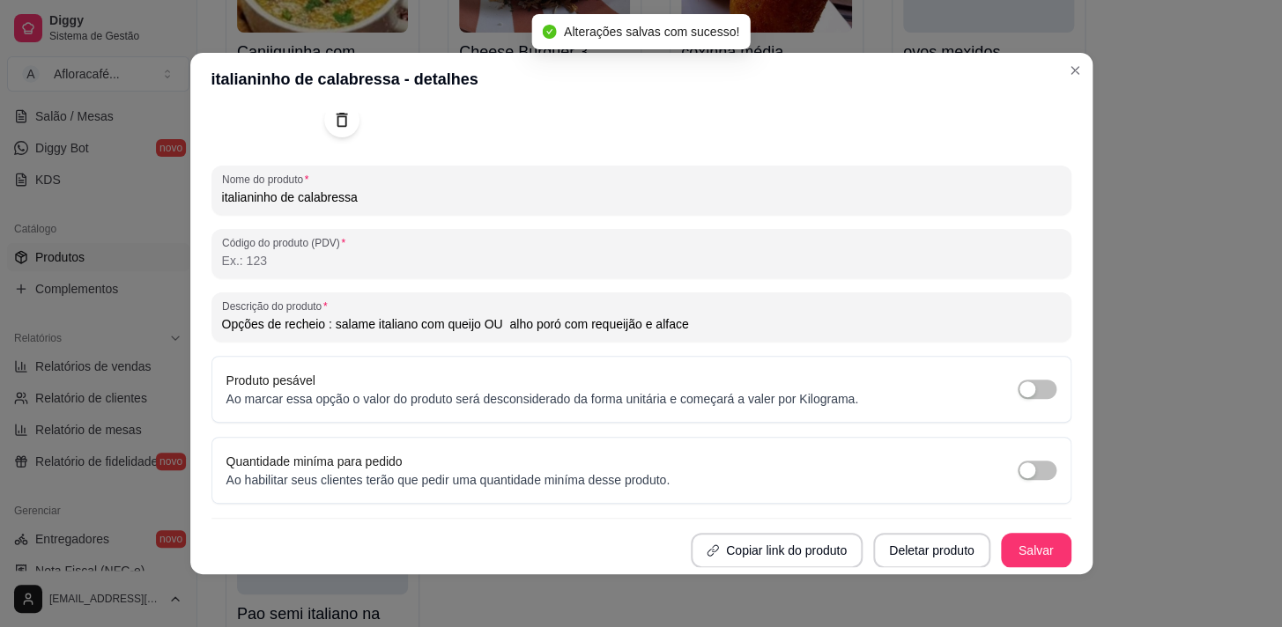
click at [702, 320] on input "Opções de recheio : salame italiano com queijo OU alho poró com requeijão e alf…" at bounding box center [641, 324] width 839 height 18
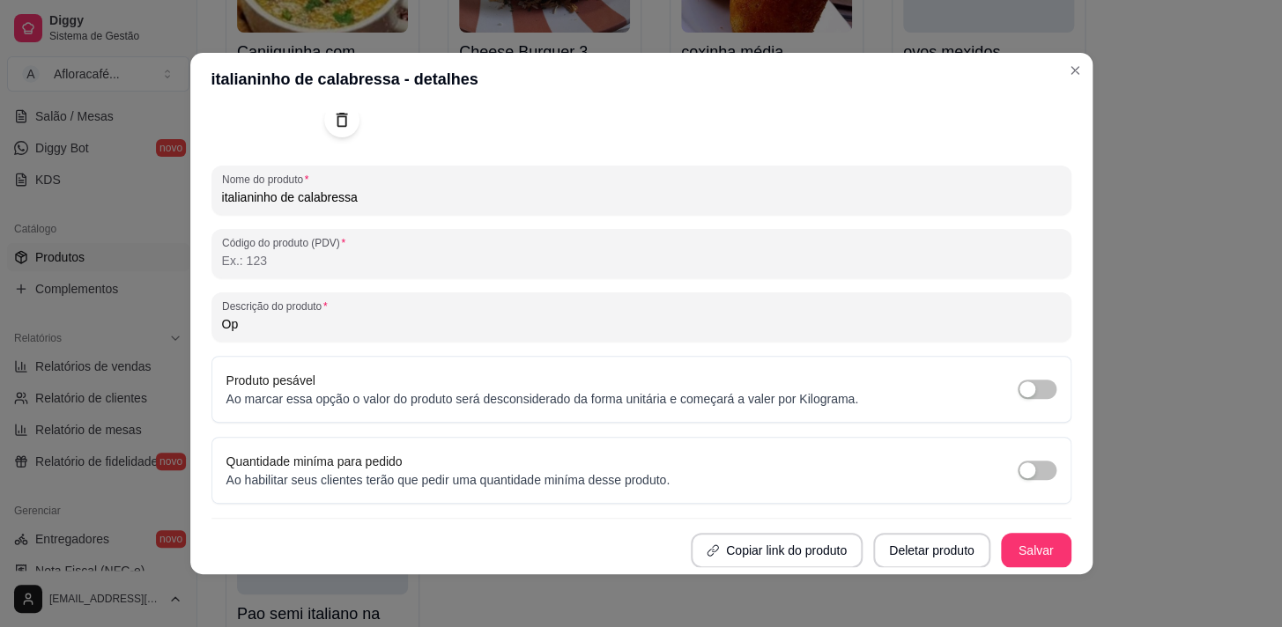
type input "O"
click at [1025, 552] on button "Salvar" at bounding box center [1036, 550] width 70 height 35
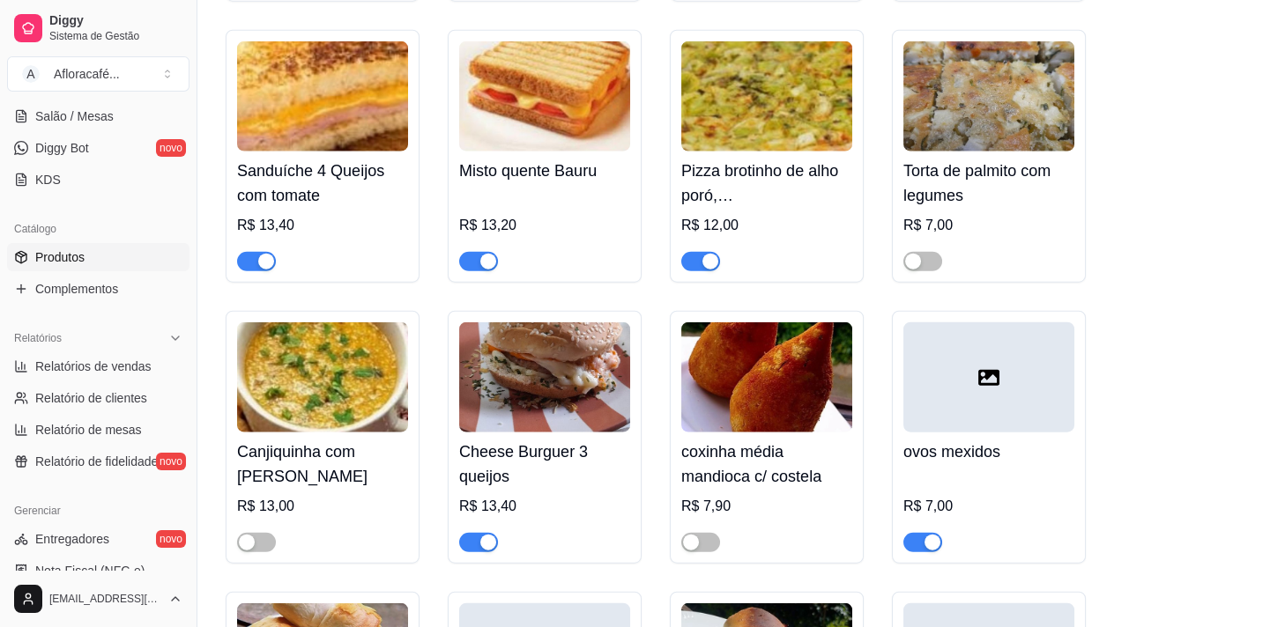
scroll to position [9771, 0]
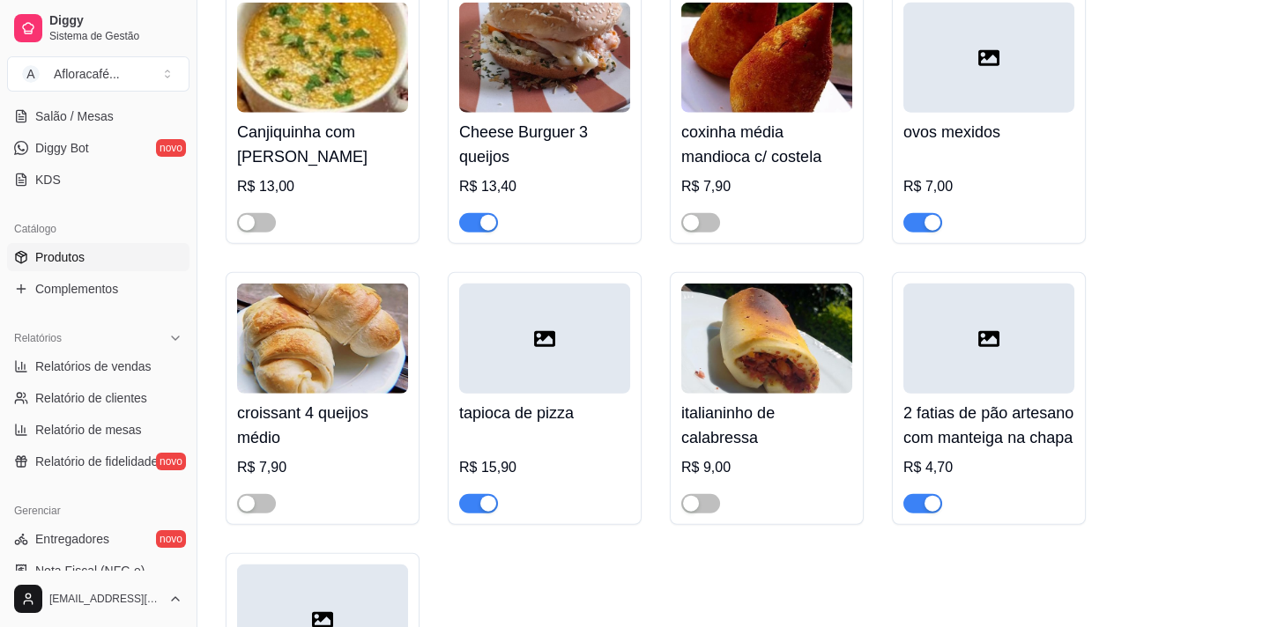
click at [810, 497] on div "italianinho de calabressa R$ 9,00" at bounding box center [766, 454] width 171 height 120
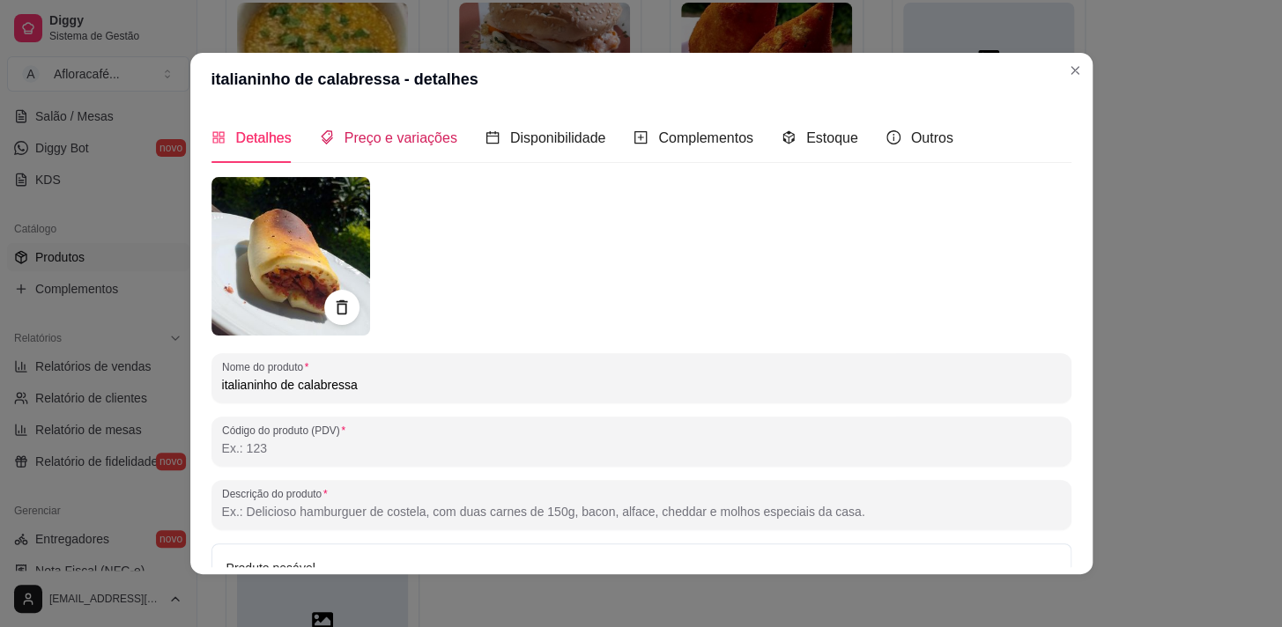
click at [369, 145] on span "Preço e variações" at bounding box center [400, 137] width 113 height 15
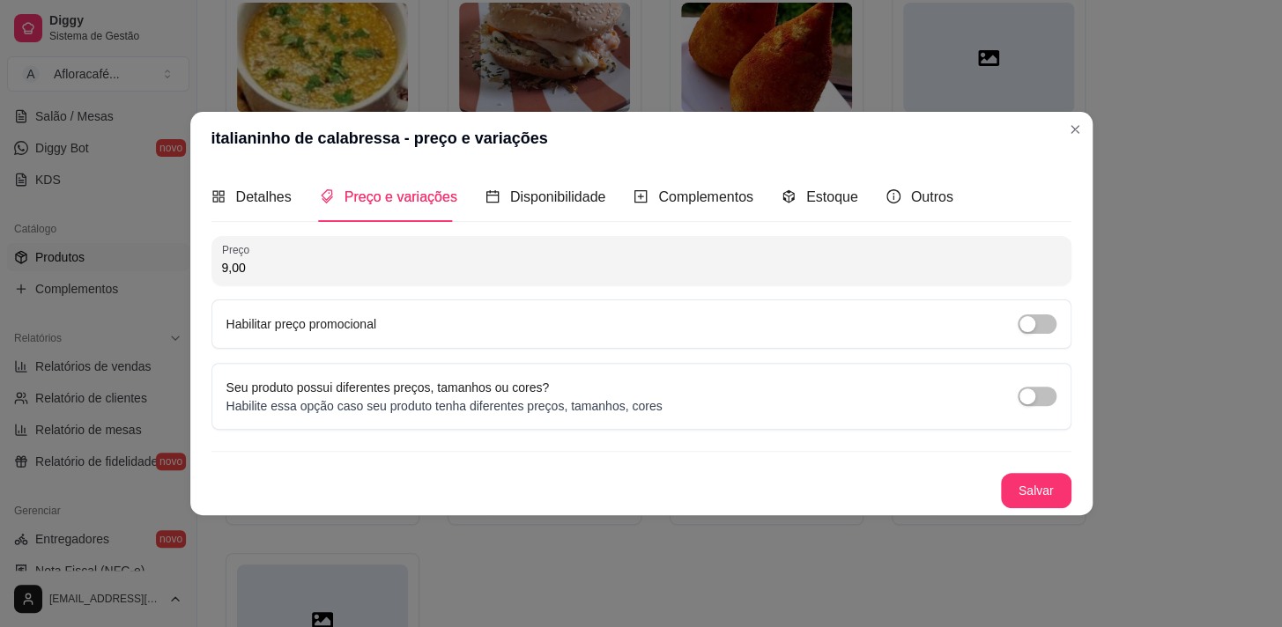
drag, startPoint x: 422, startPoint y: 288, endPoint x: 499, endPoint y: 267, distance: 79.5
click at [445, 279] on div "Preço 9,00 Habilitar preço promocional" at bounding box center [641, 292] width 860 height 113
click at [499, 267] on input "9,00" at bounding box center [641, 268] width 839 height 18
type input "7,90"
click at [1047, 489] on button "Salvar" at bounding box center [1036, 491] width 69 height 34
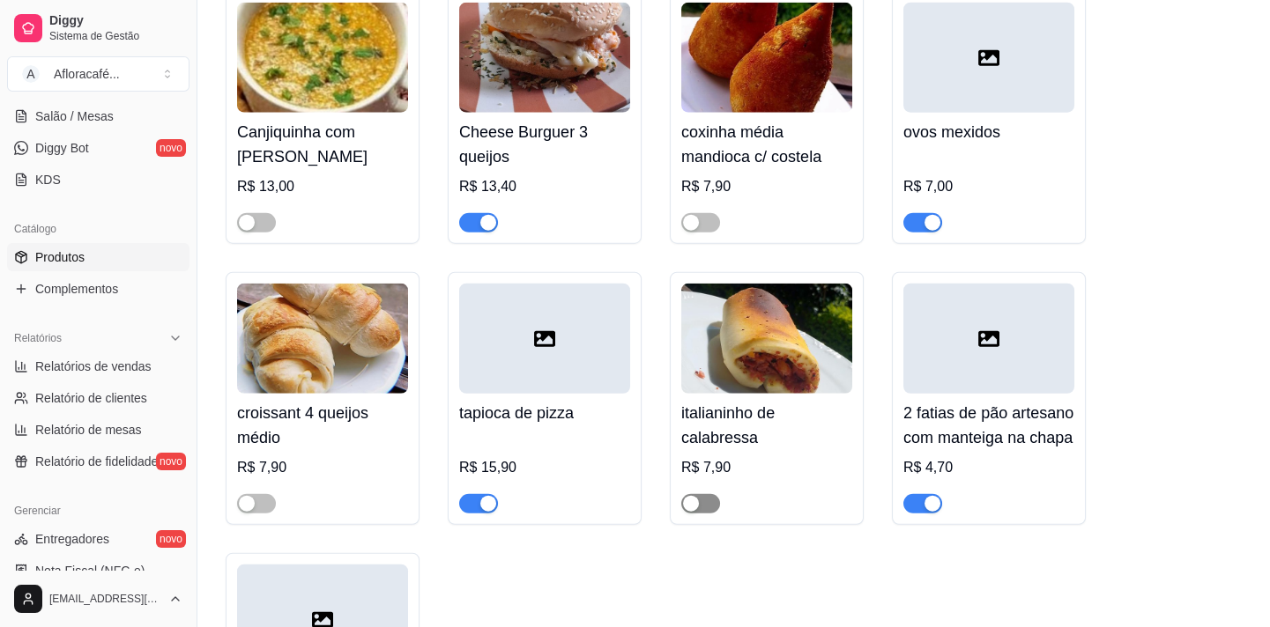
click at [691, 512] on div "button" at bounding box center [691, 504] width 16 height 16
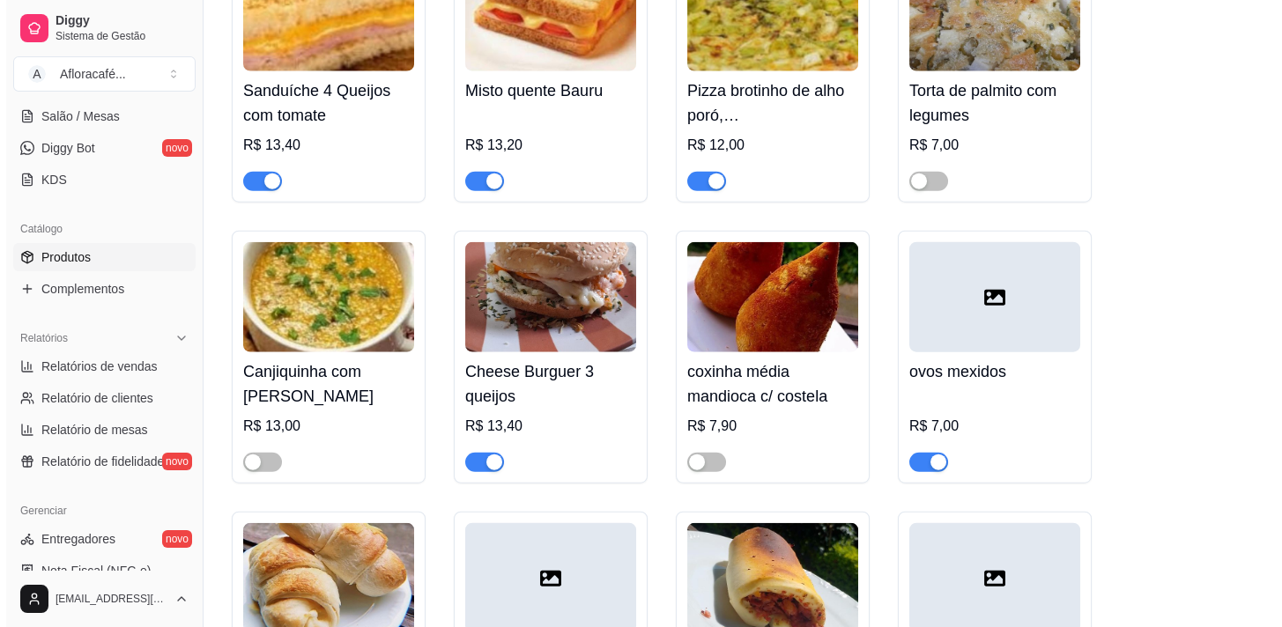
scroll to position [9371, 0]
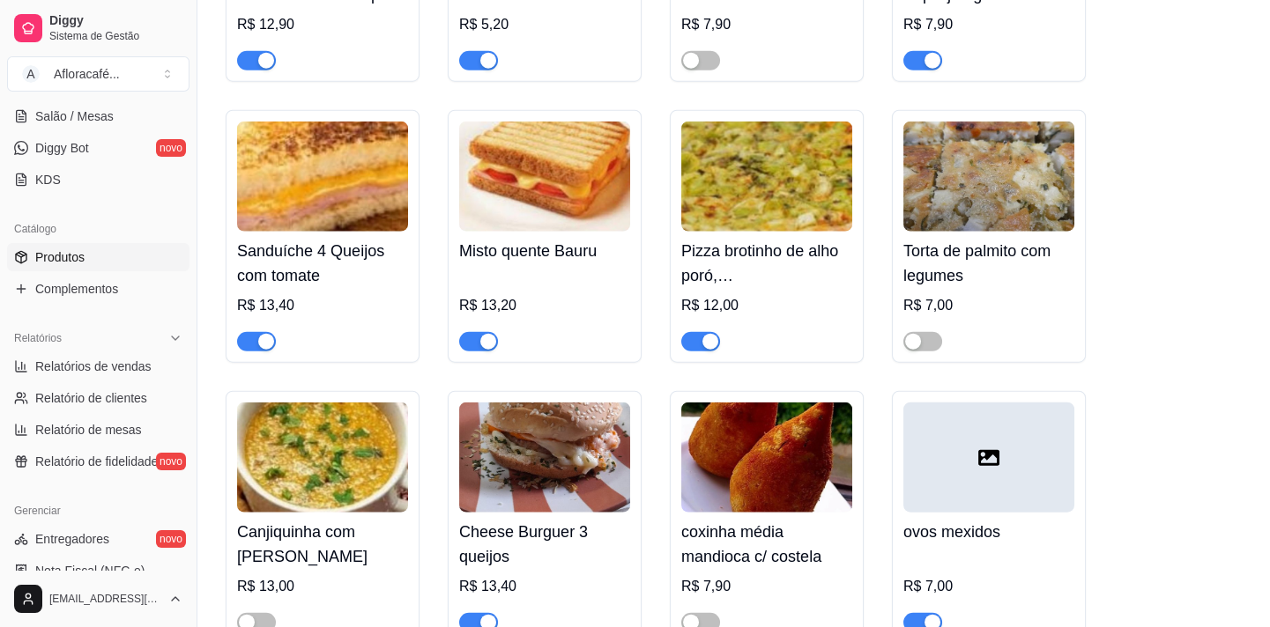
click at [973, 232] on img at bounding box center [988, 177] width 171 height 110
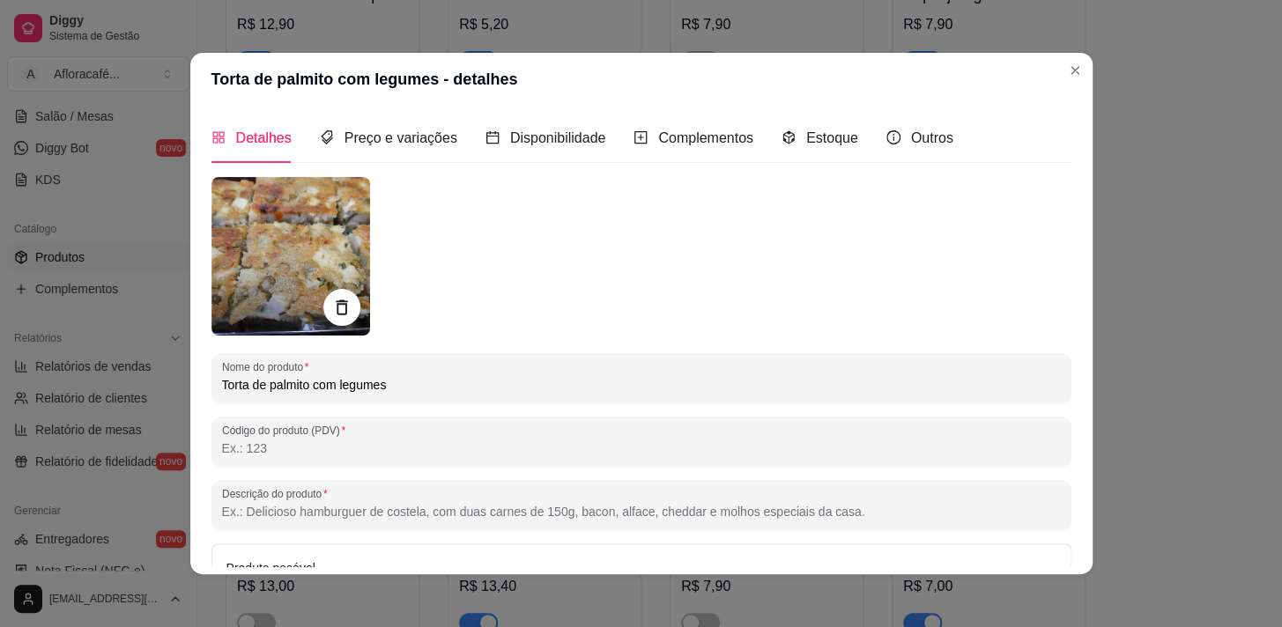
click at [344, 307] on icon at bounding box center [341, 308] width 20 height 20
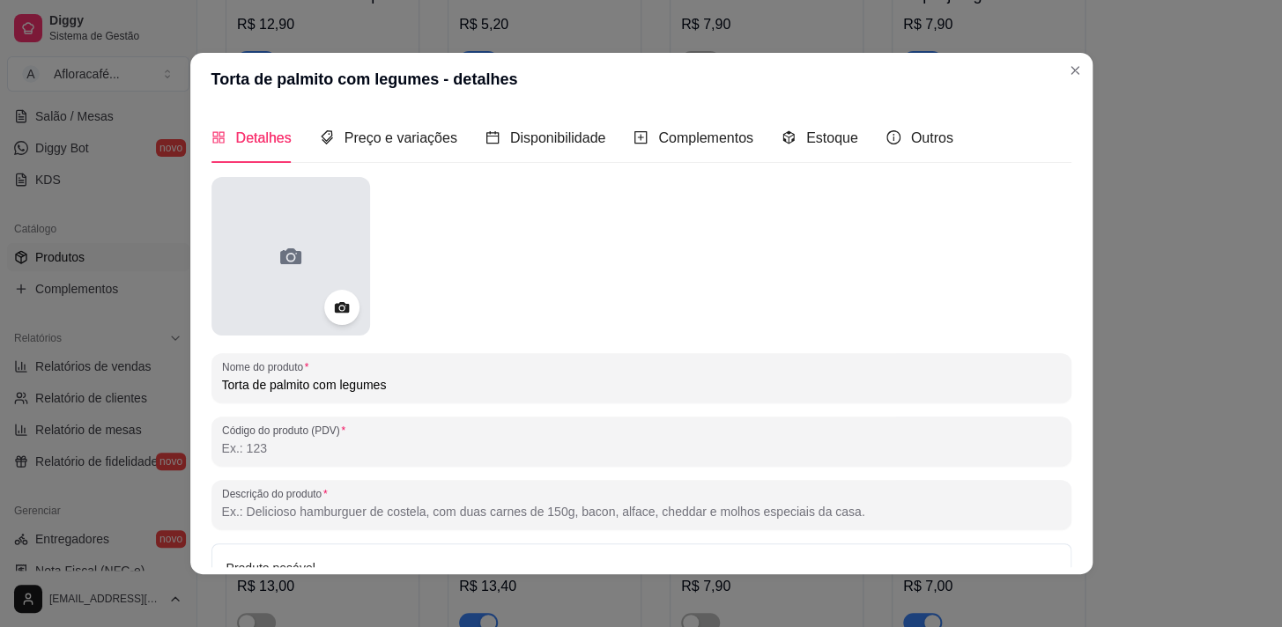
click at [341, 285] on div at bounding box center [290, 256] width 159 height 159
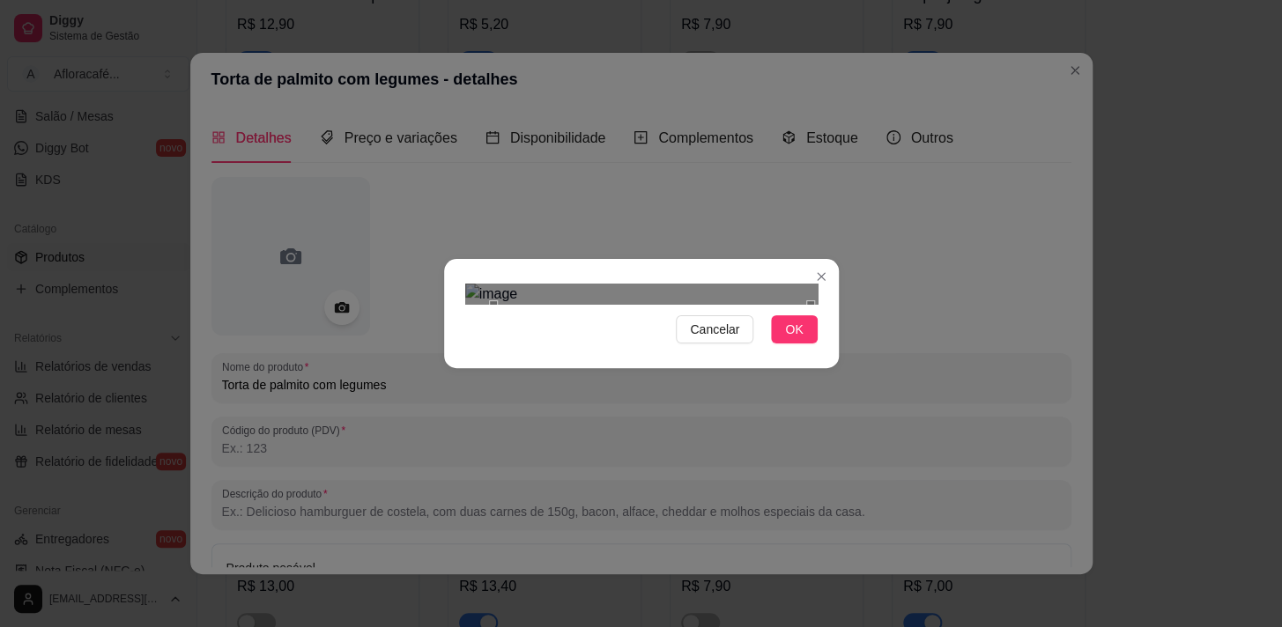
click at [699, 382] on div "Use the arrow keys to move the crop selection area" at bounding box center [651, 463] width 317 height 317
click at [789, 339] on span "OK" at bounding box center [794, 329] width 18 height 19
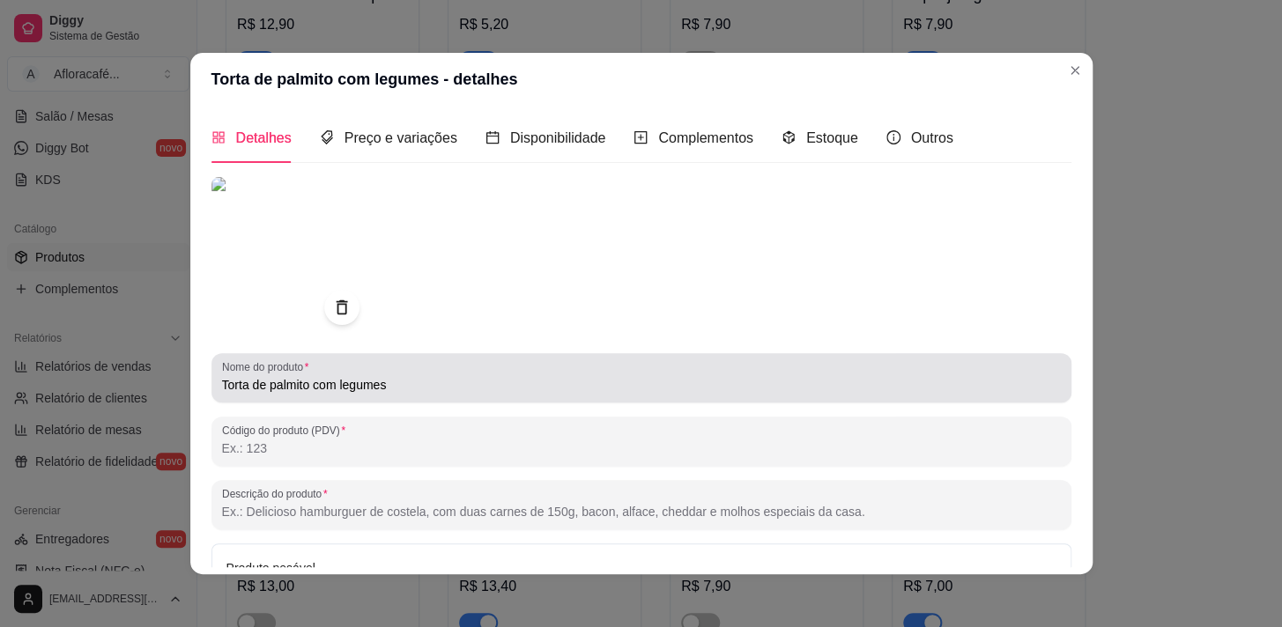
click at [408, 367] on div "Torta de palmito com legumes" at bounding box center [641, 377] width 839 height 35
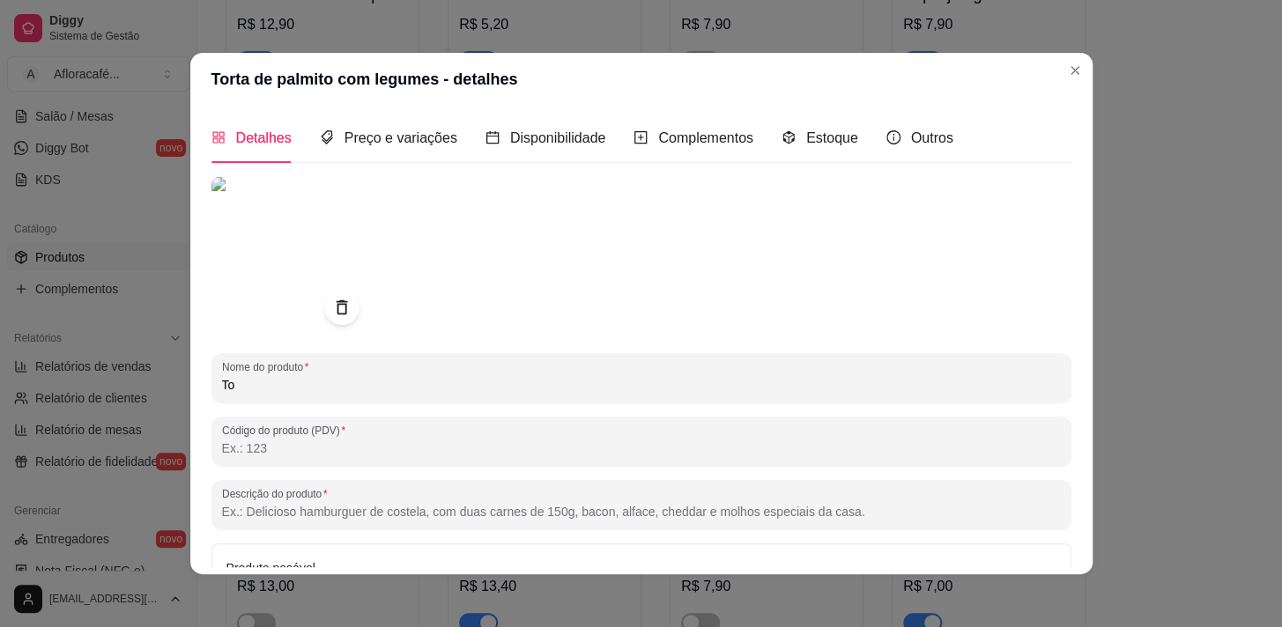
type input "T"
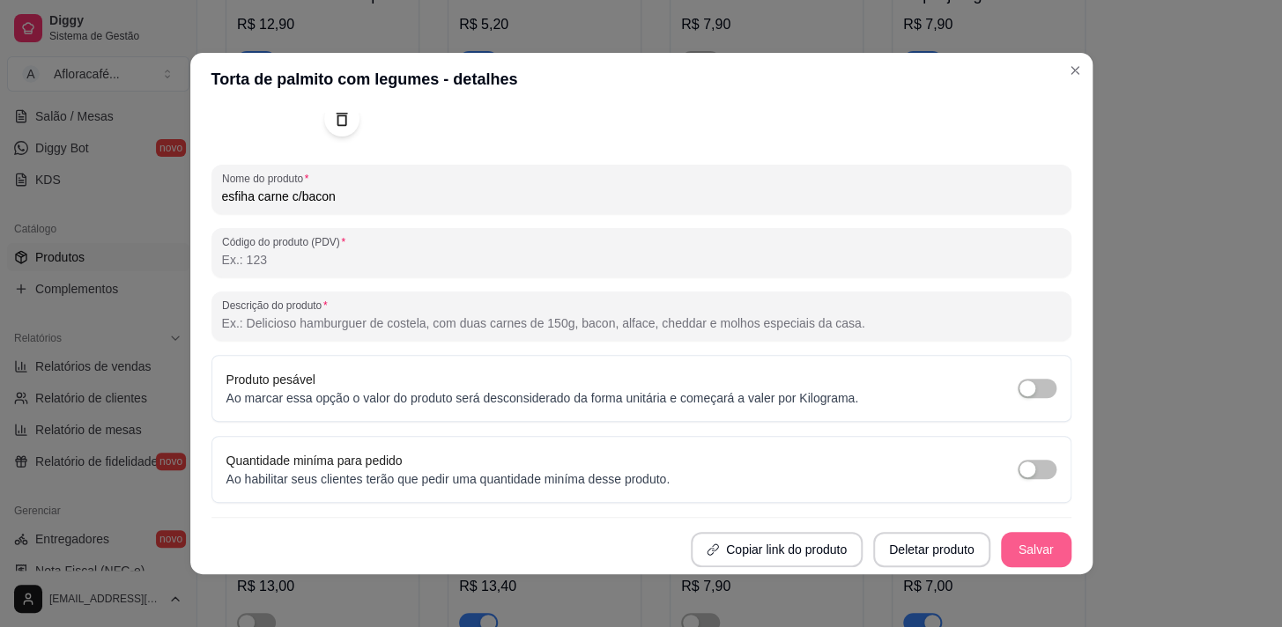
type input "esfiha carne c/bacon"
click at [1025, 544] on button "Salvar" at bounding box center [1036, 549] width 70 height 35
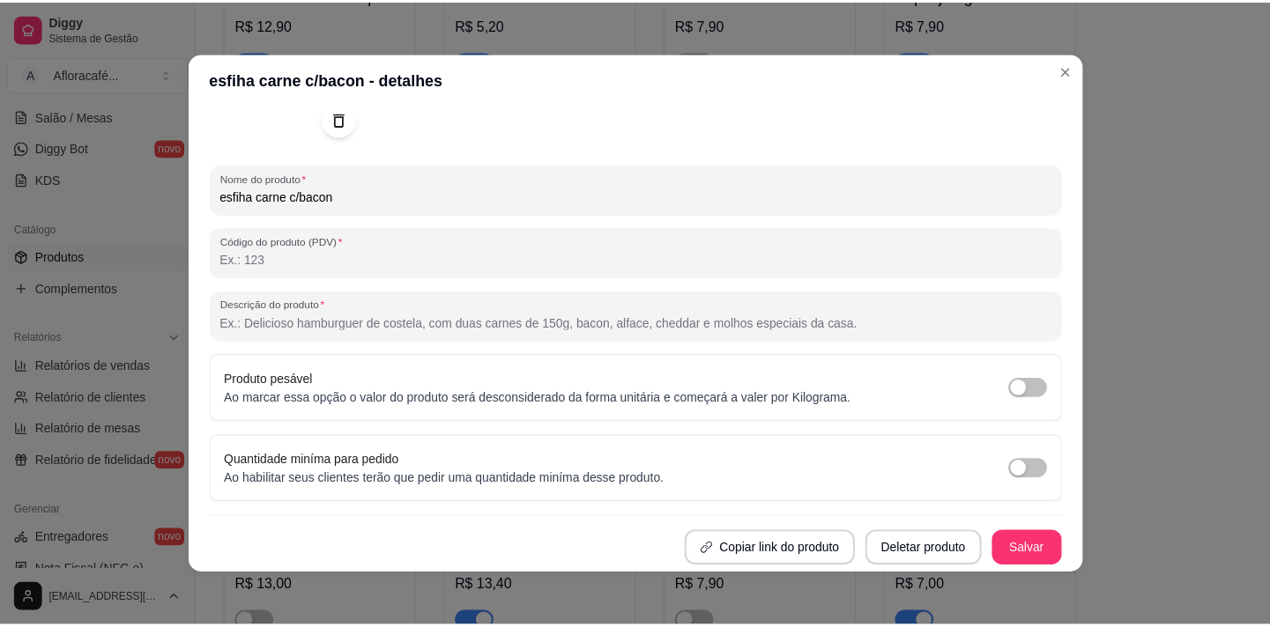
scroll to position [0, 0]
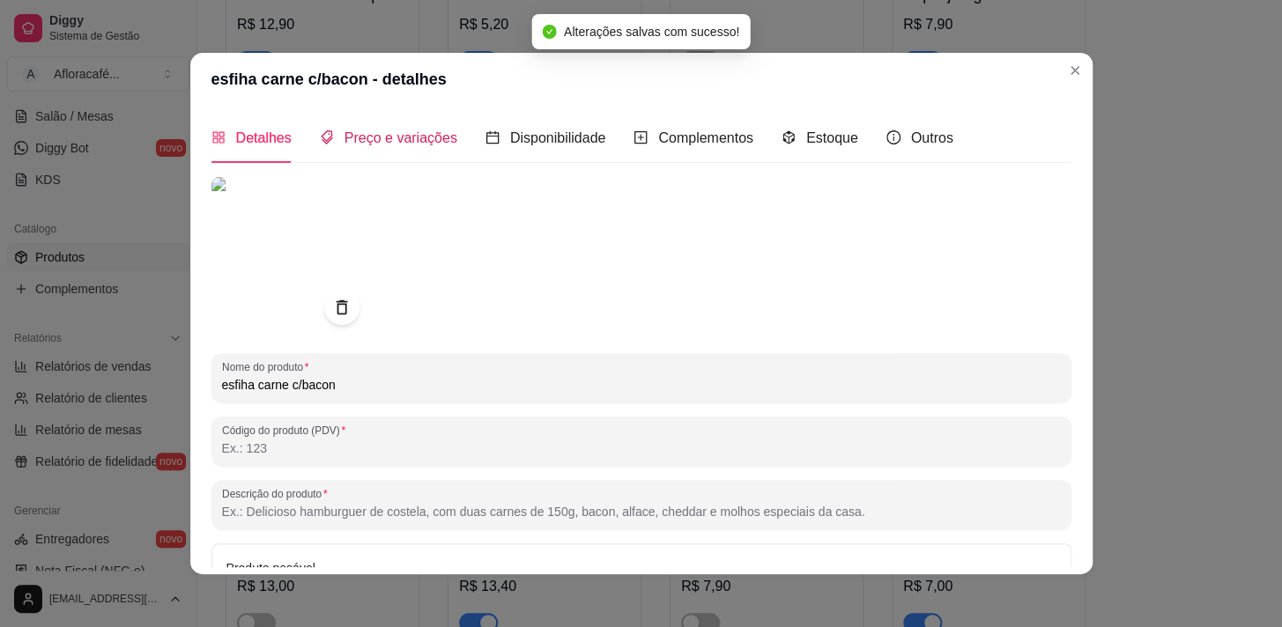
click at [380, 131] on span "Preço e variações" at bounding box center [400, 137] width 113 height 15
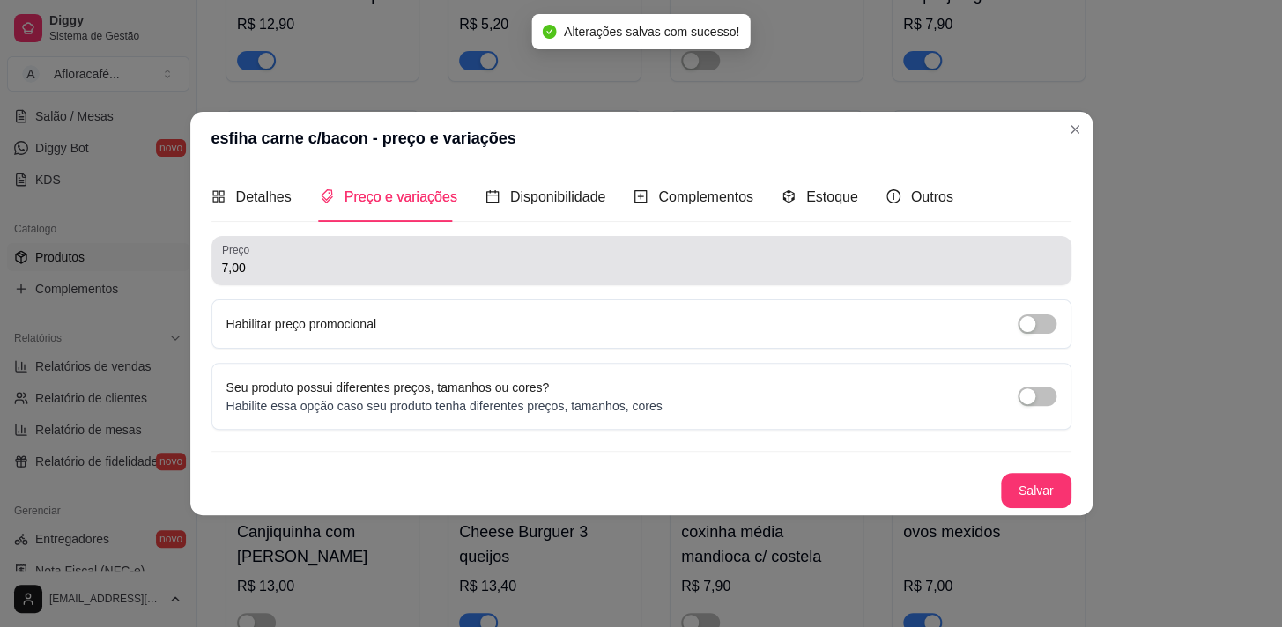
click at [453, 255] on div "7,00" at bounding box center [641, 260] width 839 height 35
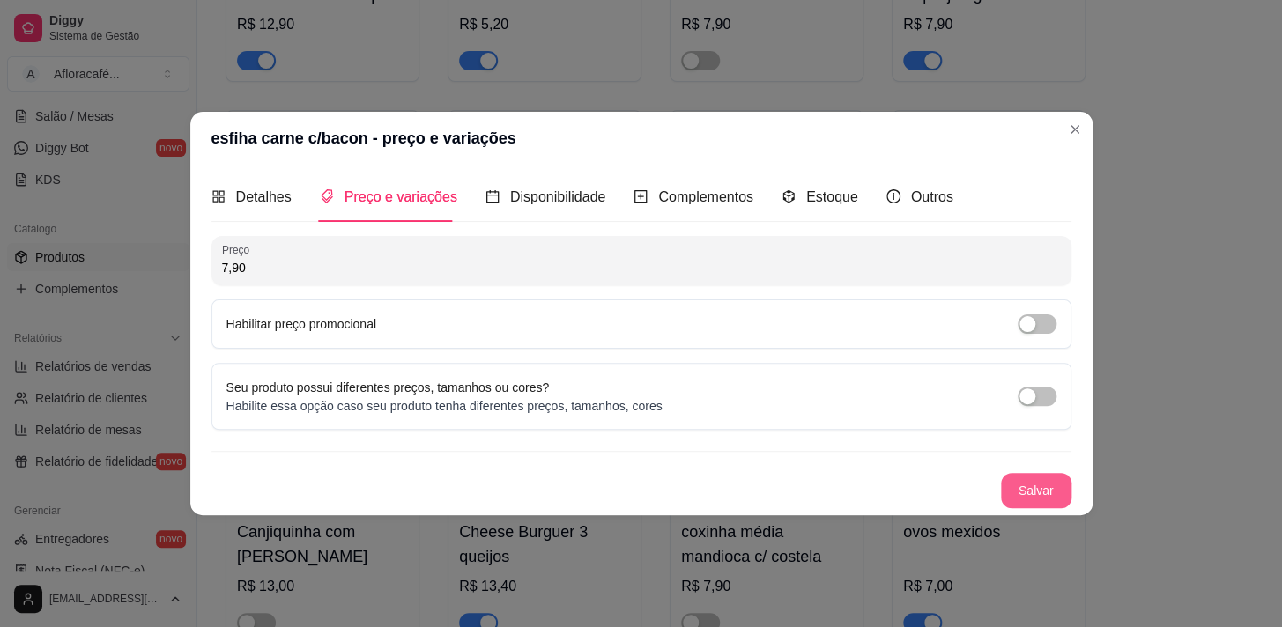
type input "7,90"
click at [1033, 475] on button "Salvar" at bounding box center [1036, 490] width 70 height 35
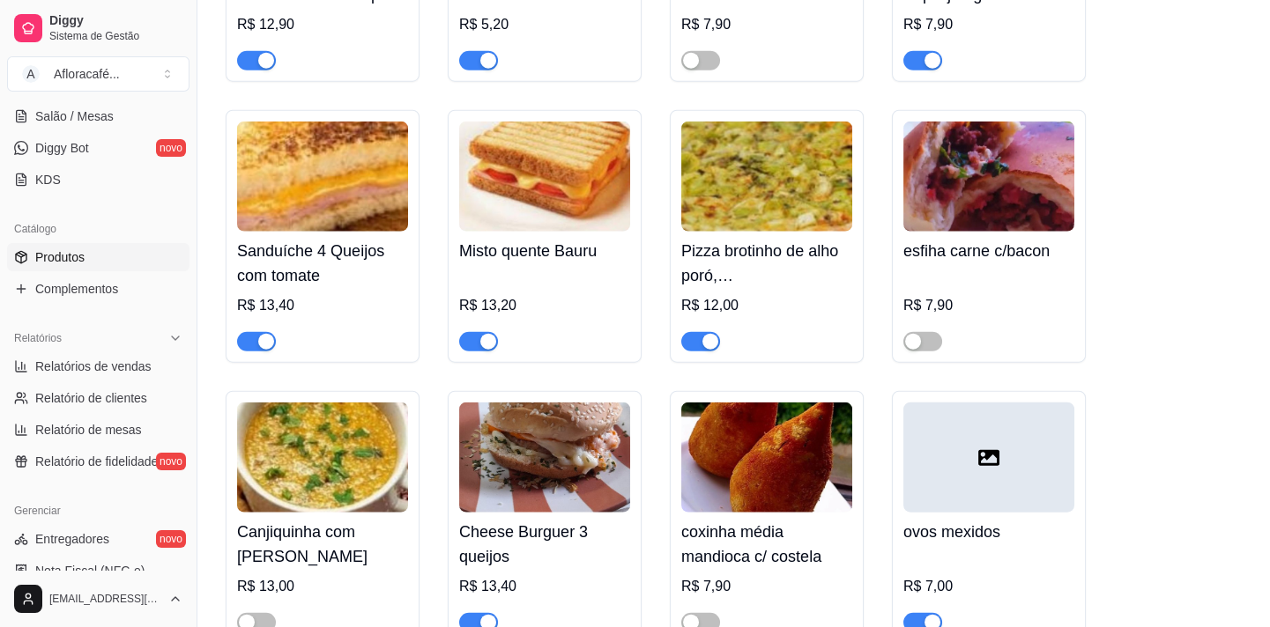
click at [933, 363] on div "esfiha carne c/bacon R$ 7,90" at bounding box center [989, 236] width 194 height 253
click at [927, 352] on span "button" at bounding box center [922, 341] width 39 height 19
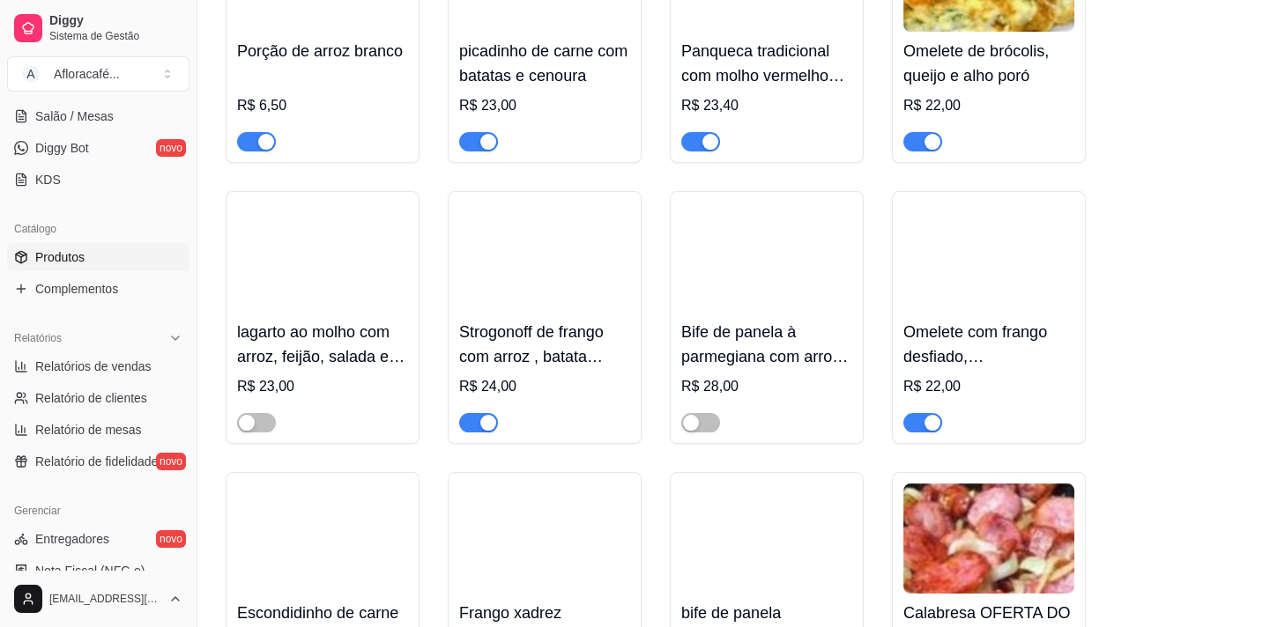
scroll to position [15286, 0]
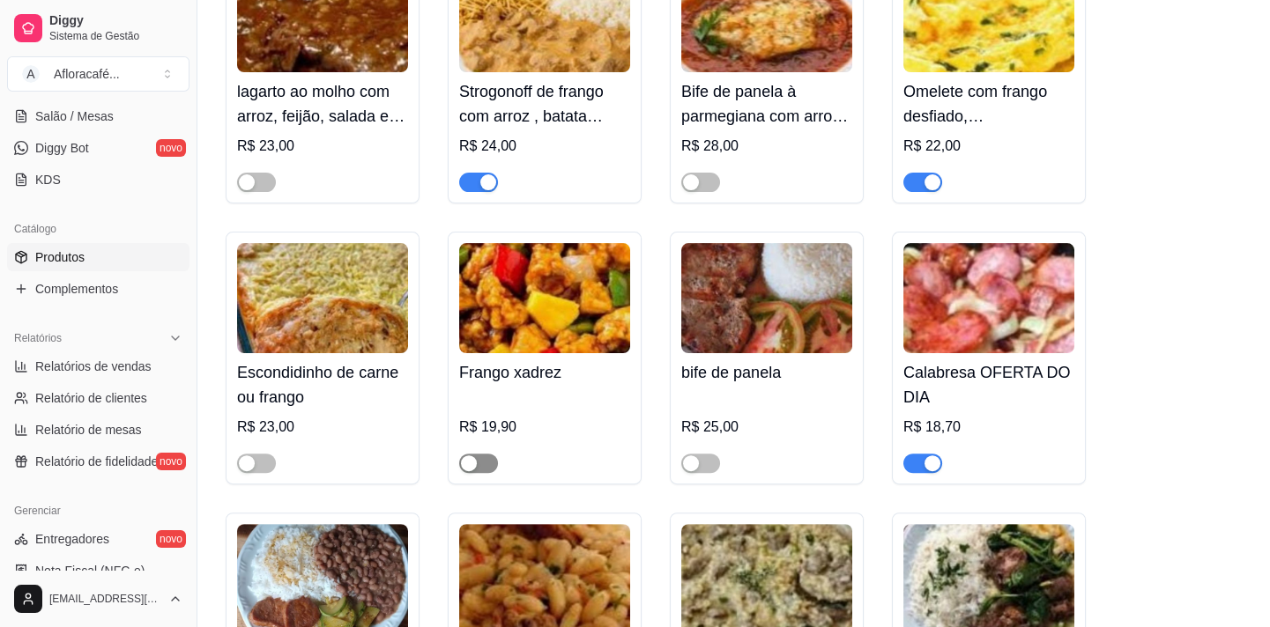
click at [482, 473] on span "button" at bounding box center [478, 463] width 39 height 19
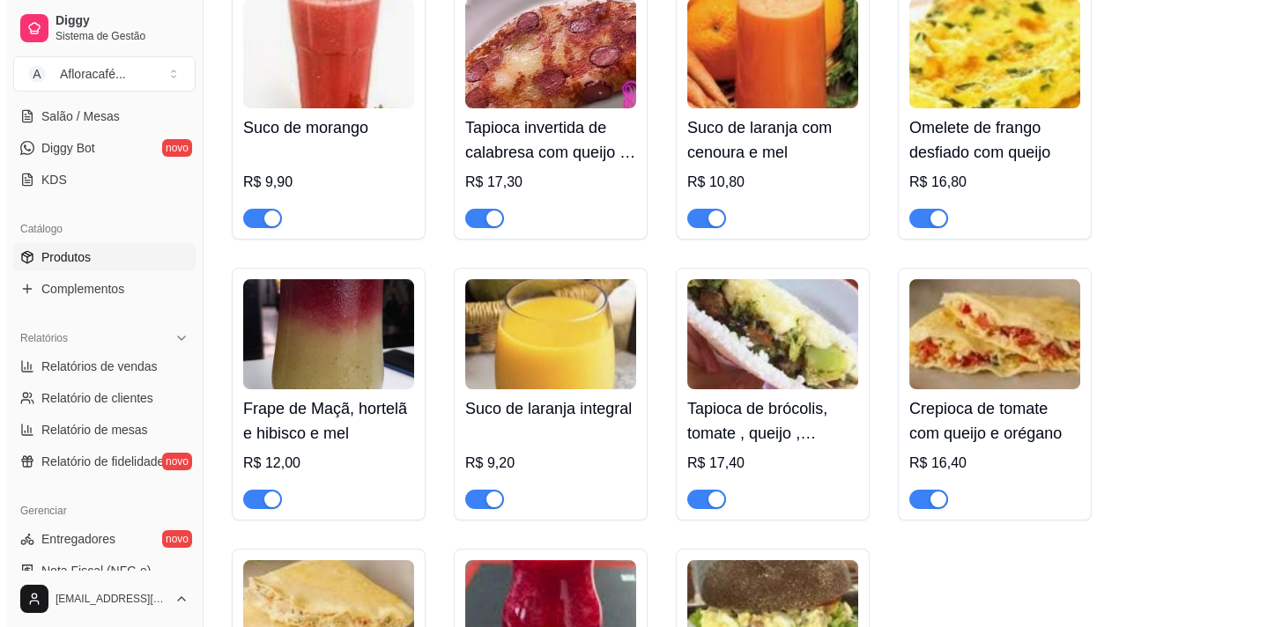
scroll to position [0, 0]
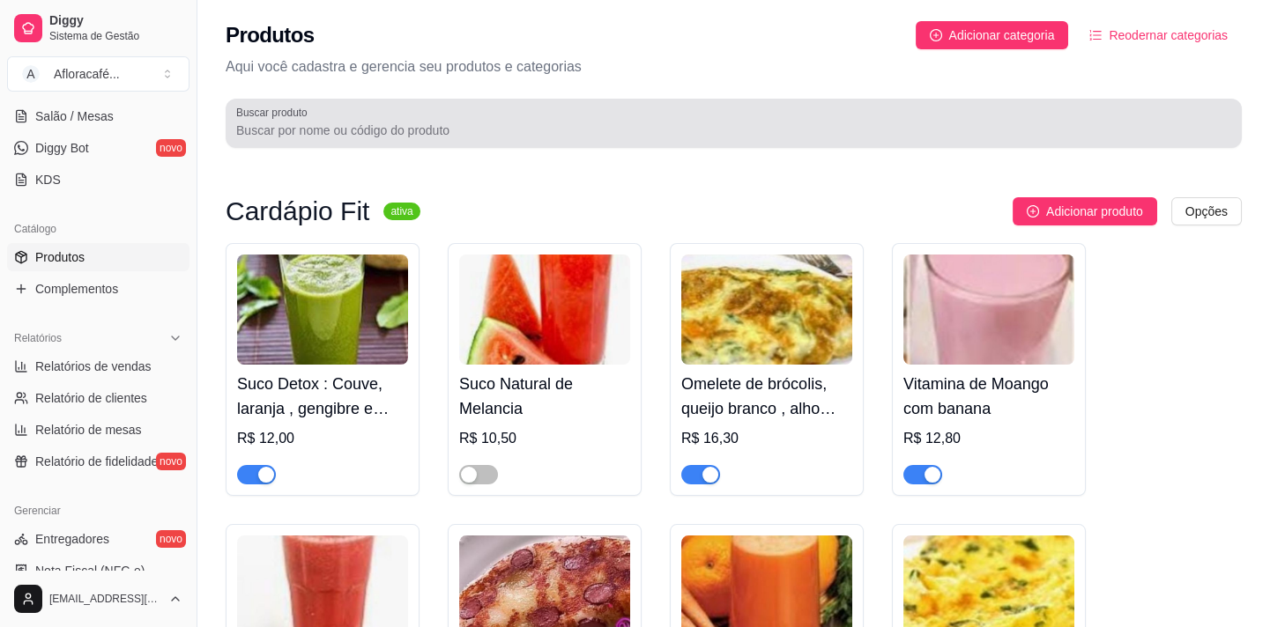
click at [526, 107] on div at bounding box center [733, 123] width 995 height 35
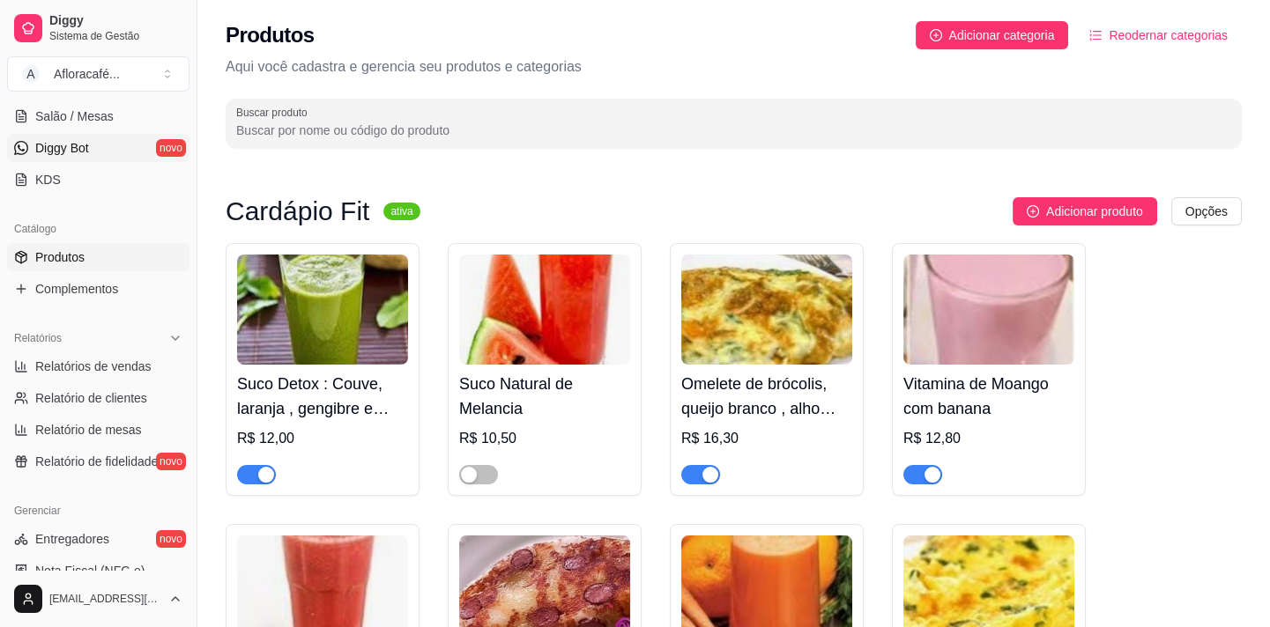
click at [79, 159] on link "Diggy Bot novo" at bounding box center [98, 148] width 182 height 28
click at [62, 121] on span "Salão / Mesas" at bounding box center [74, 116] width 78 height 18
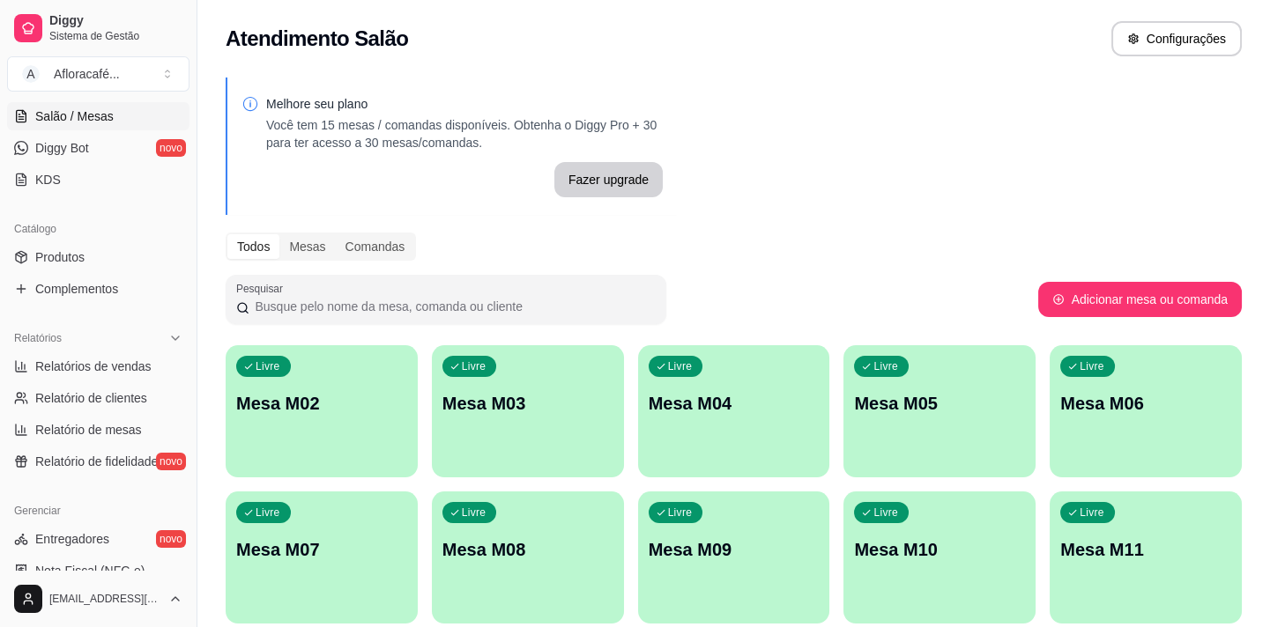
click at [315, 374] on div "Livre Mesa M02" at bounding box center [322, 400] width 192 height 111
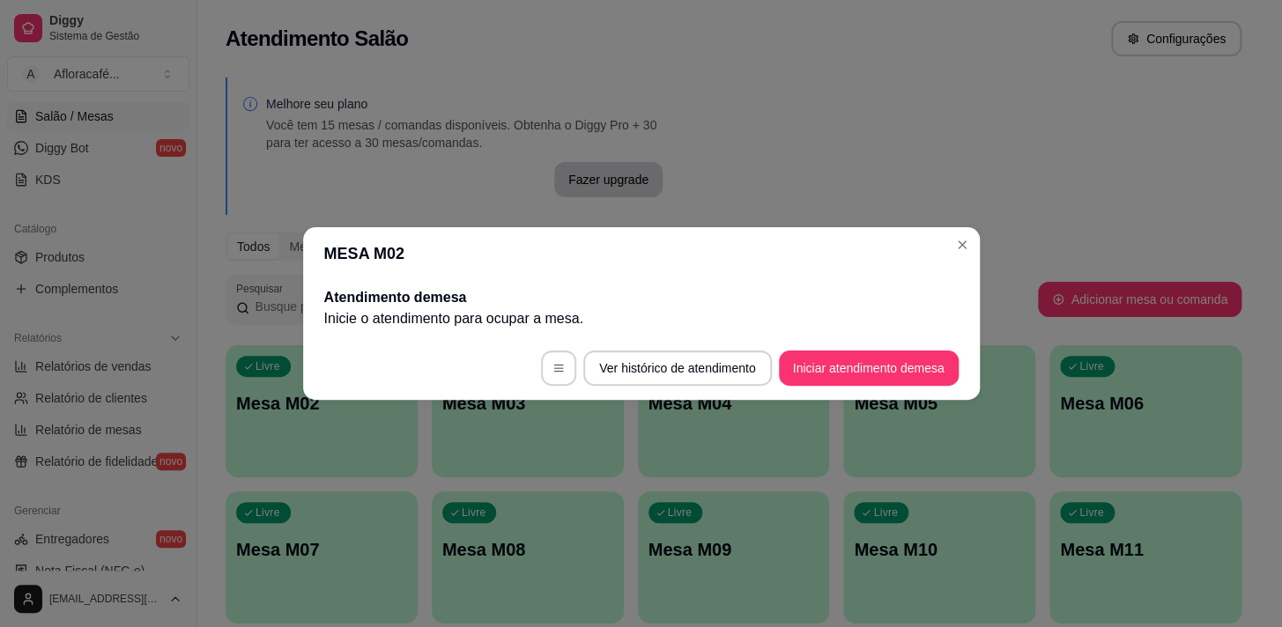
click at [826, 344] on footer "Ver histórico de atendimento Iniciar atendimento de mesa" at bounding box center [641, 368] width 677 height 63
click at [829, 357] on button "Iniciar atendimento de mesa" at bounding box center [869, 368] width 180 height 35
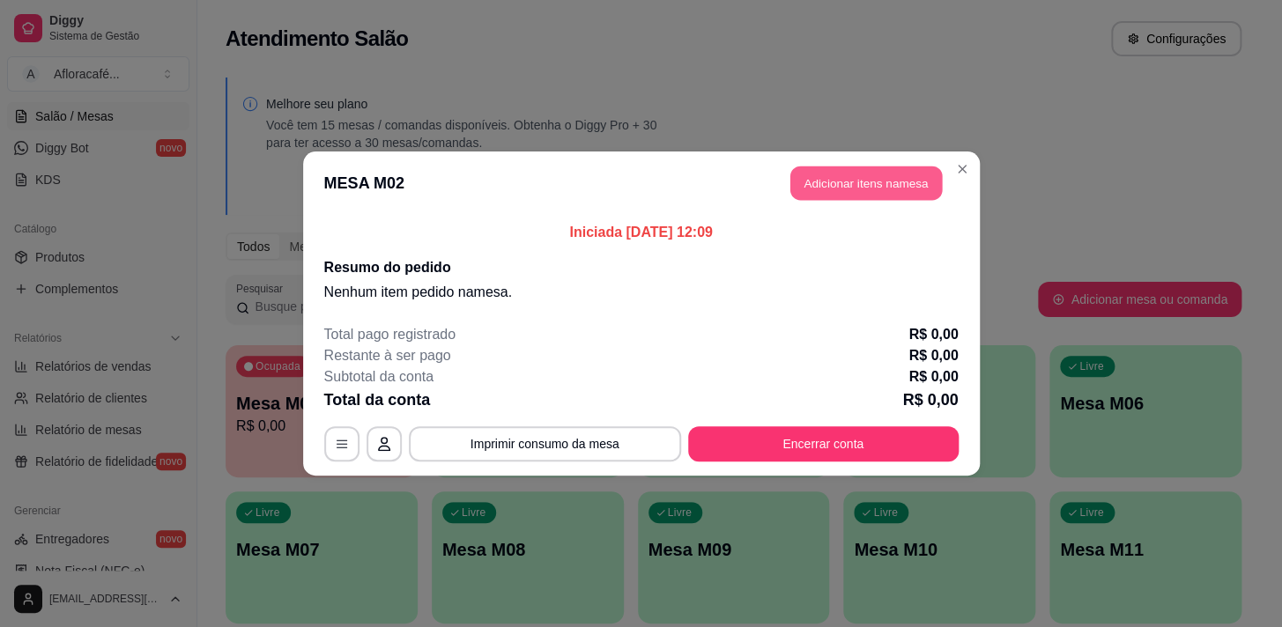
click at [899, 180] on button "Adicionar itens na mesa" at bounding box center [866, 184] width 152 height 34
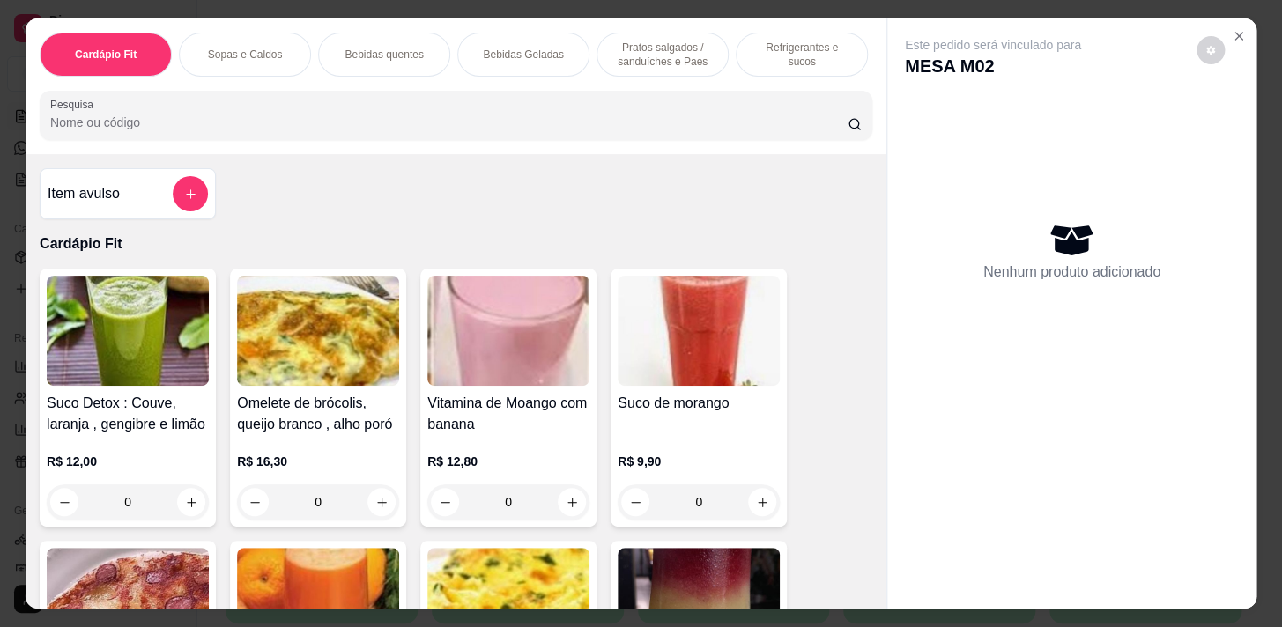
scroll to position [0, 728]
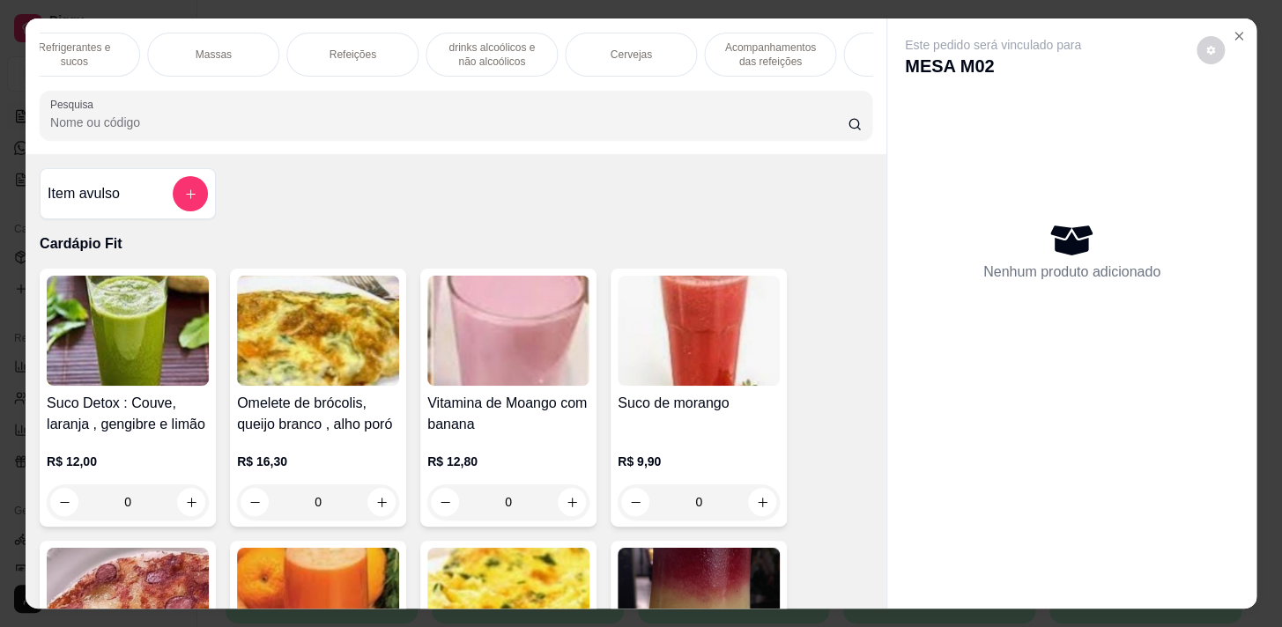
click at [386, 50] on div "Refeições" at bounding box center [352, 55] width 132 height 44
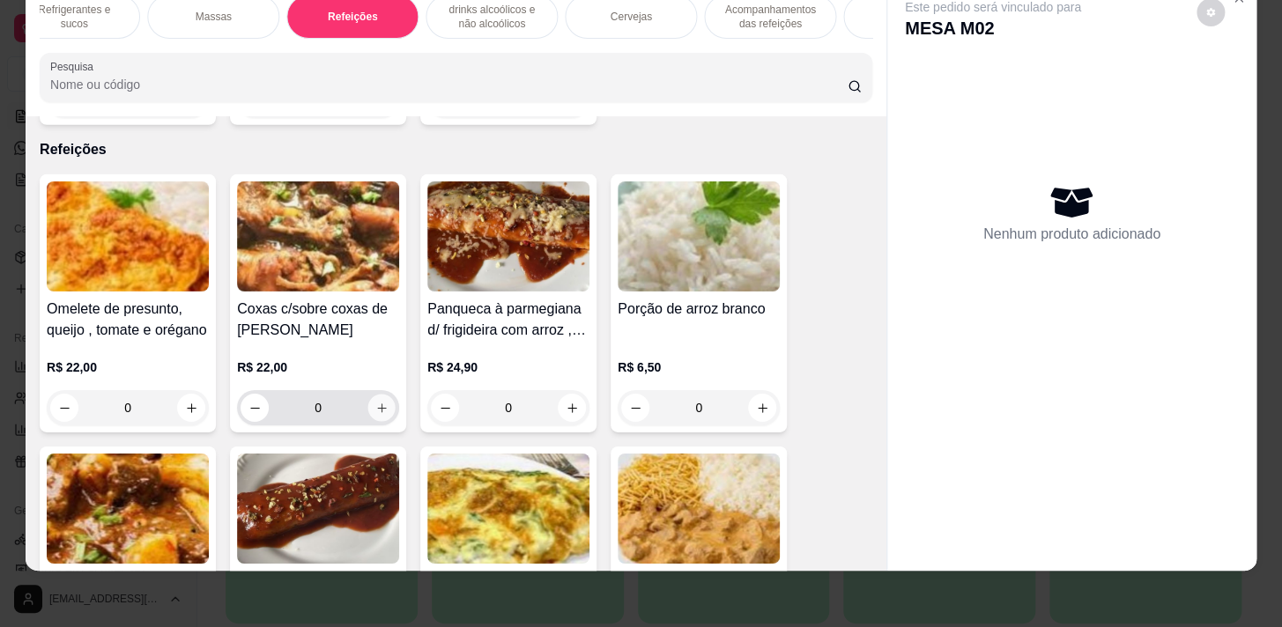
click at [379, 402] on icon "increase-product-quantity" at bounding box center [381, 408] width 13 height 13
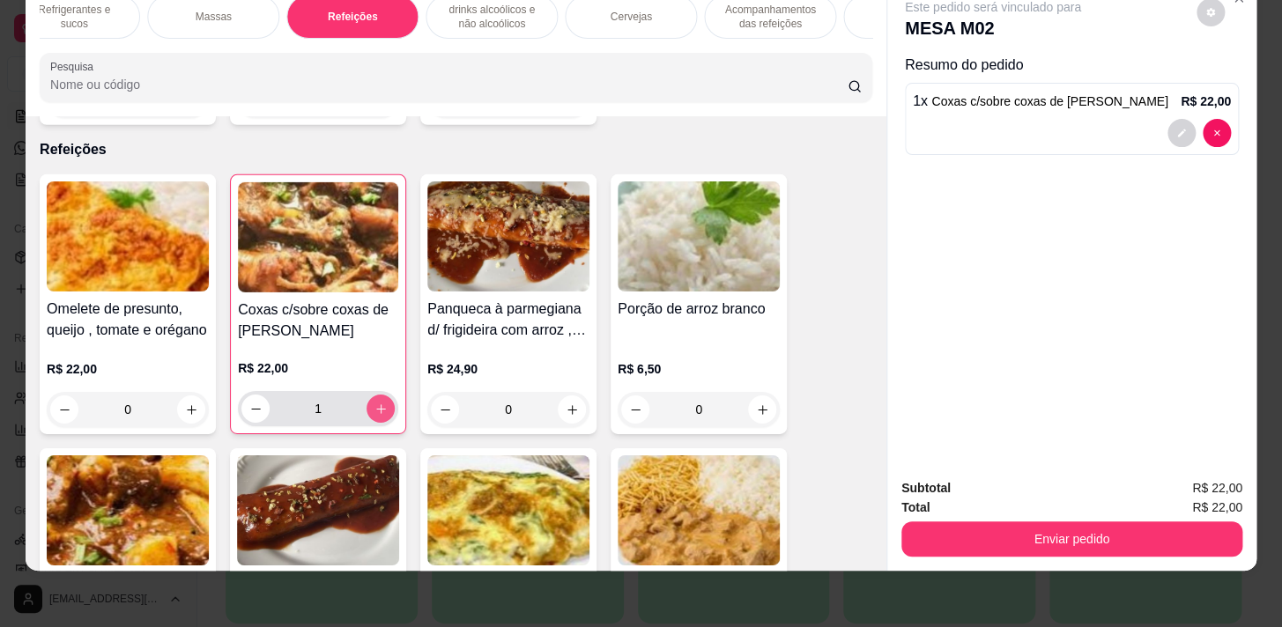
type input "1"
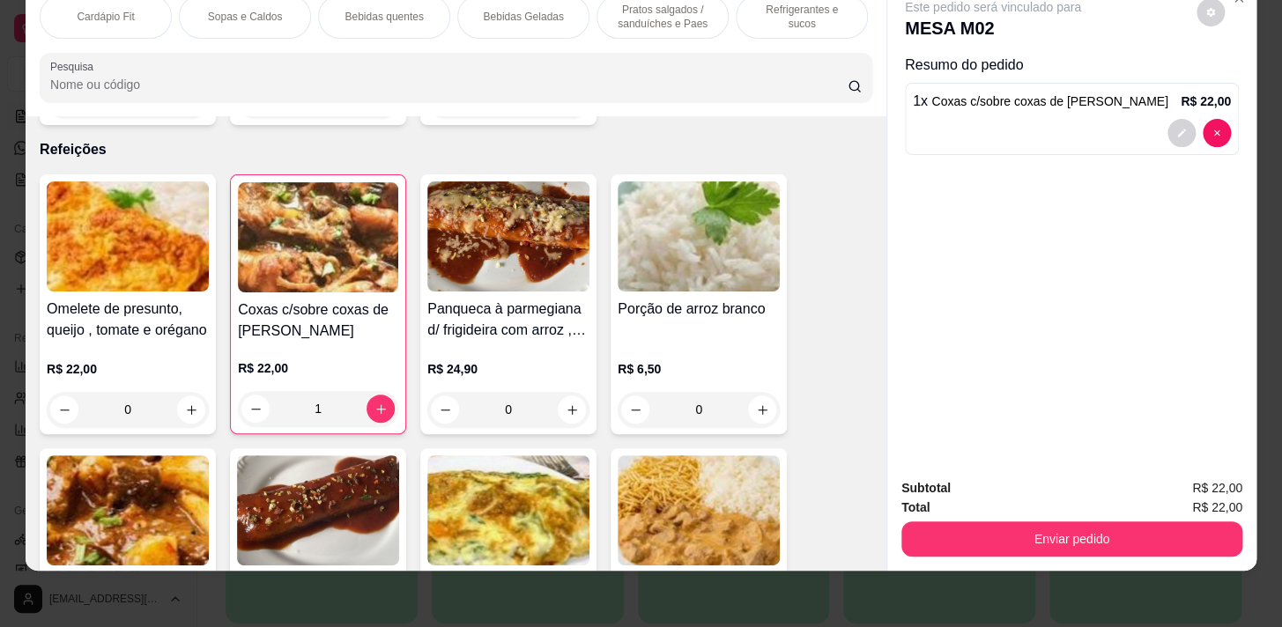
click at [687, 13] on p "Pratos salgados / sanduíches e Paes" at bounding box center [662, 17] width 102 height 28
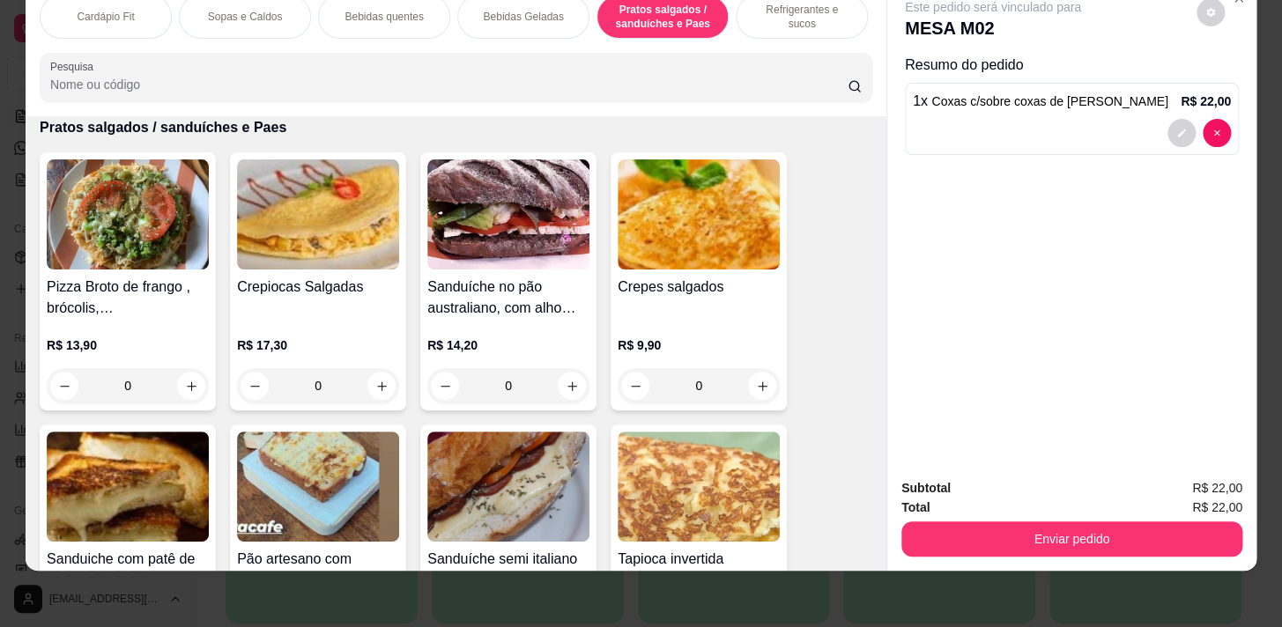
drag, startPoint x: 790, startPoint y: 11, endPoint x: 538, endPoint y: 273, distance: 363.9
click at [790, 11] on p "Refrigerantes e sucos" at bounding box center [802, 17] width 102 height 28
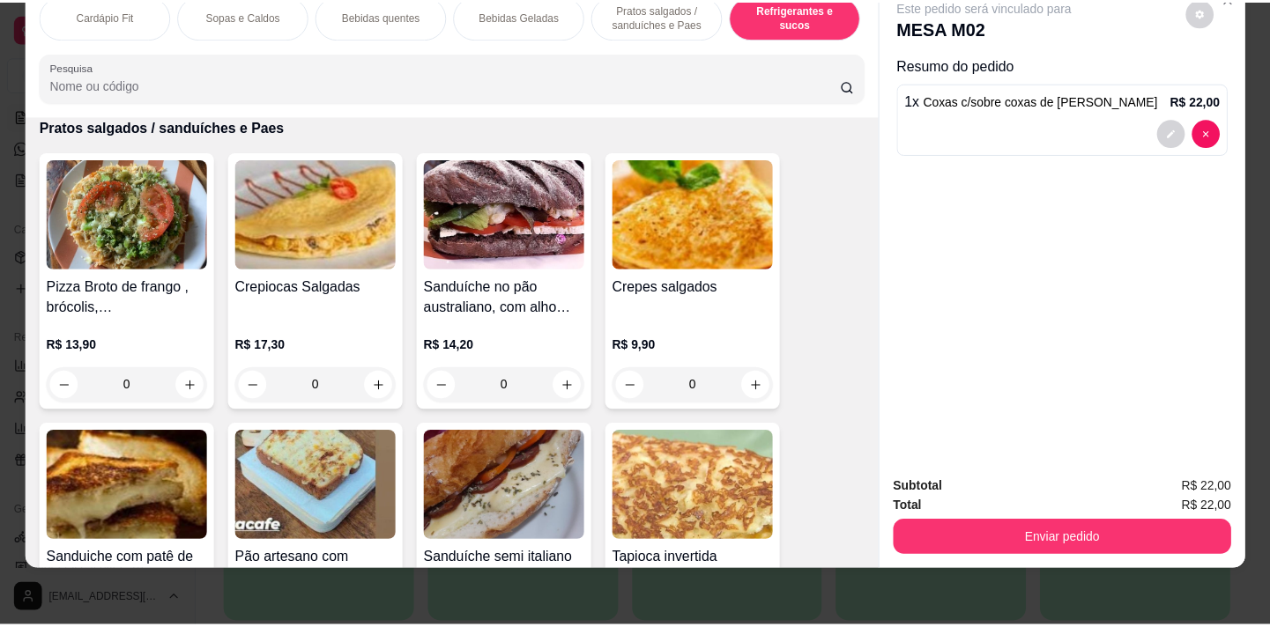
scroll to position [8609, 0]
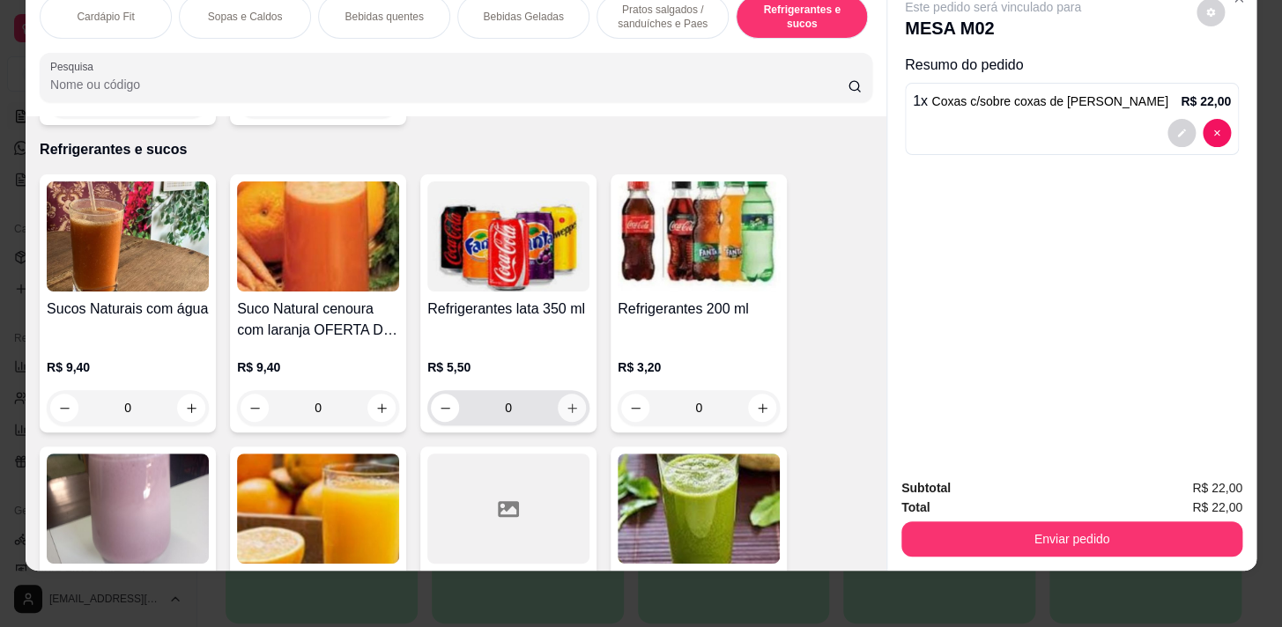
click at [569, 402] on icon "increase-product-quantity" at bounding box center [572, 408] width 13 height 13
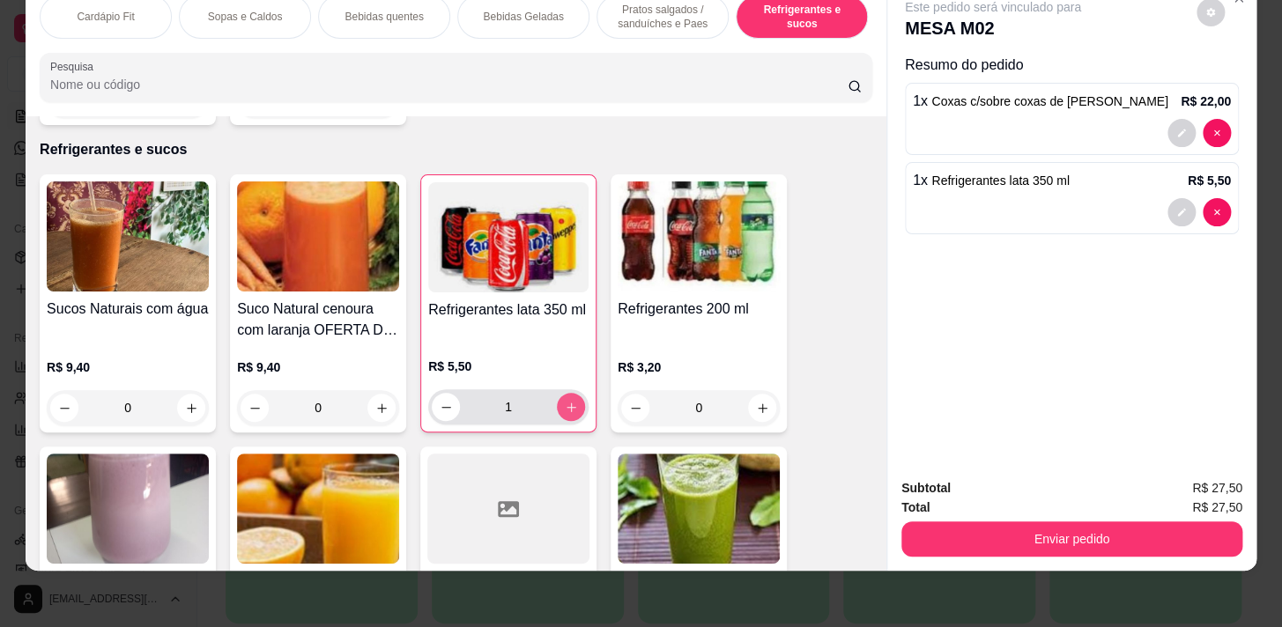
type input "1"
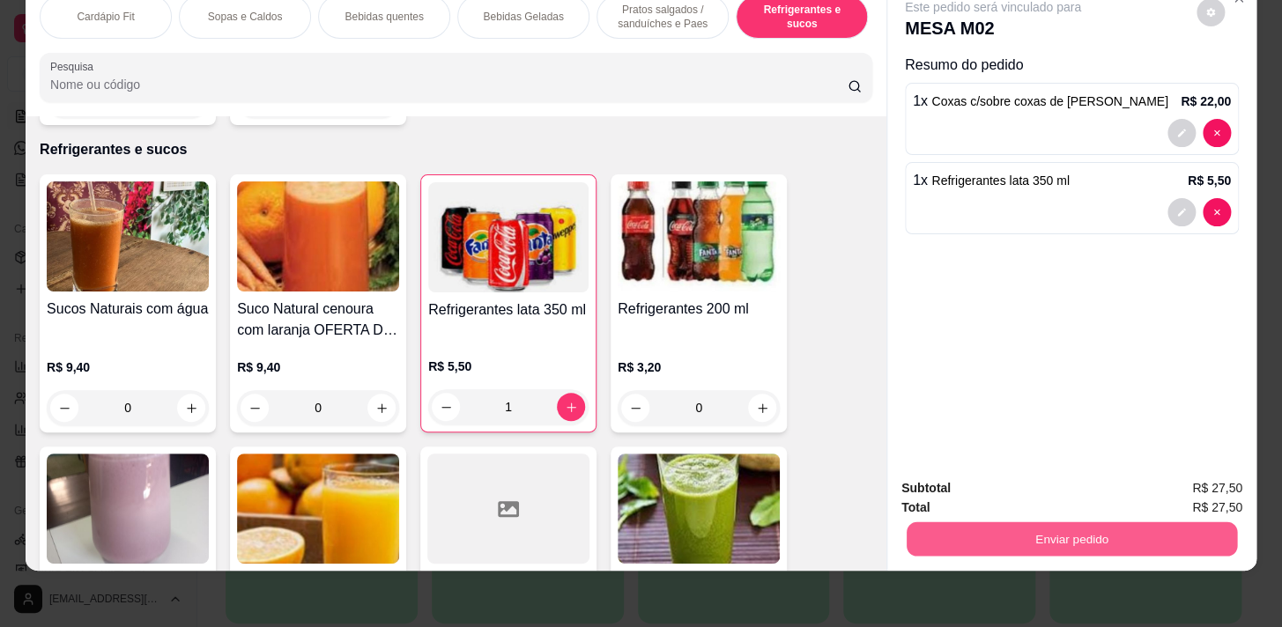
click at [1146, 529] on button "Enviar pedido" at bounding box center [1072, 539] width 330 height 34
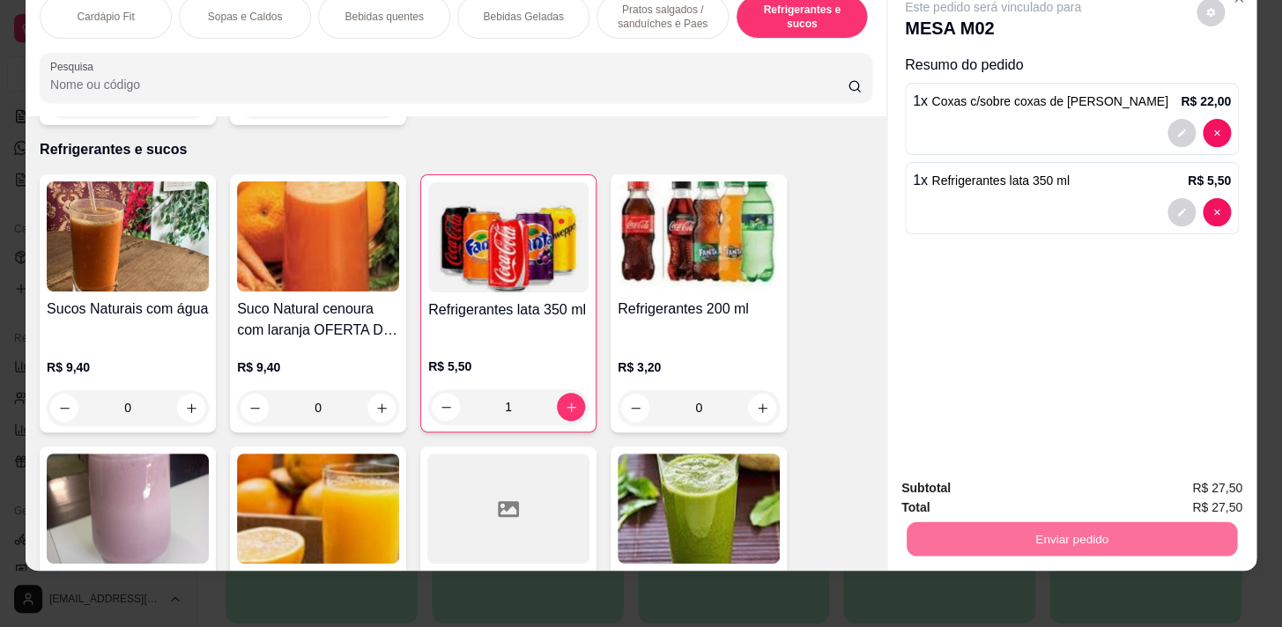
click at [1172, 482] on button "Enviar pedido" at bounding box center [1197, 484] width 100 height 33
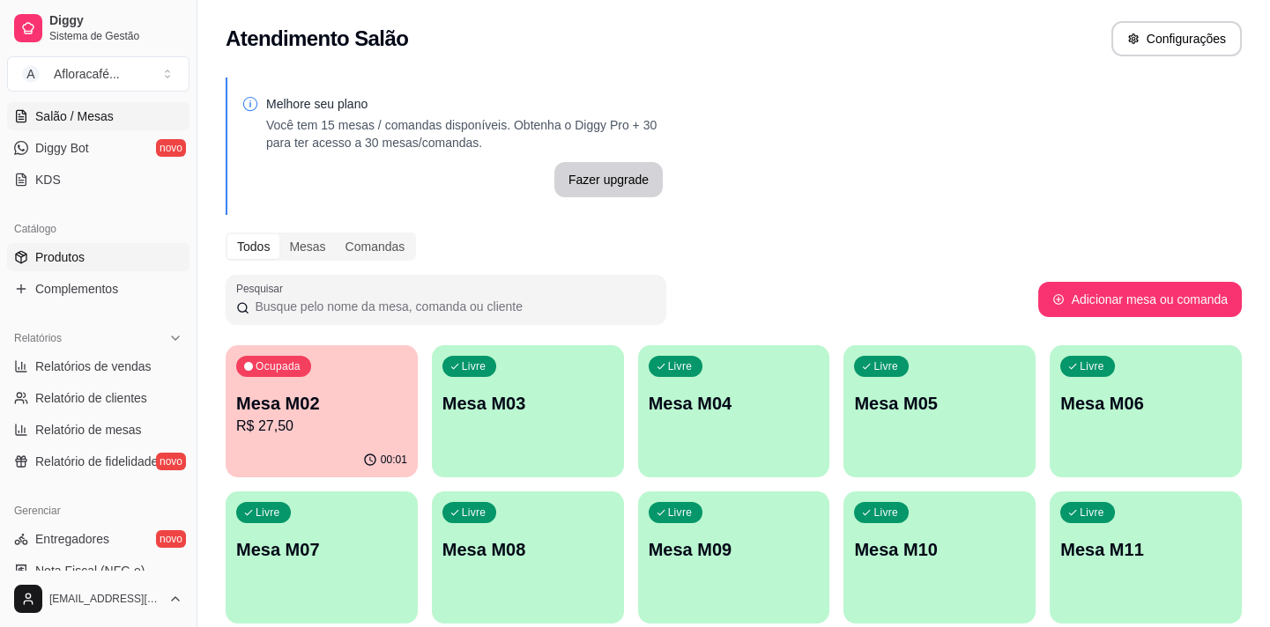
click at [91, 256] on link "Produtos" at bounding box center [98, 257] width 182 height 28
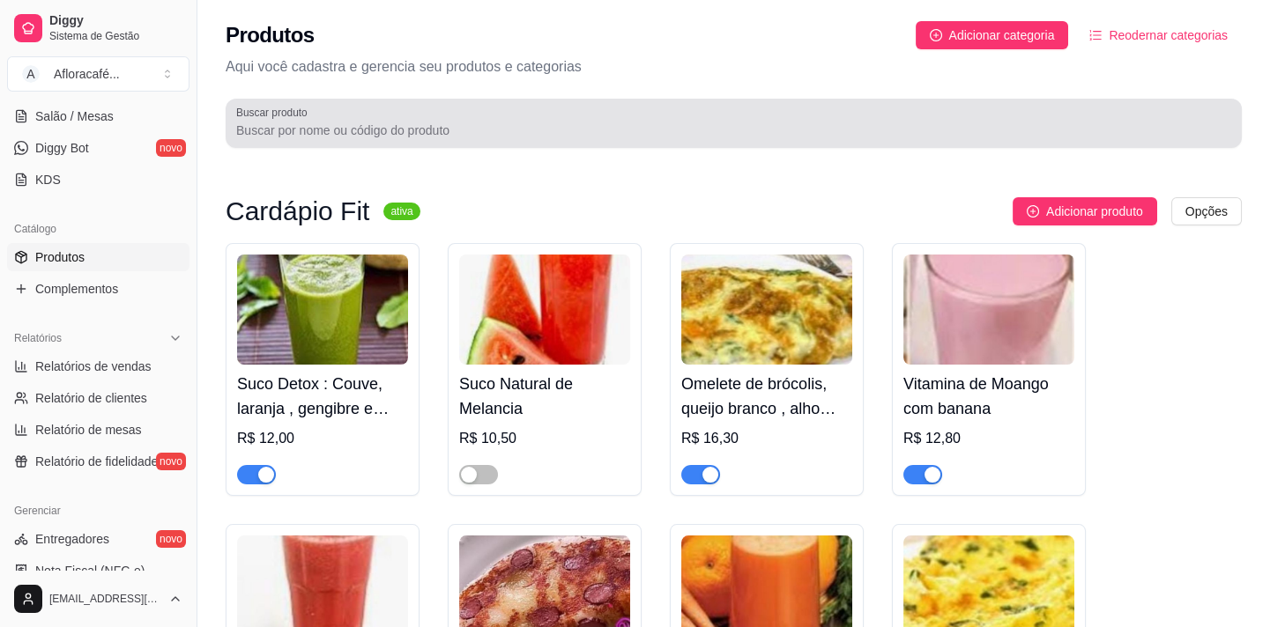
click at [543, 104] on div "Buscar produto" at bounding box center [734, 123] width 1016 height 49
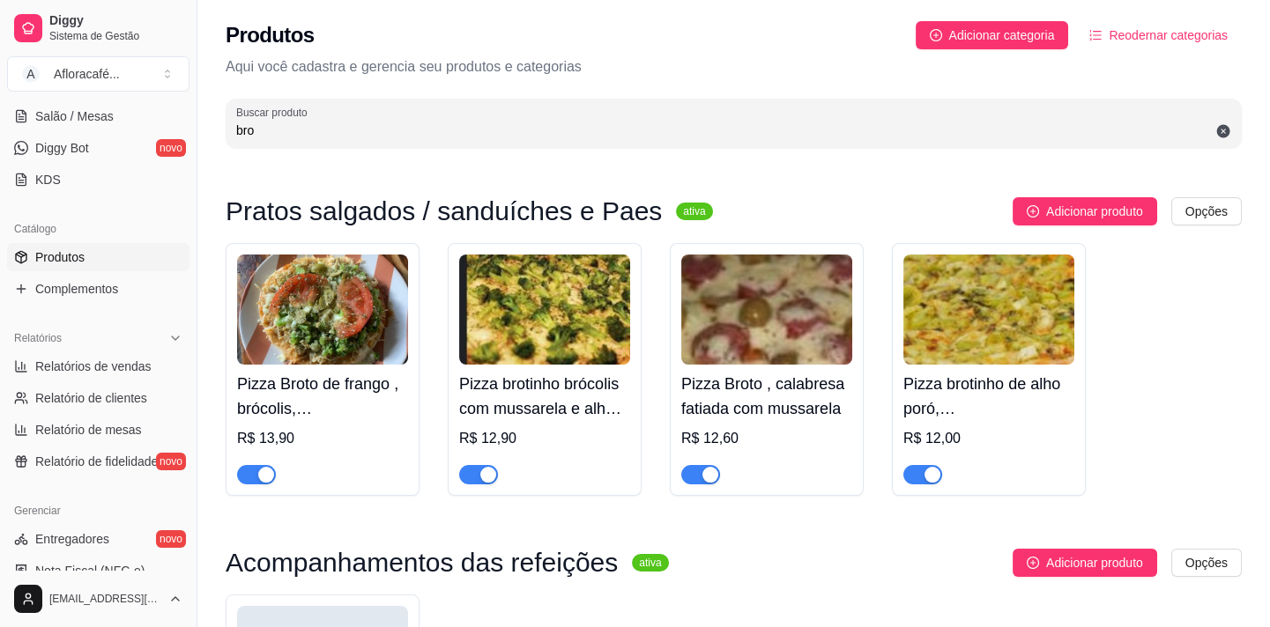
click at [532, 123] on input "bro" at bounding box center [733, 131] width 995 height 18
type input "b"
click at [499, 129] on input "croas" at bounding box center [733, 131] width 995 height 18
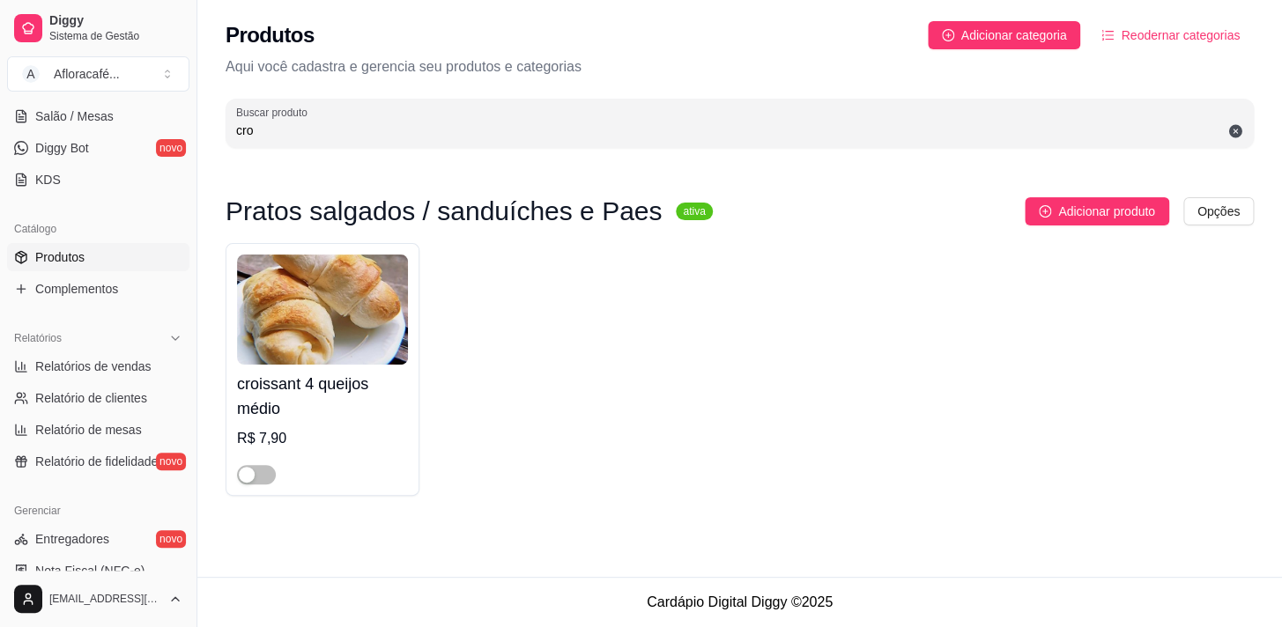
type input "cro"
click at [387, 333] on img at bounding box center [322, 310] width 171 height 110
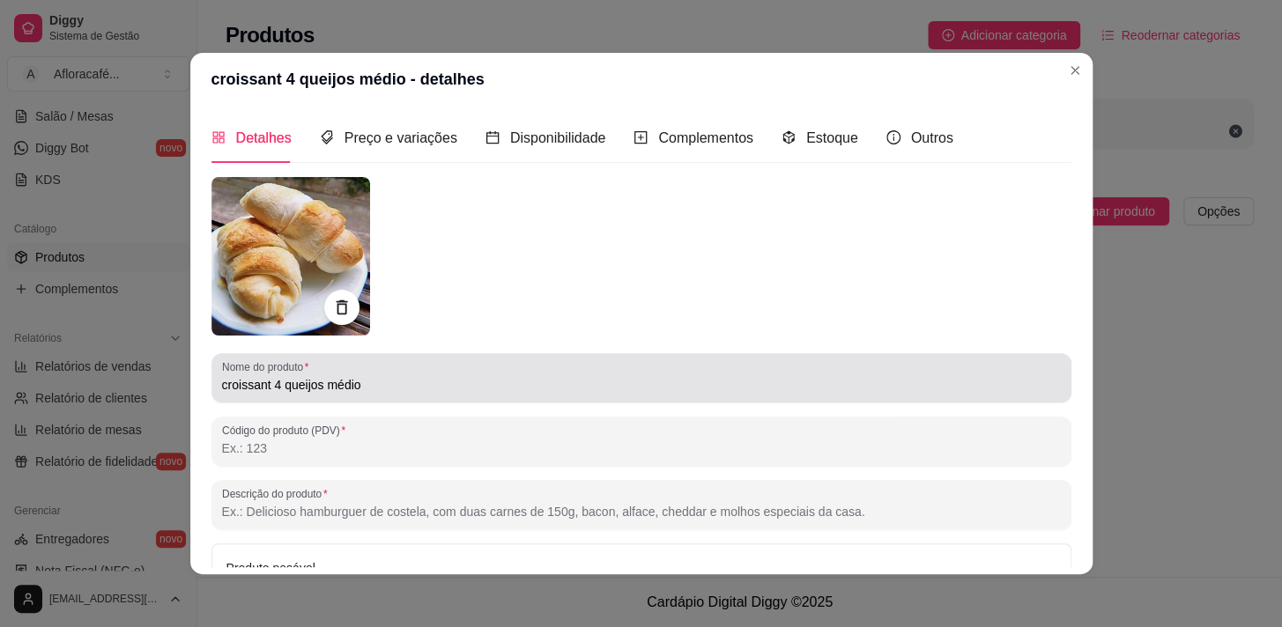
click at [456, 371] on div "croissant 4 queijos médio" at bounding box center [641, 377] width 839 height 35
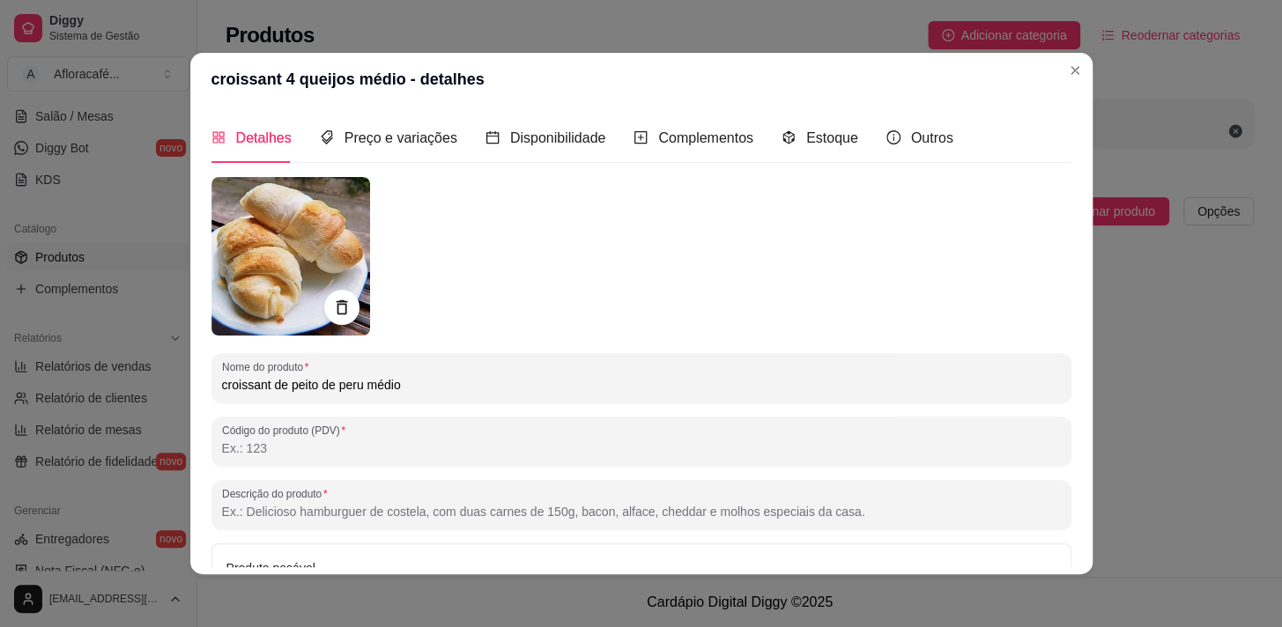
scroll to position [188, 0]
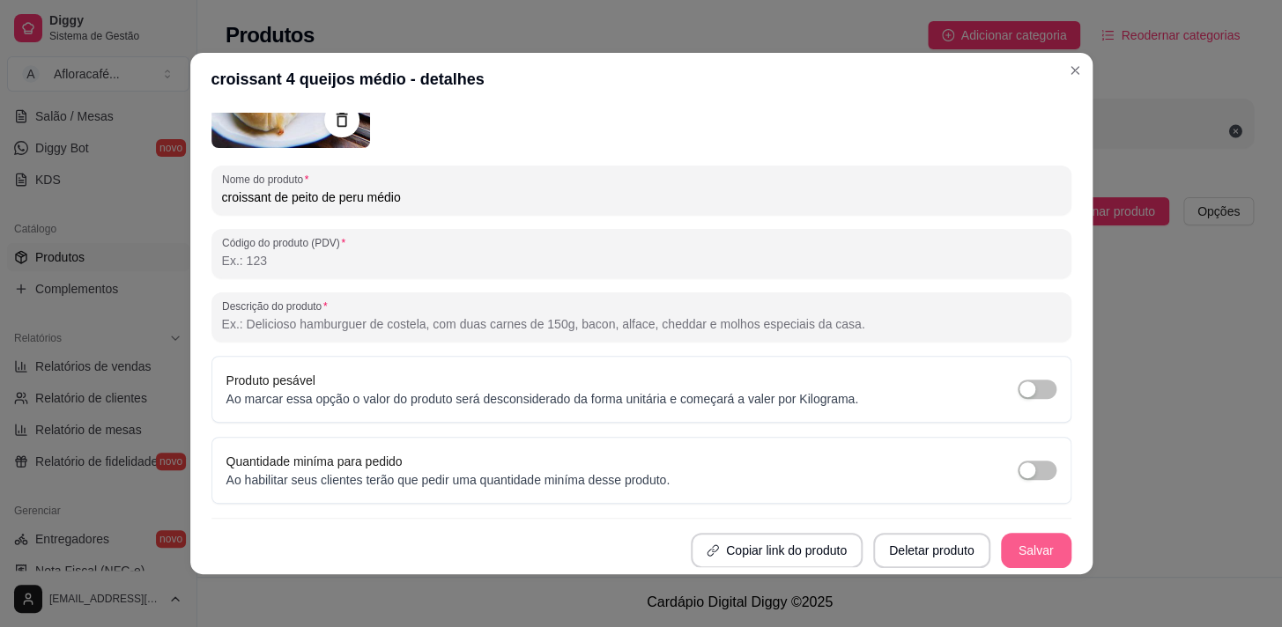
type input "croissant de peito de peru médio"
click at [1027, 552] on button "Salvar" at bounding box center [1036, 551] width 69 height 34
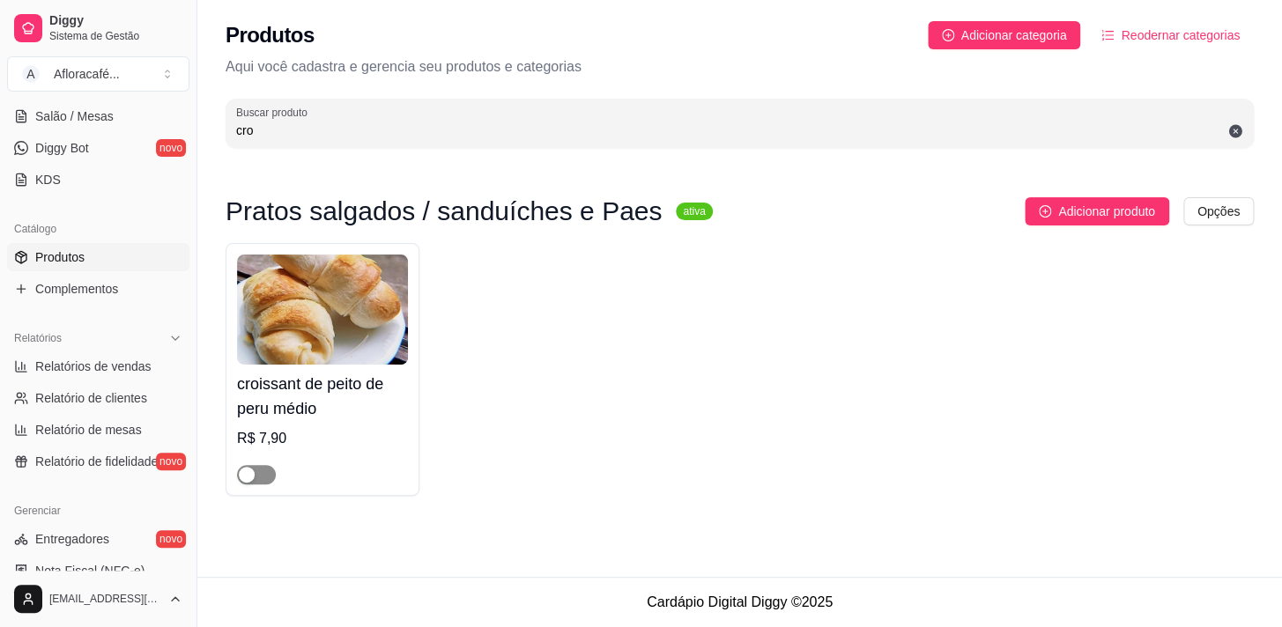
click at [268, 478] on span "button" at bounding box center [256, 474] width 39 height 19
drag, startPoint x: 455, startPoint y: 132, endPoint x: 488, endPoint y: 141, distance: 34.6
click at [455, 132] on input "cro" at bounding box center [739, 131] width 1007 height 18
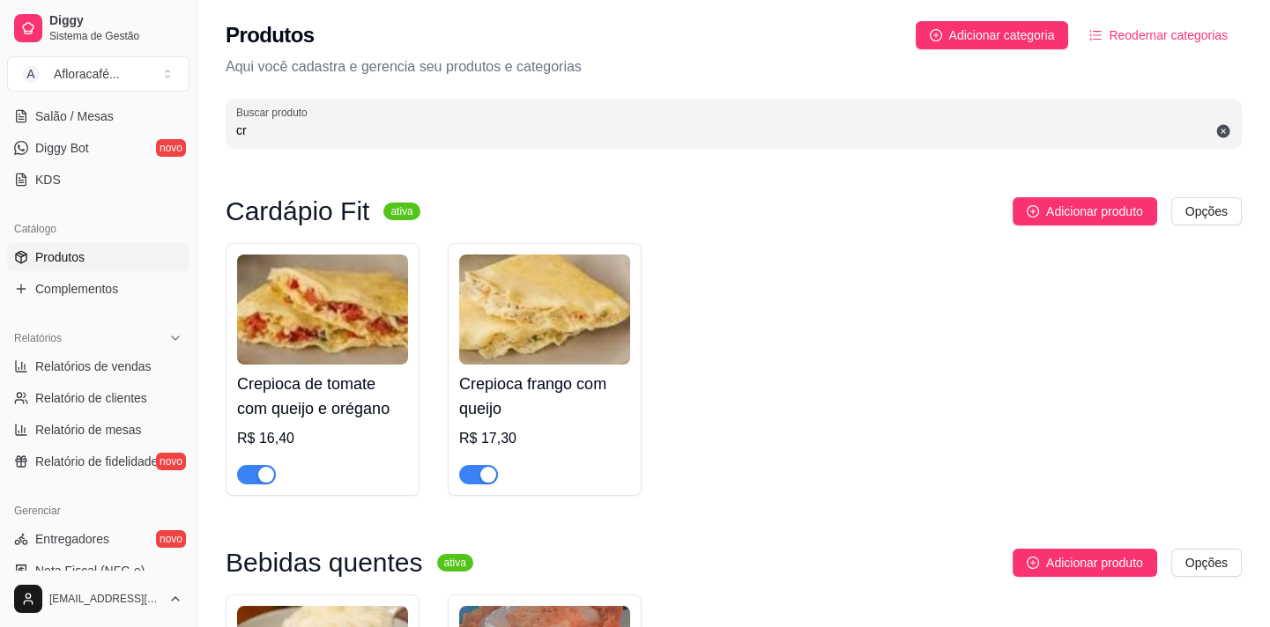
type input "c"
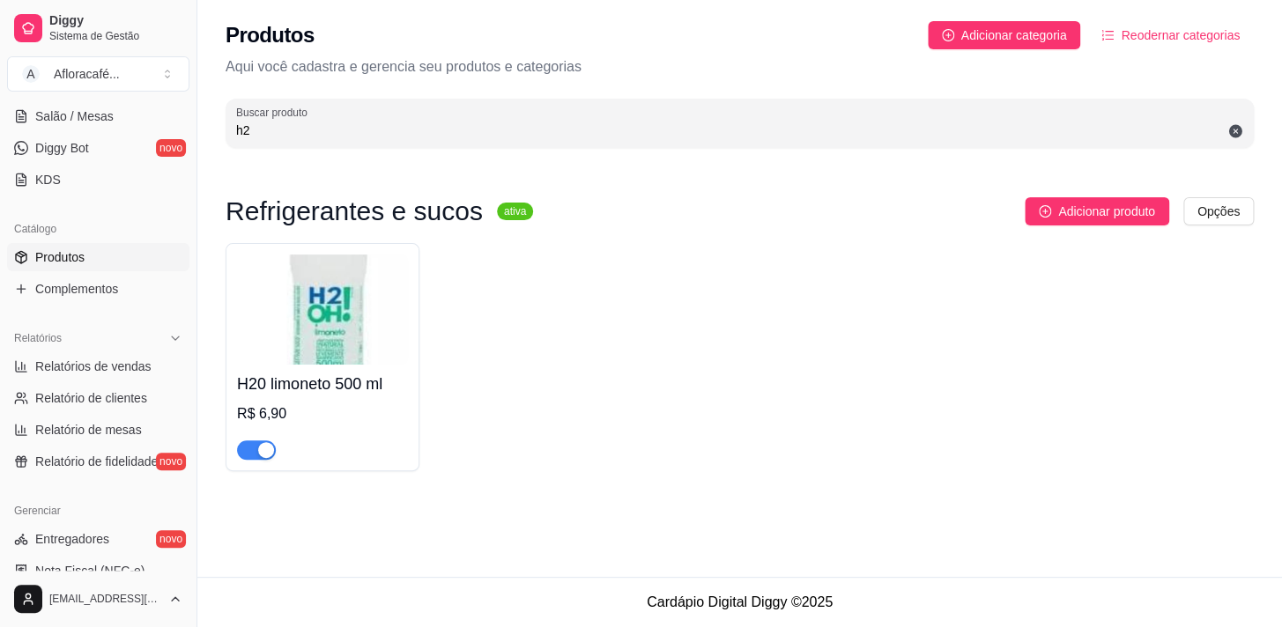
type input "h2"
click at [335, 406] on div "R$ 6,90" at bounding box center [322, 414] width 171 height 21
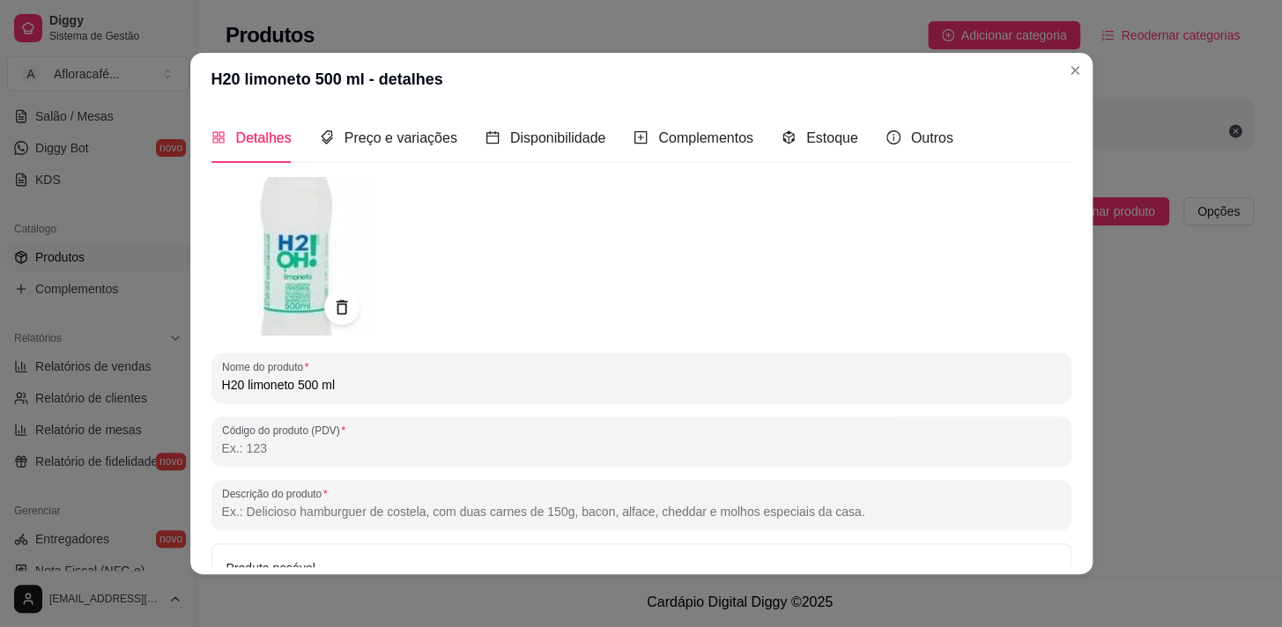
click at [380, 403] on div "Nome do produto H20 limoneto 500 ml Código do produto (PDV) Descrição do produt…" at bounding box center [641, 466] width 860 height 579
click at [287, 384] on input "H20 limoneto 500 ml" at bounding box center [641, 385] width 839 height 18
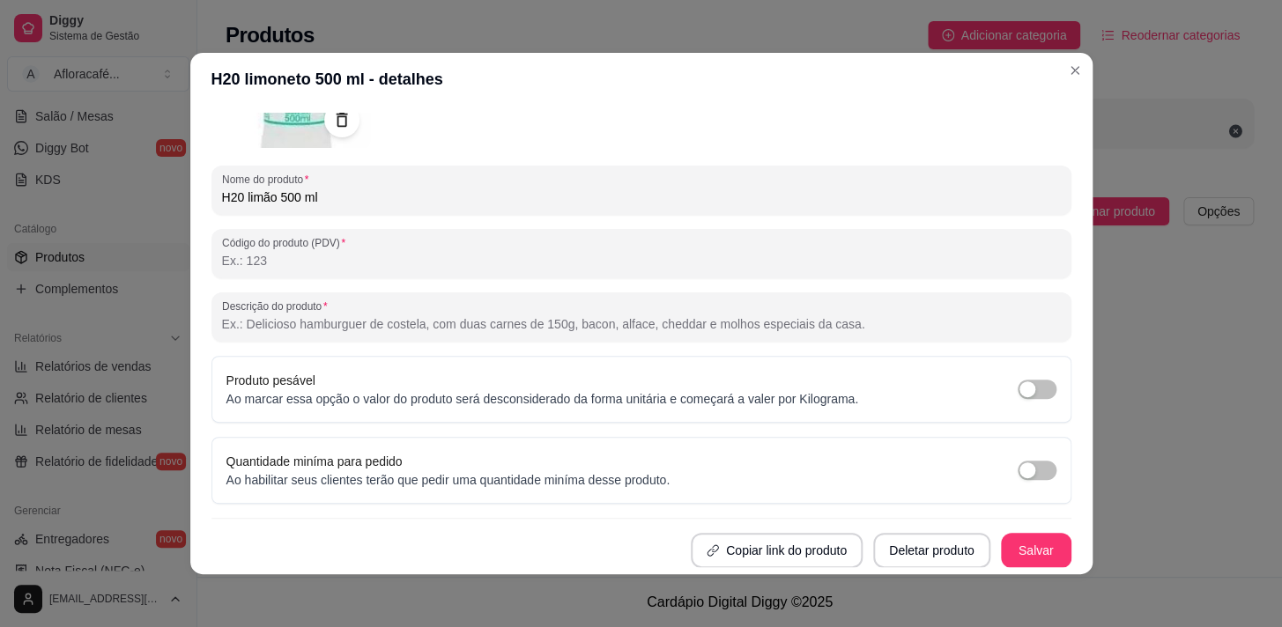
type input "H20 limão 500 ml"
click at [1016, 546] on button "Salvar" at bounding box center [1036, 551] width 69 height 34
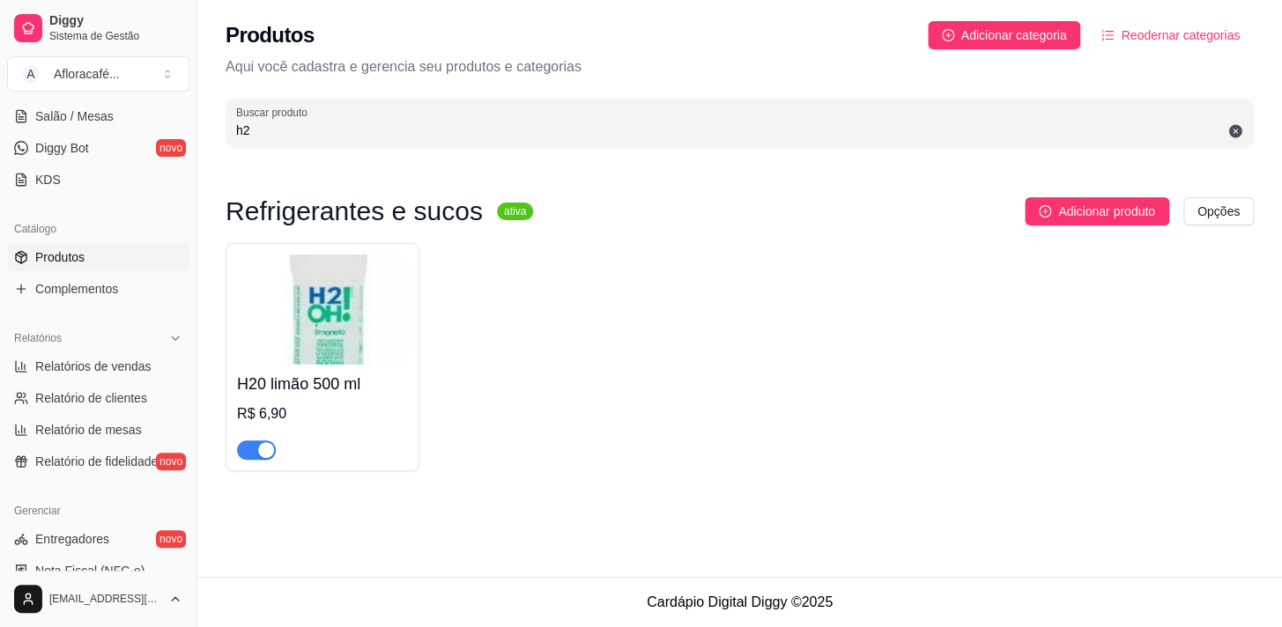
click at [378, 163] on div "Refrigerantes e sucos ativa Adicionar produto Opções H20 limão 500 ml R$ 6,90" at bounding box center [739, 335] width 1085 height 352
click at [377, 152] on div "Produtos Adicionar categoria Reodernar categorias Aqui você cadastra e gerencia…" at bounding box center [739, 79] width 1085 height 159
click at [381, 149] on div "Produtos Adicionar categoria Reodernar categorias Aqui você cadastra e gerencia…" at bounding box center [739, 79] width 1085 height 159
click at [381, 129] on input "h2" at bounding box center [739, 131] width 1007 height 18
type input "h"
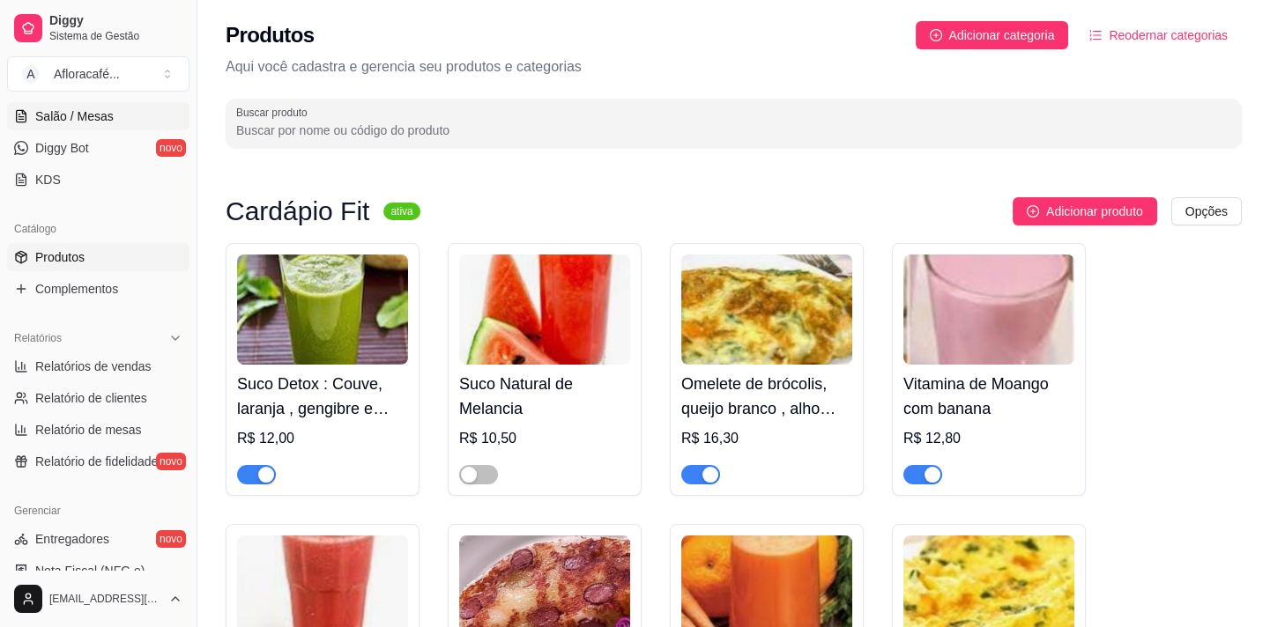
click at [74, 104] on link "Salão / Mesas" at bounding box center [98, 116] width 182 height 28
click at [113, 115] on link "Salão / Mesas" at bounding box center [98, 116] width 182 height 28
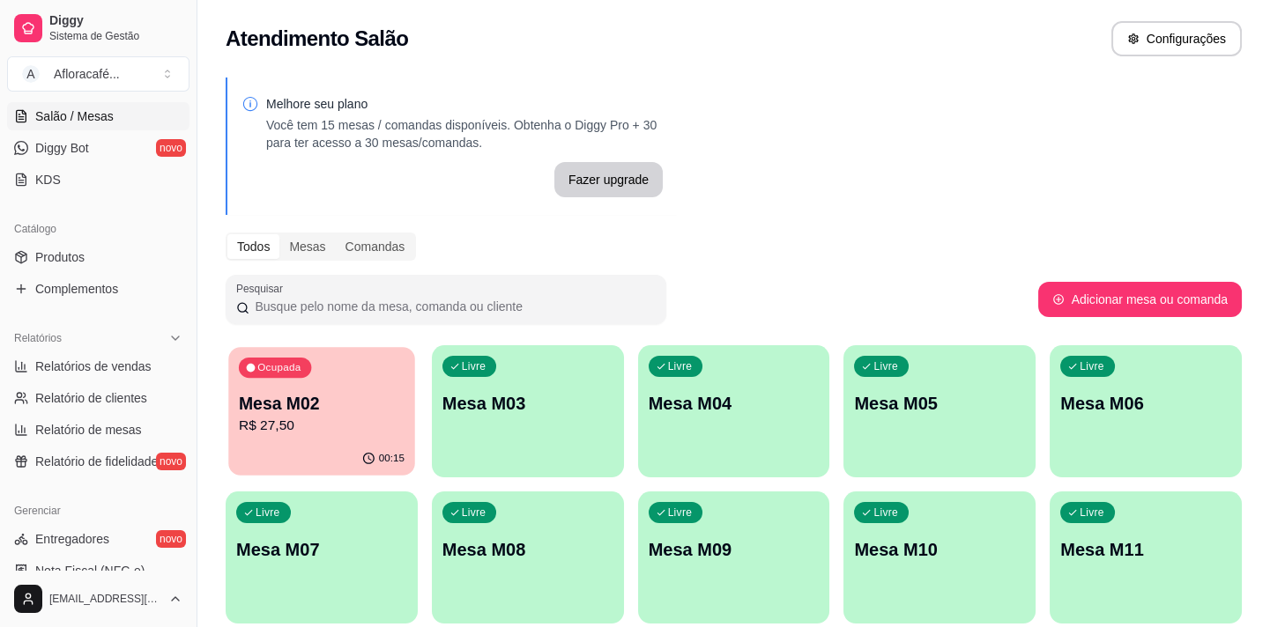
click at [371, 418] on p "R$ 27,50" at bounding box center [322, 426] width 166 height 20
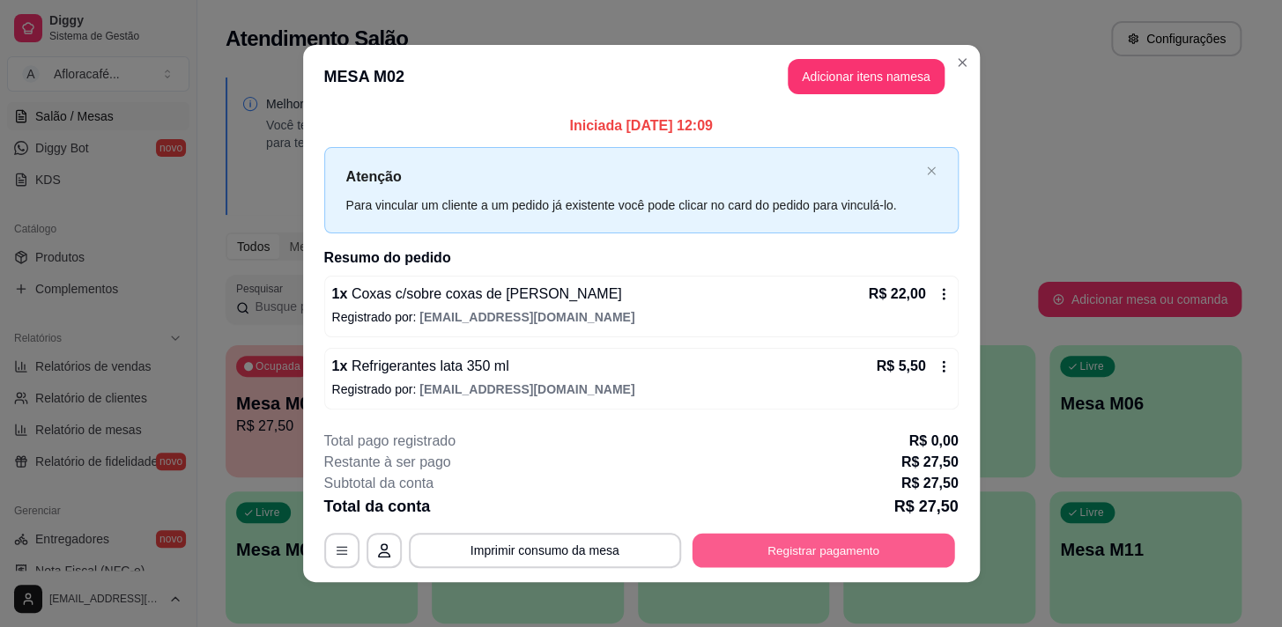
click at [868, 550] on button "Registrar pagamento" at bounding box center [823, 550] width 263 height 34
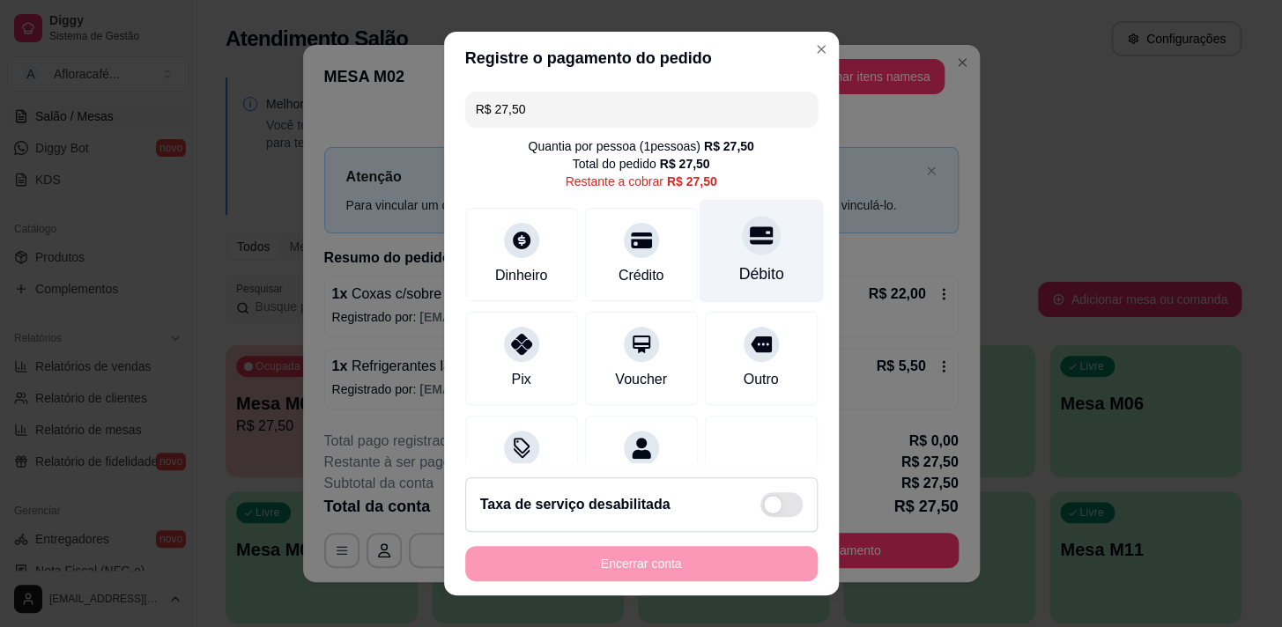
click at [748, 228] on div at bounding box center [761, 235] width 39 height 39
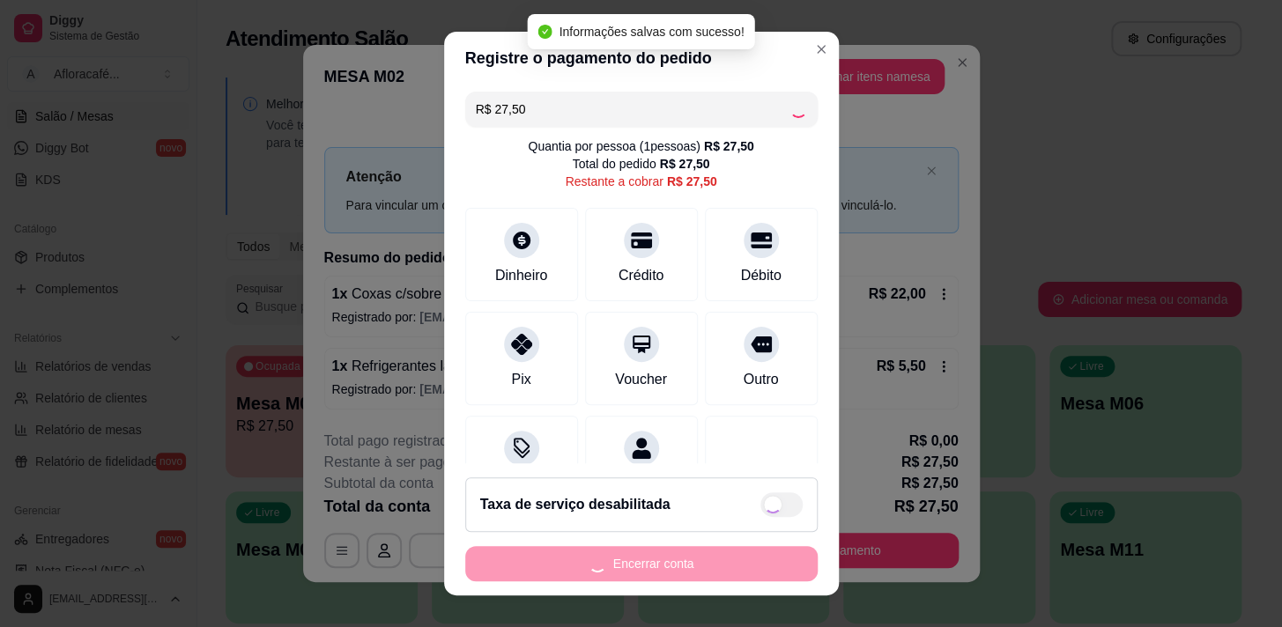
type input "R$ 0,00"
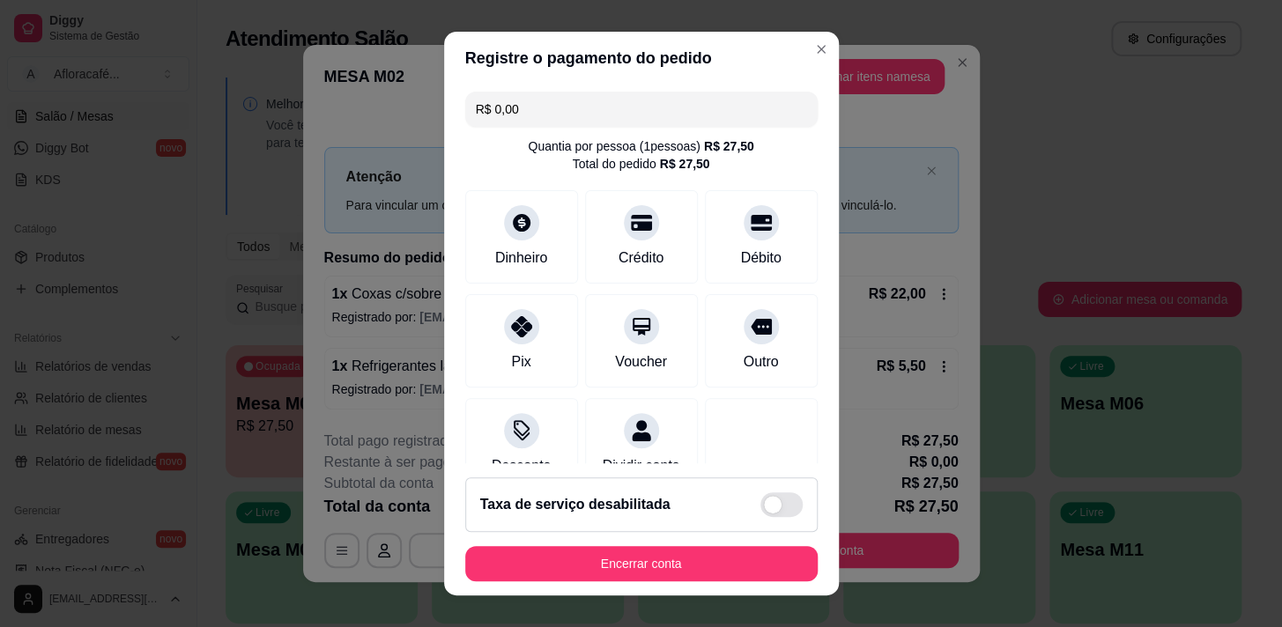
click at [713, 538] on footer "Taxa de serviço desabilitada Encerrar conta" at bounding box center [641, 529] width 395 height 132
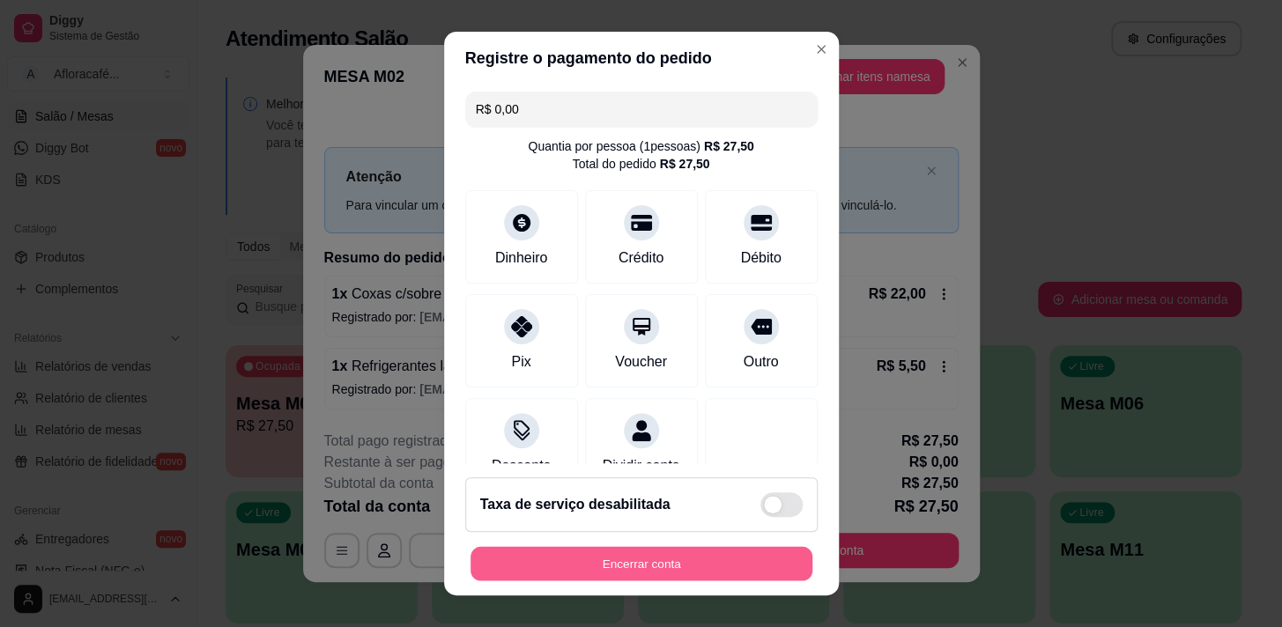
click at [712, 552] on button "Encerrar conta" at bounding box center [641, 564] width 342 height 34
